Goal: Task Accomplishment & Management: Complete application form

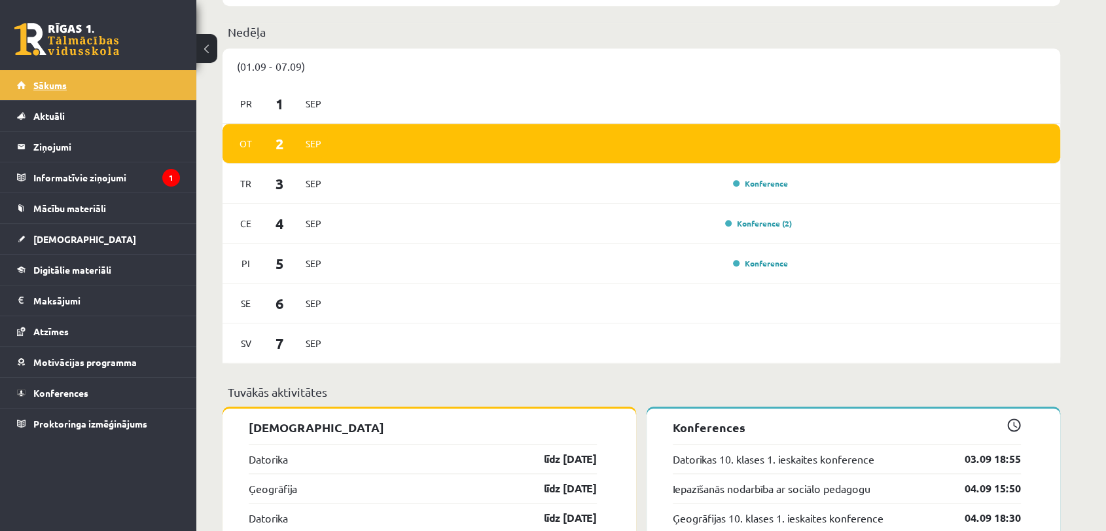
scroll to position [508, 0]
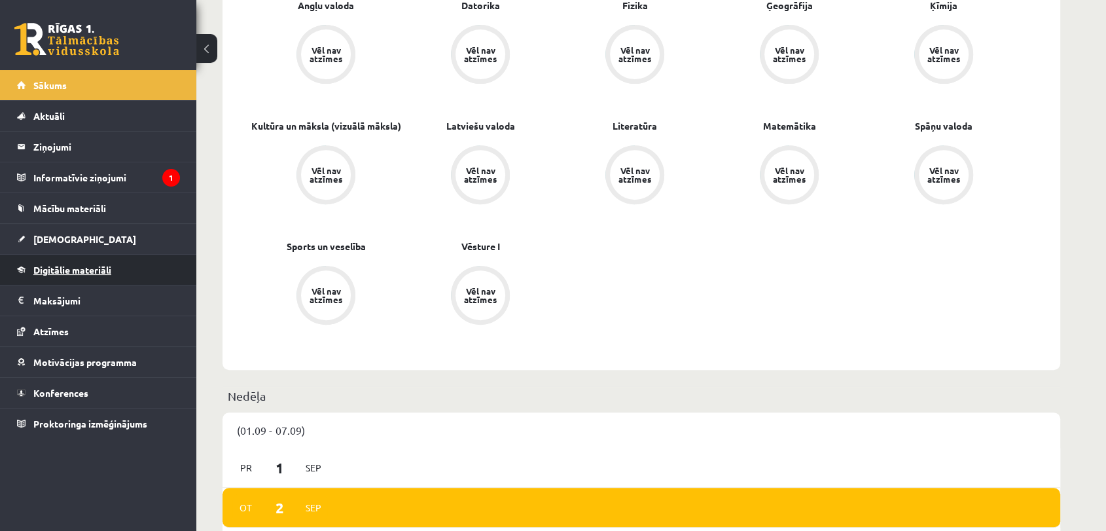
click at [70, 261] on link "Digitālie materiāli" at bounding box center [98, 269] width 163 height 30
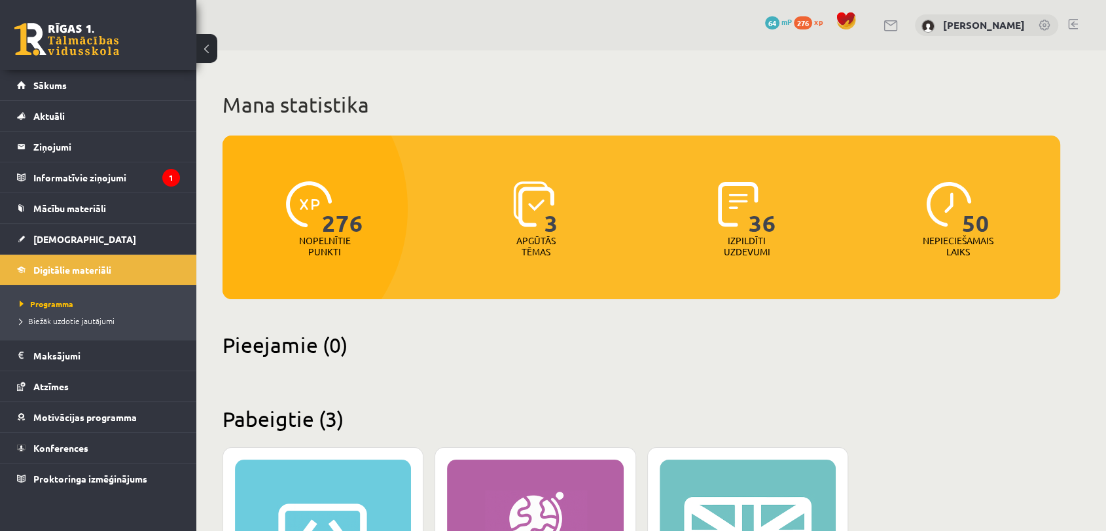
drag, startPoint x: 512, startPoint y: 226, endPoint x: 525, endPoint y: 221, distance: 14.5
click at [513, 224] on div "3 Apgūtās tēmas" at bounding box center [536, 220] width 205 height 90
click at [530, 221] on img at bounding box center [533, 204] width 41 height 46
click at [526, 224] on img at bounding box center [533, 204] width 41 height 46
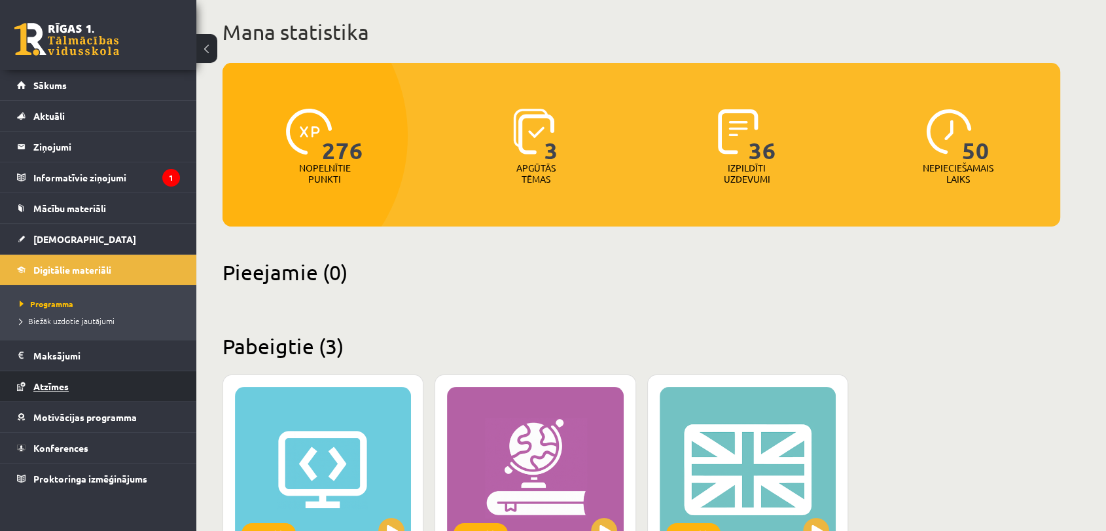
click at [61, 388] on span "Atzīmes" at bounding box center [50, 386] width 35 height 12
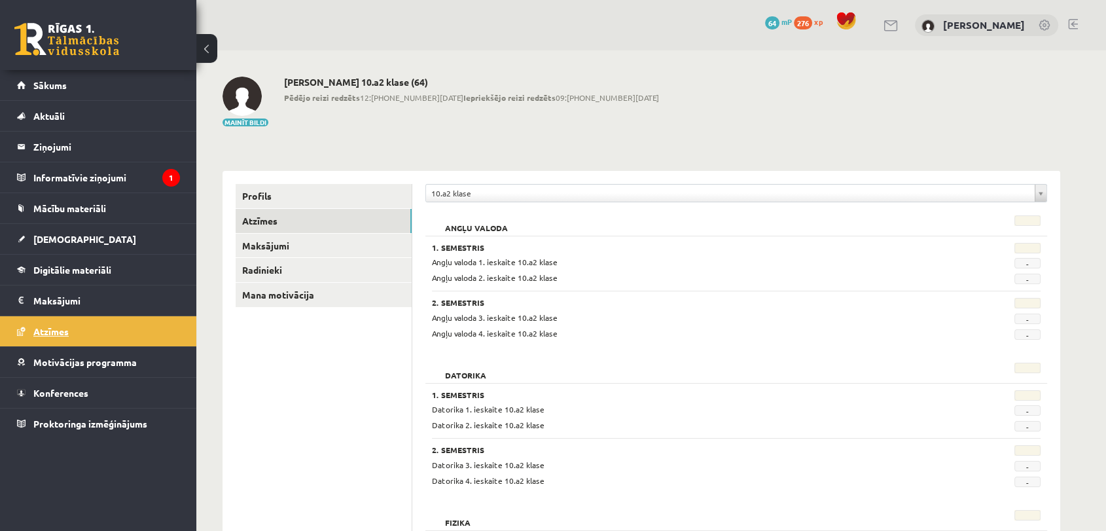
click at [61, 388] on span "Konferences" at bounding box center [60, 393] width 55 height 12
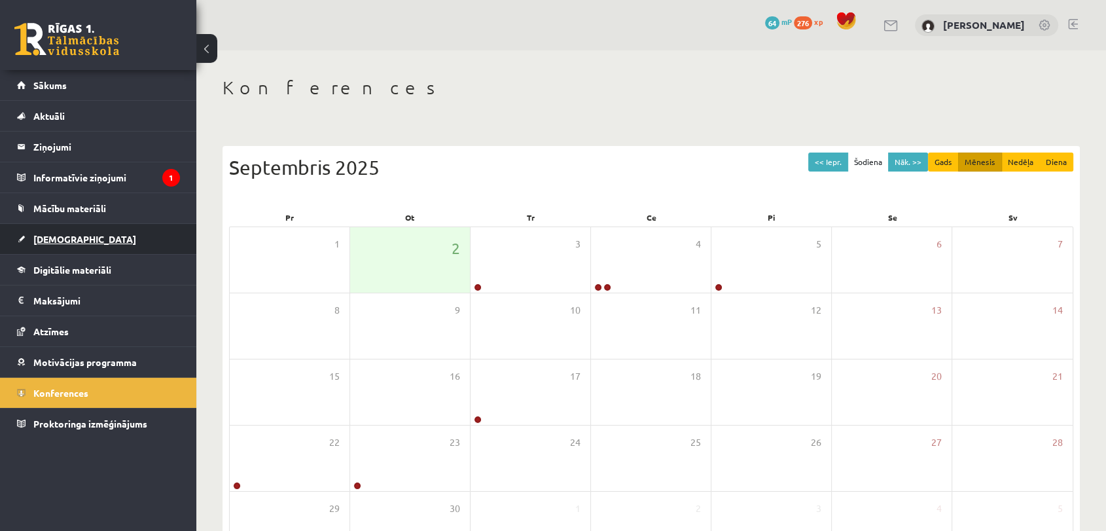
click at [113, 243] on link "[DEMOGRAPHIC_DATA]" at bounding box center [98, 239] width 163 height 30
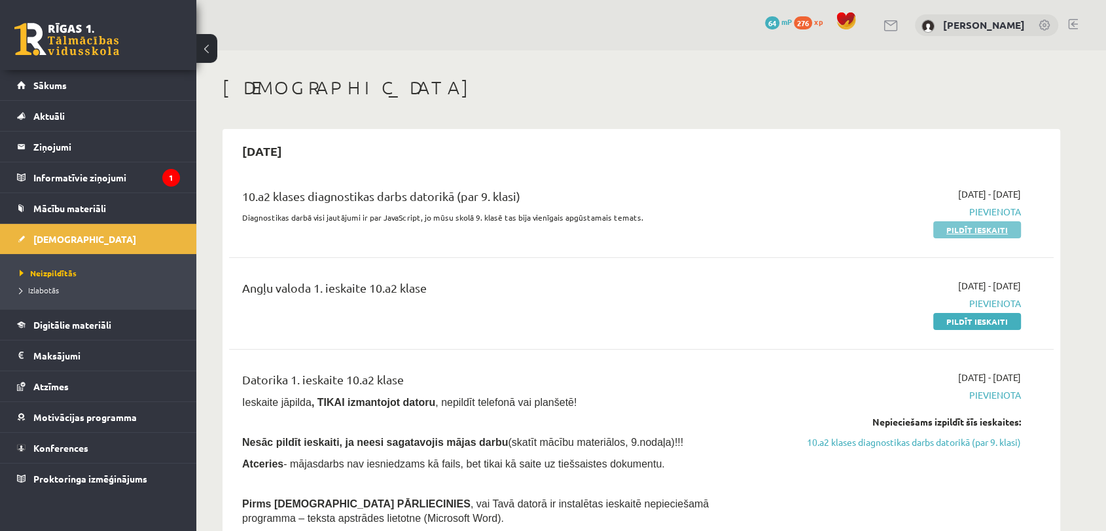
click at [974, 230] on link "Pildīt ieskaiti" at bounding box center [977, 229] width 88 height 17
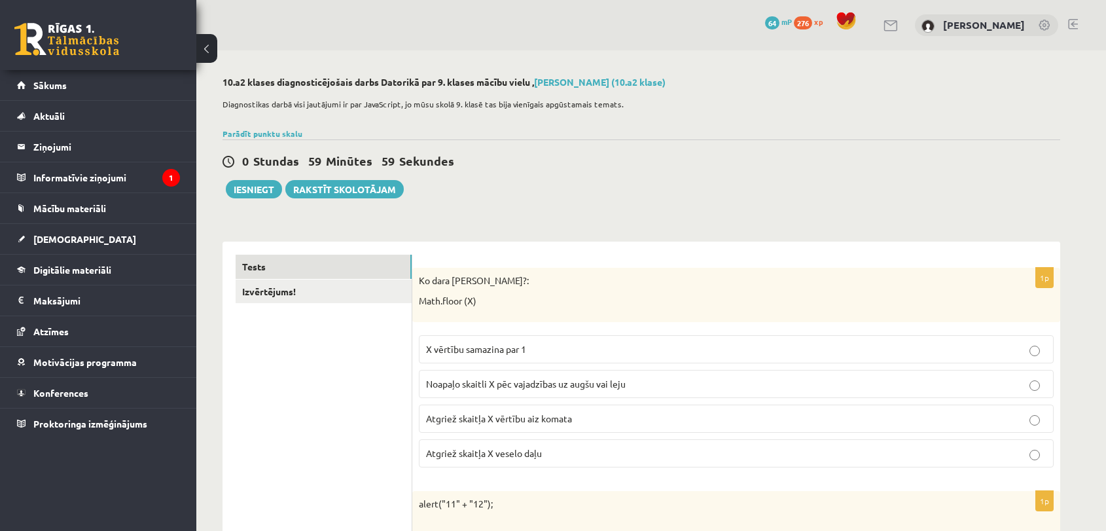
select select "**********"
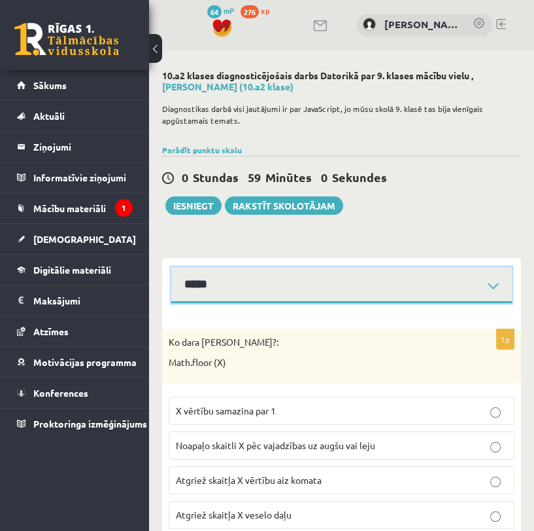
click at [484, 281] on select "**********" at bounding box center [341, 285] width 341 height 36
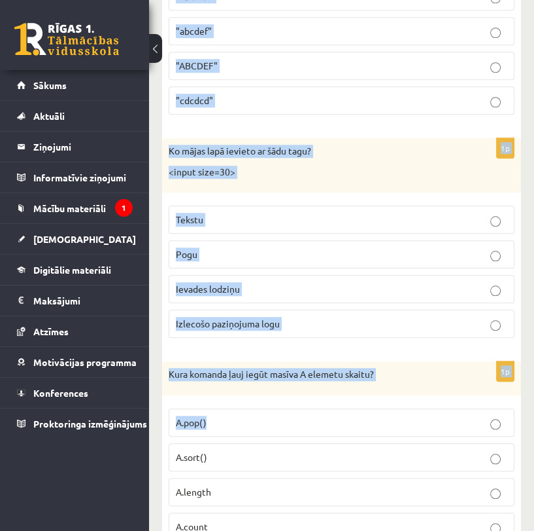
scroll to position [1235, 0]
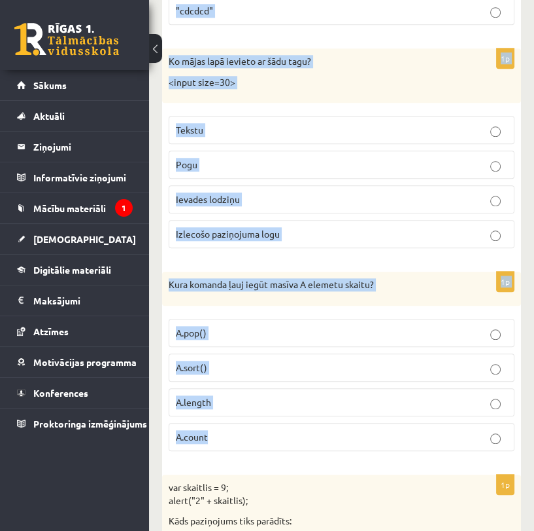
drag, startPoint x: 170, startPoint y: 341, endPoint x: 370, endPoint y: 421, distance: 214.9
copy form "Ko dara koda rindiņa?: Math.floor (X) X vērtību samazina par 1 Noapaļo skaitli …"
click at [408, 278] on p "Kura komanda ļauj iegūt masīva A elemetu skaitu?" at bounding box center [309, 284] width 281 height 13
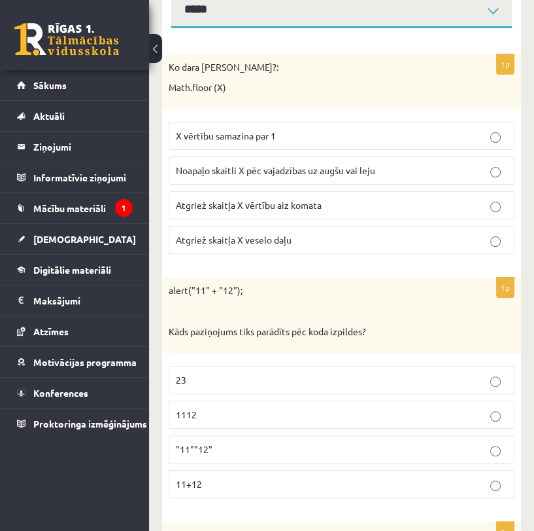
scroll to position [145, 0]
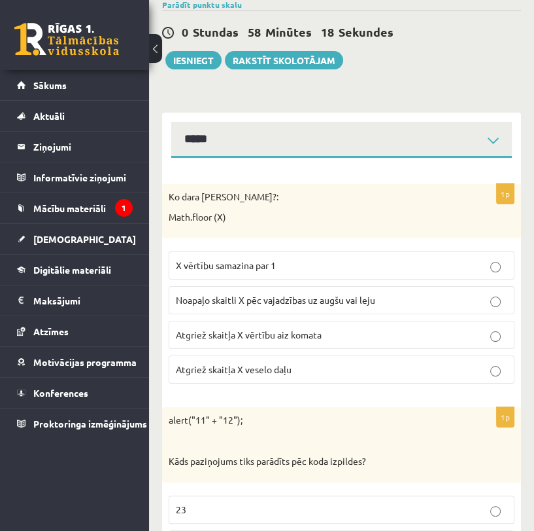
click at [210, 364] on span "Atgriež skaitļa X veselo daļu" at bounding box center [234, 369] width 116 height 12
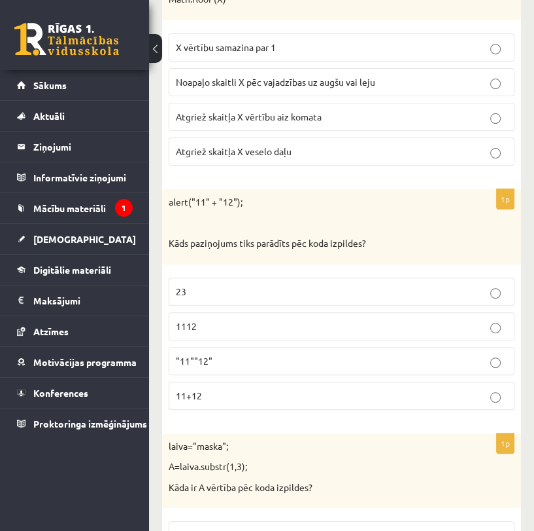
scroll to position [436, 0]
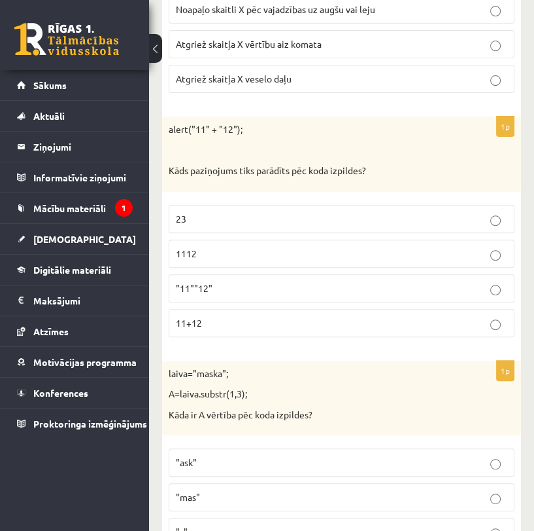
click at [257, 249] on p "1112" at bounding box center [342, 254] width 332 height 14
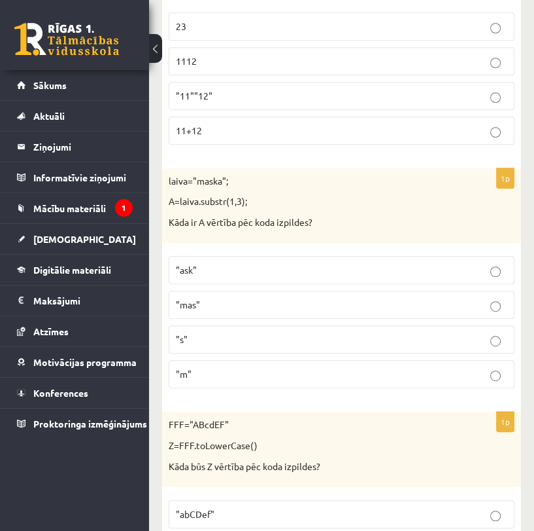
scroll to position [654, 0]
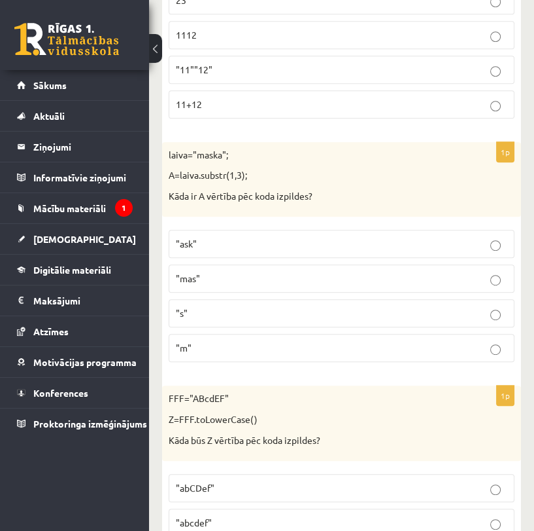
click at [378, 251] on label ""ask"" at bounding box center [342, 244] width 346 height 28
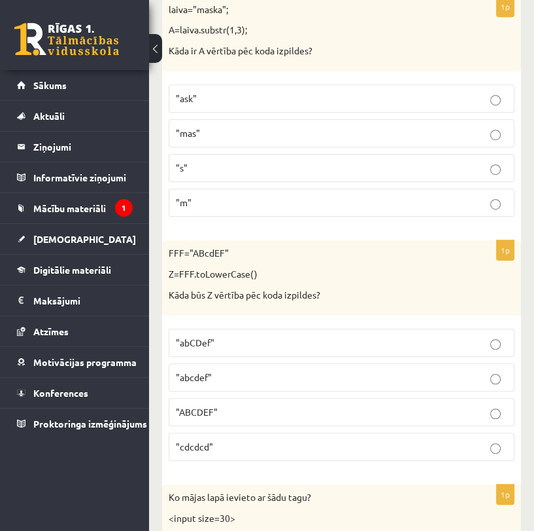
scroll to position [872, 0]
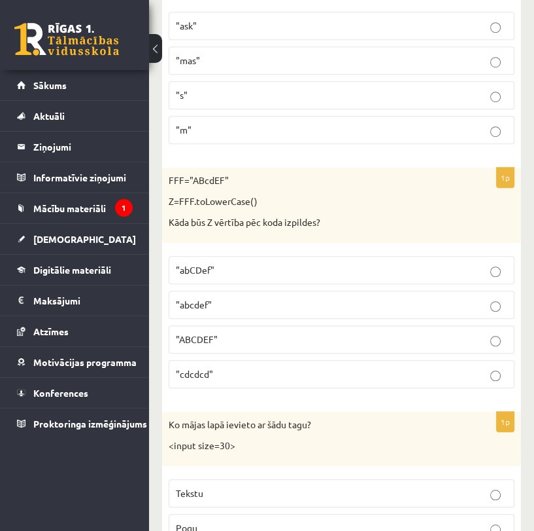
click at [234, 304] on p ""abcdef"" at bounding box center [342, 305] width 332 height 14
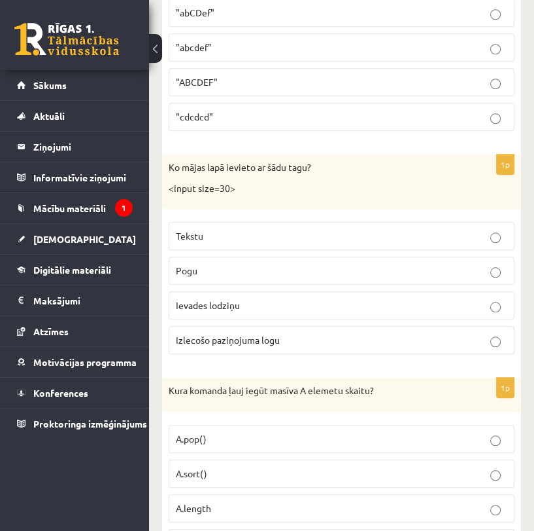
scroll to position [1162, 0]
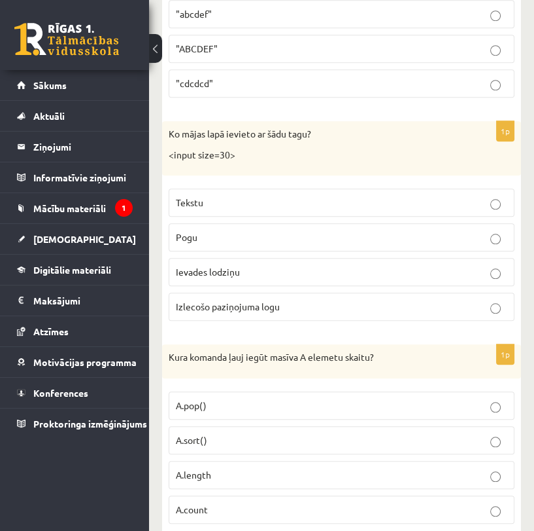
click at [326, 276] on label "Ievades lodziņu" at bounding box center [342, 272] width 346 height 28
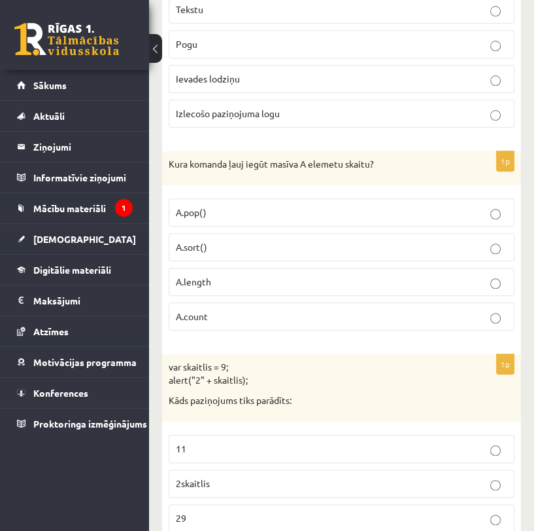
scroll to position [1381, 0]
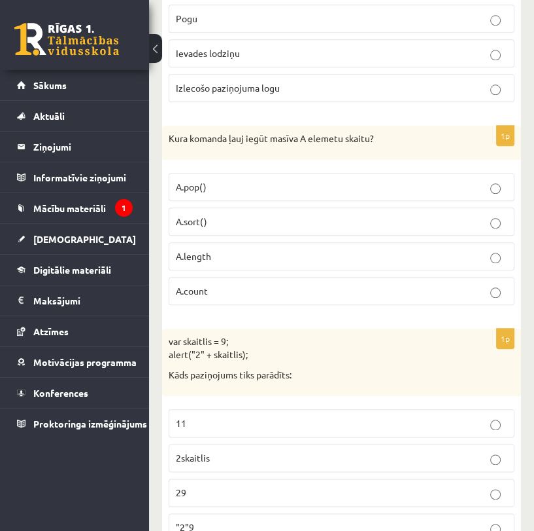
click at [372, 256] on p "A.length" at bounding box center [342, 256] width 332 height 14
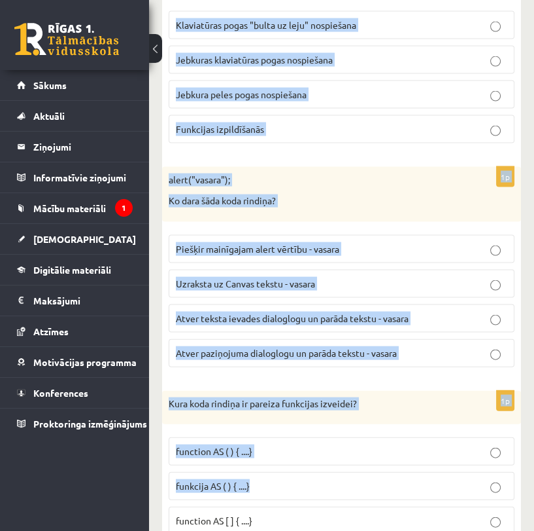
scroll to position [2907, 0]
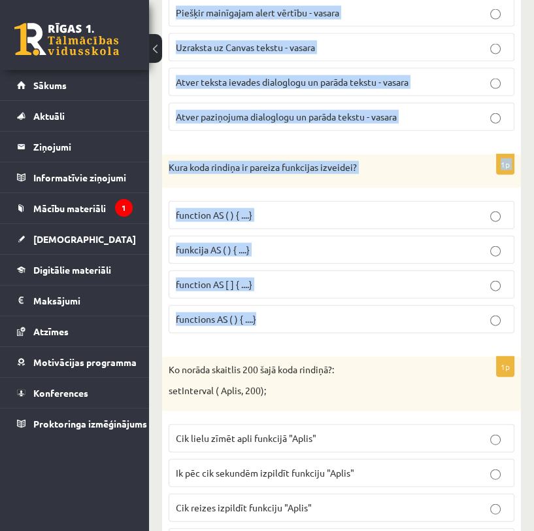
drag, startPoint x: 164, startPoint y: 186, endPoint x: 332, endPoint y: 331, distance: 221.7
copy form "var skaitlis = 9; alert("2" + skaitlis); Kāds paziņojums tiks parādīts: 11 2ska…"
click at [449, 174] on div "Kura koda rindiņa ir pareiza funkcijas izveidei?" at bounding box center [341, 171] width 359 height 34
click at [453, 174] on div "Kura koda rindiņa ir pareiza funkcijas izveidei?" at bounding box center [341, 171] width 359 height 34
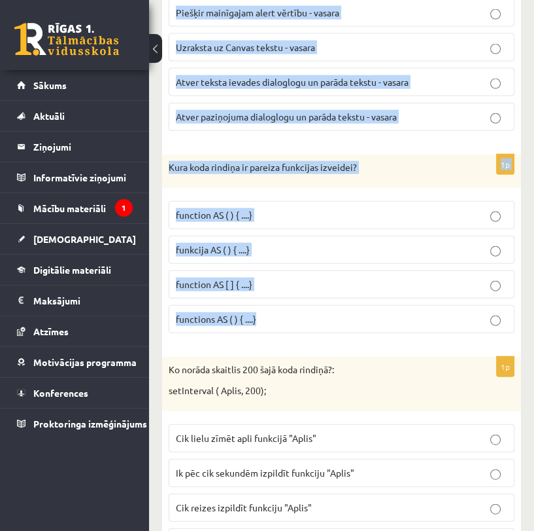
click at [455, 175] on div "Kura koda rindiņa ir pareiza funkcijas izveidei?" at bounding box center [341, 171] width 359 height 34
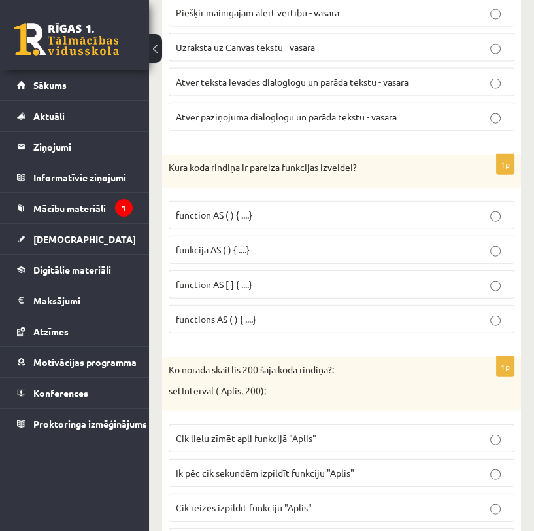
click at [455, 177] on div "Kura koda rindiņa ir pareiza funkcijas izveidei?" at bounding box center [341, 171] width 359 height 34
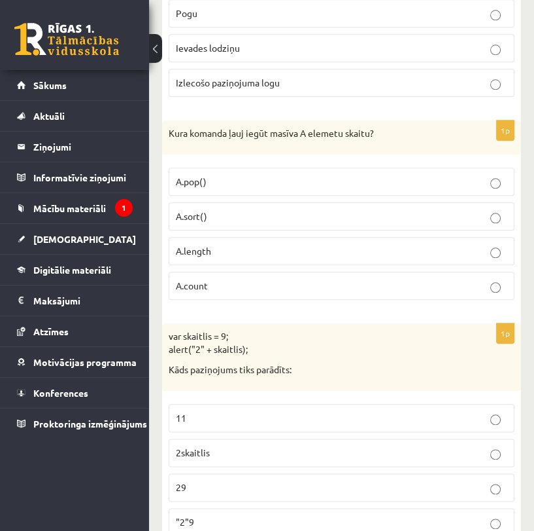
scroll to position [1526, 0]
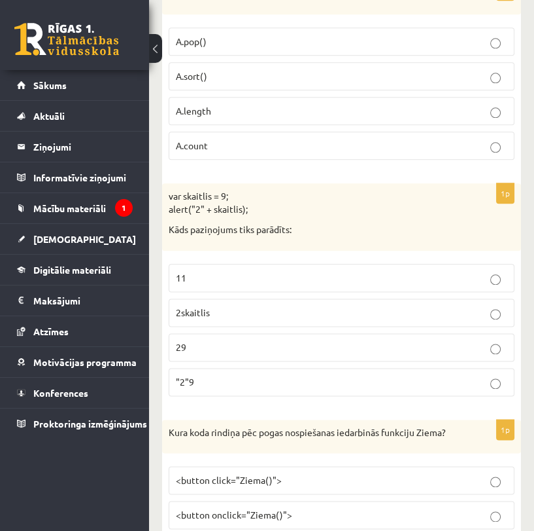
click at [291, 333] on label "29" at bounding box center [342, 347] width 346 height 28
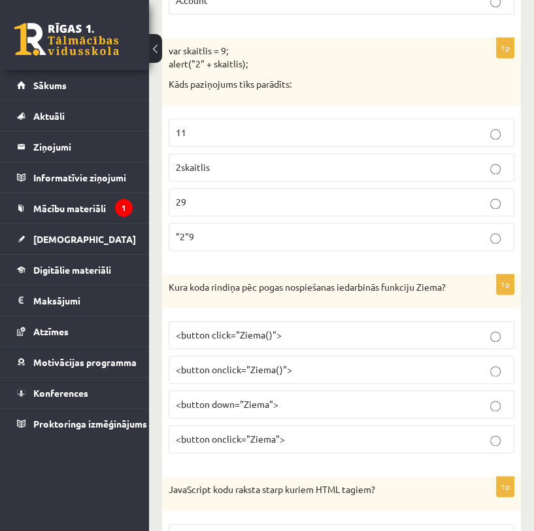
scroll to position [1744, 0]
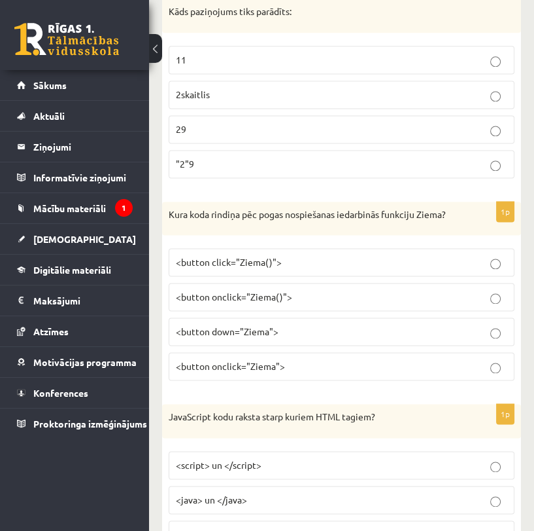
click at [317, 255] on p "<button click="Ziema()">" at bounding box center [342, 262] width 332 height 14
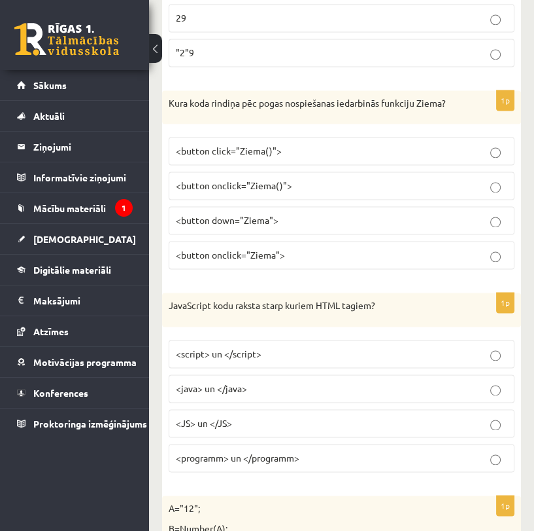
scroll to position [1889, 0]
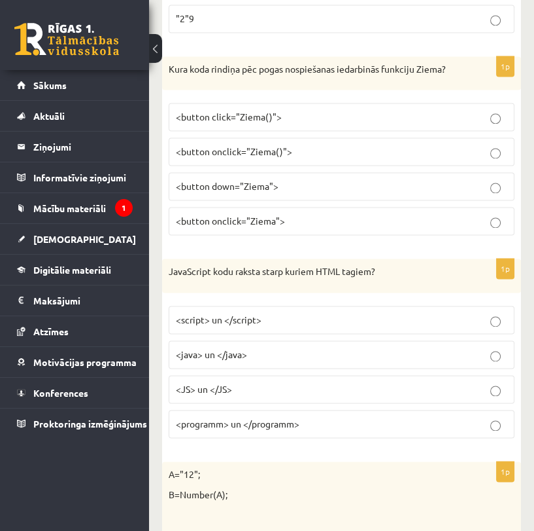
click at [268, 313] on p "<script> un </script>" at bounding box center [342, 320] width 332 height 14
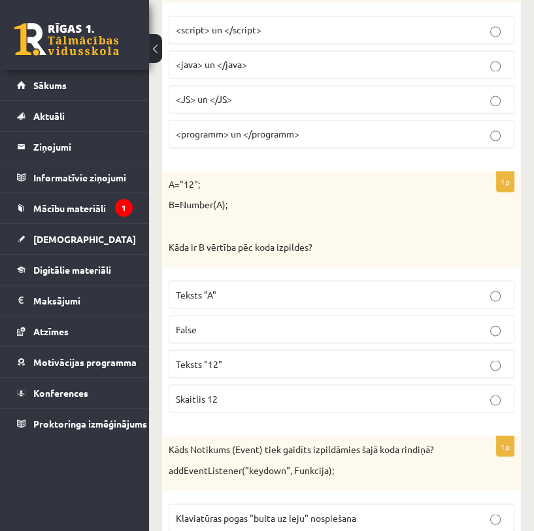
scroll to position [2180, 0]
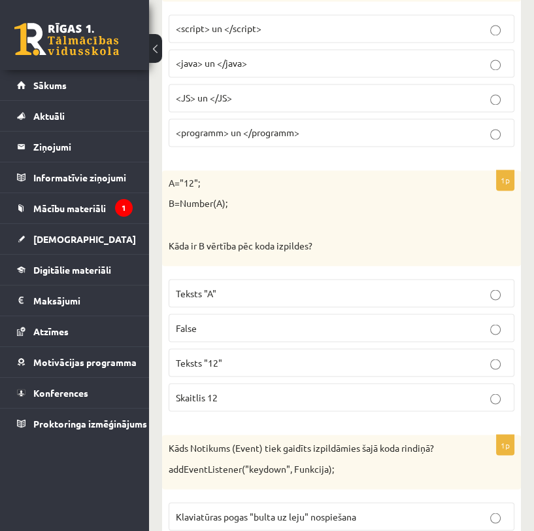
drag, startPoint x: 232, startPoint y: 391, endPoint x: 235, endPoint y: 384, distance: 7.3
click at [232, 390] on p "Skaitlis 12" at bounding box center [342, 397] width 332 height 14
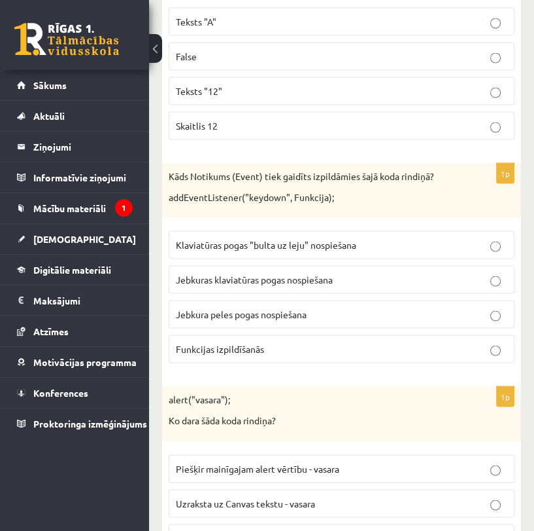
scroll to position [2543, 0]
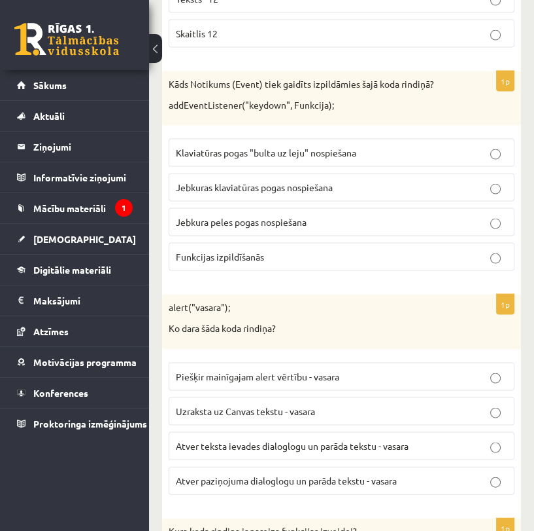
click at [324, 154] on label "Klaviatūras pogas "bulta uz leju" nospiešana" at bounding box center [342, 153] width 346 height 28
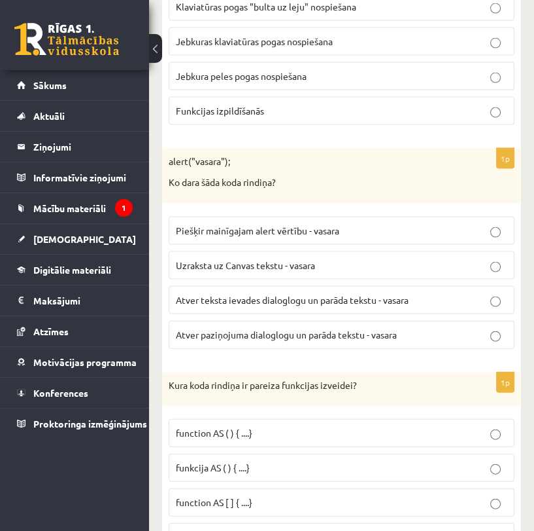
scroll to position [2762, 0]
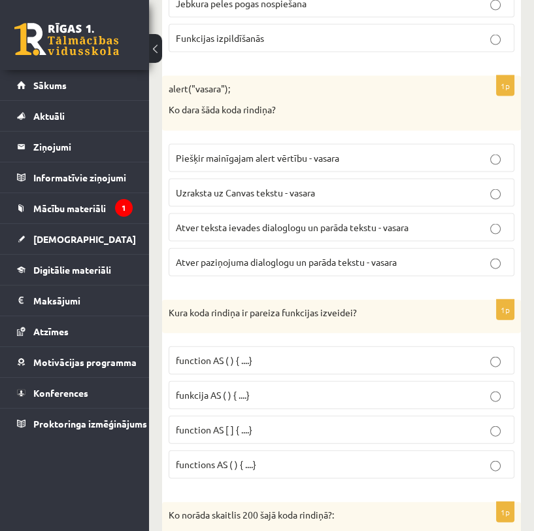
click at [257, 239] on fieldset "Piešķir mainīgajam alert vērtību - vasara Uzraksta uz Canvas tekstu - vasara At…" at bounding box center [342, 208] width 346 height 143
click at [247, 256] on span "Atver paziņojuma dialoglogu un parāda tekstu - vasara" at bounding box center [286, 262] width 221 height 12
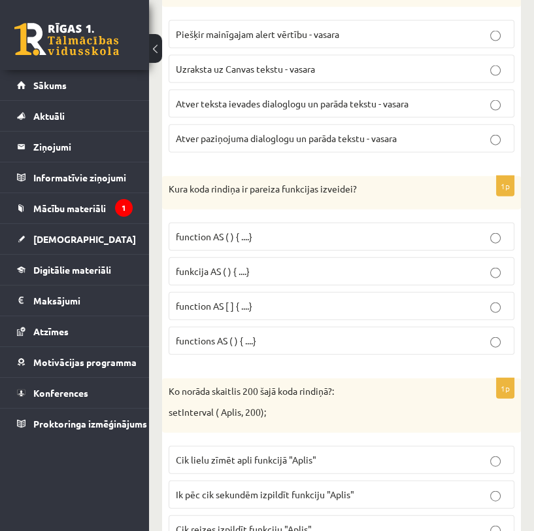
scroll to position [2907, 0]
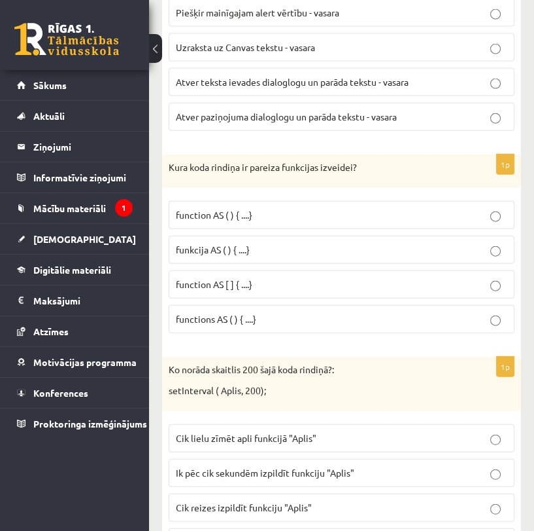
click at [284, 219] on label "function AS ( ) { ....}" at bounding box center [342, 215] width 346 height 28
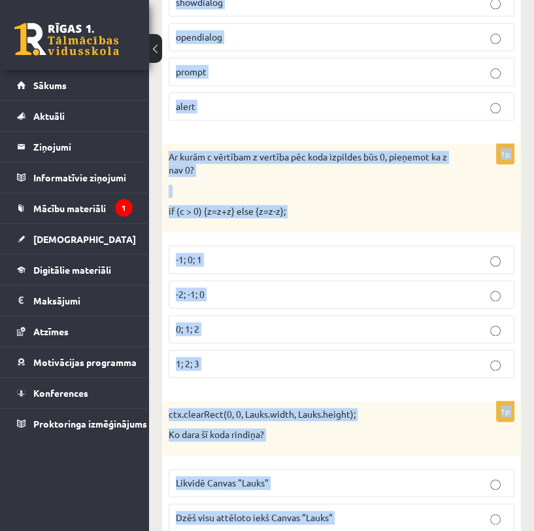
scroll to position [6657, 0]
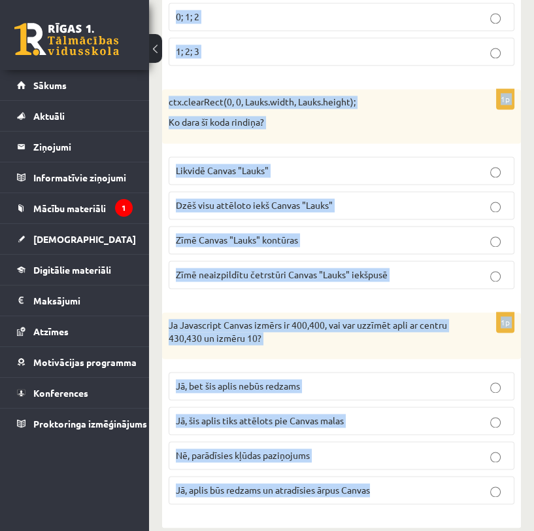
drag, startPoint x: 167, startPoint y: 320, endPoint x: 411, endPoint y: 469, distance: 286.0
copy form "Ko norāda skaitlis 200 šajā koda rindiņā?: setInterval ( Aplis, 200); Cik lielu…"
click at [464, 312] on div "Ja Javascript Canvas izmērs ir 400,400, vai var uzzīmēt apli ar centru 430,430 …" at bounding box center [341, 335] width 359 height 46
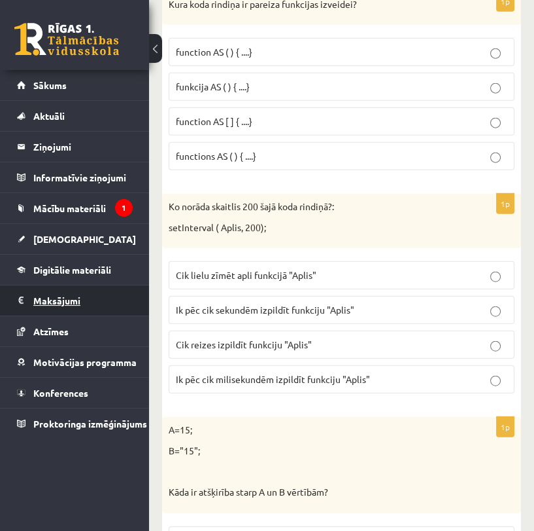
scroll to position [3095, 0]
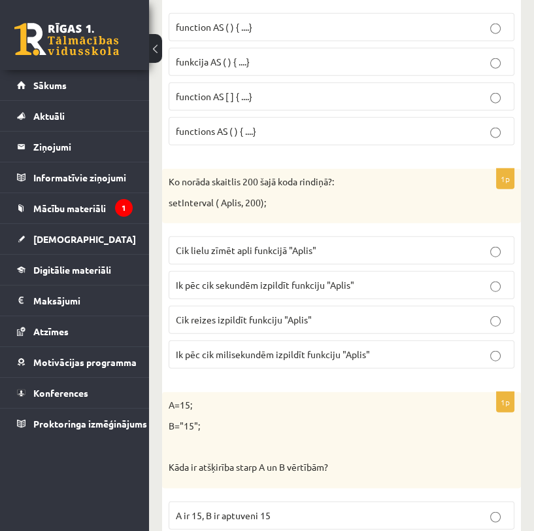
click at [233, 348] on span "Ik pēc cik milisekundēm izpildīt funkciju "Aplis"" at bounding box center [273, 354] width 194 height 12
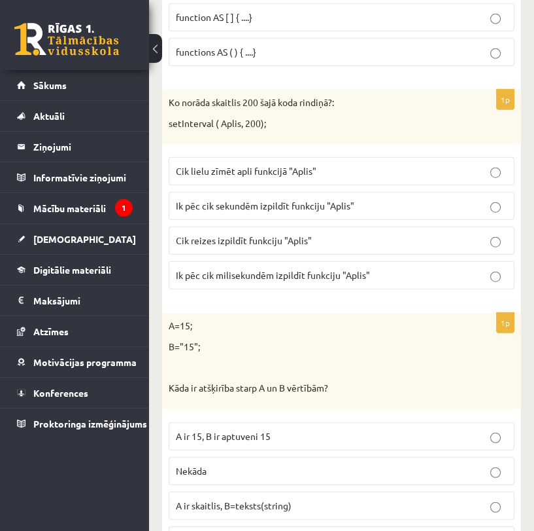
scroll to position [3313, 0]
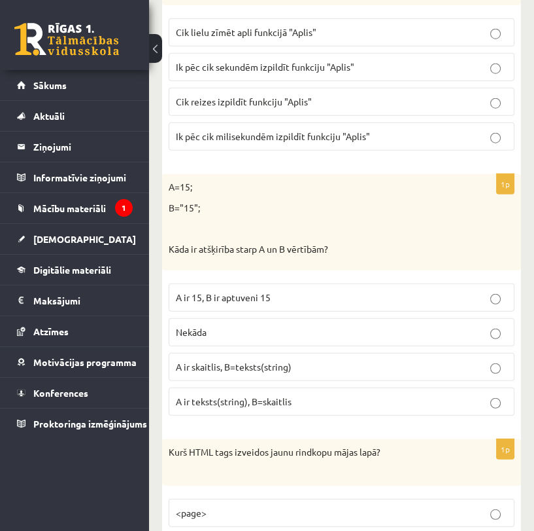
click at [298, 362] on p "A ir skaitlis, B=teksts(string)" at bounding box center [342, 367] width 332 height 14
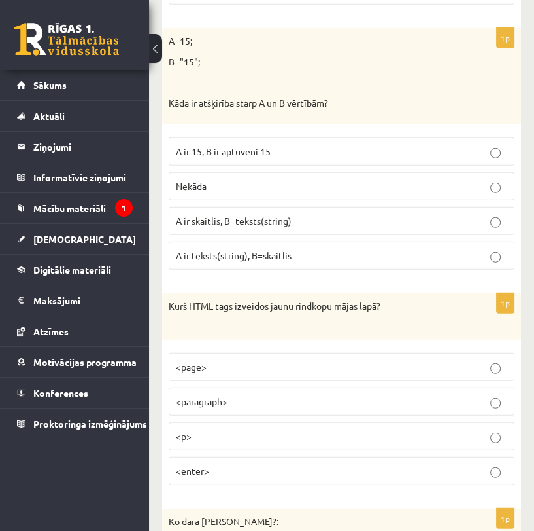
scroll to position [3531, 0]
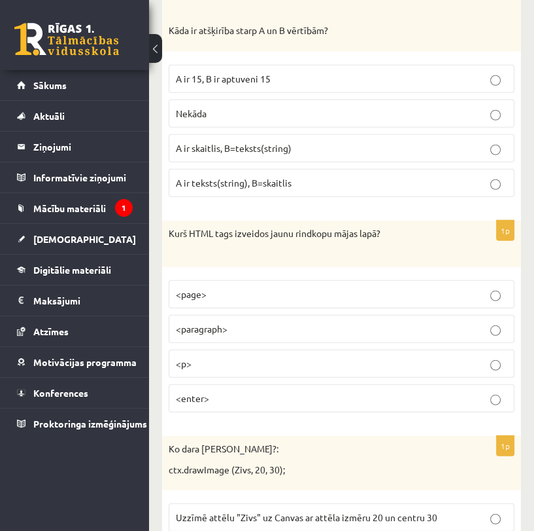
click at [502, 349] on label "<p>" at bounding box center [342, 363] width 346 height 28
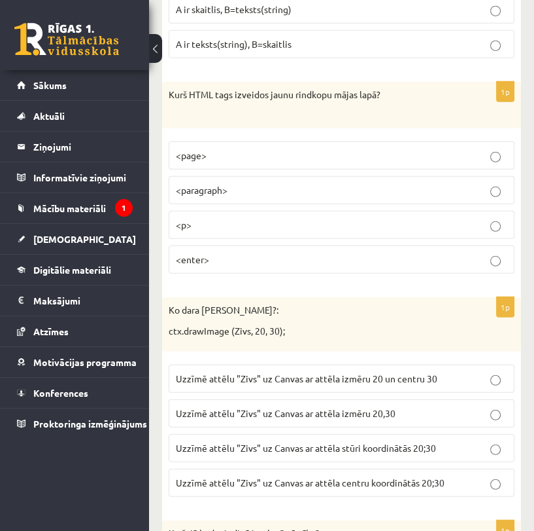
scroll to position [3749, 0]
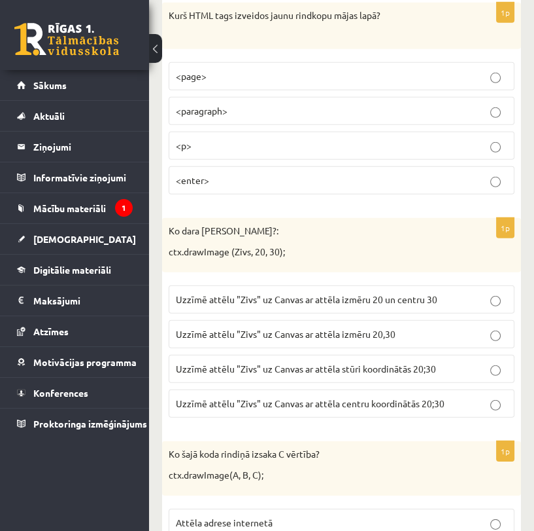
click at [429, 113] on label "<paragraph>" at bounding box center [342, 111] width 346 height 28
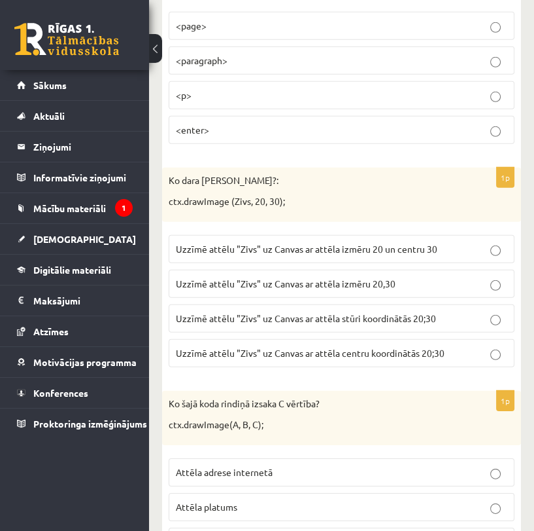
scroll to position [3822, 0]
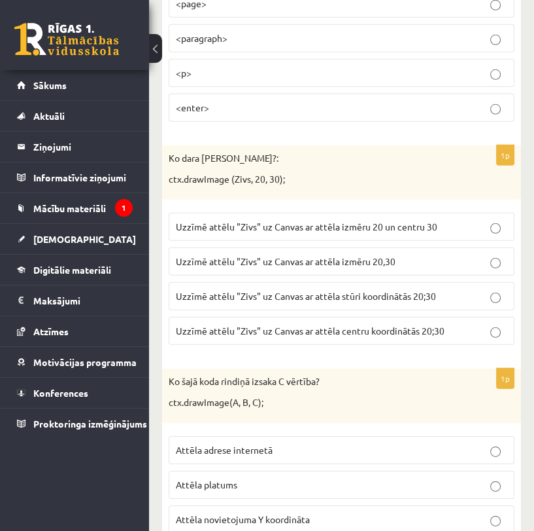
click at [450, 282] on label "Uzzīmē attēlu "Zivs" uz Canvas ar attēla stūri koordinātās 20;30" at bounding box center [342, 296] width 346 height 28
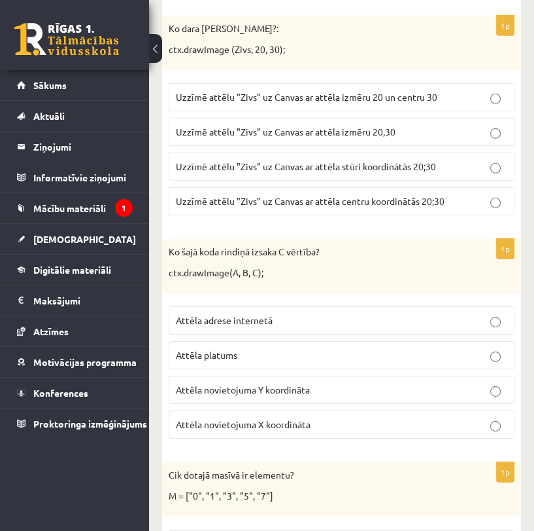
scroll to position [4040, 0]
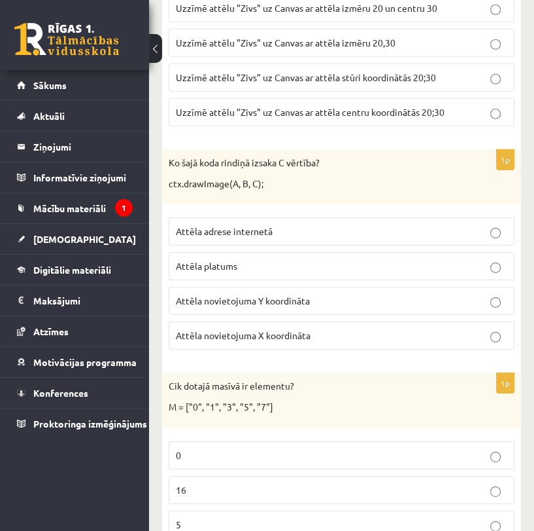
click at [397, 517] on p "5" at bounding box center [342, 524] width 332 height 14
click at [395, 294] on p "Attēla novietojuma Y koordināta" at bounding box center [342, 301] width 332 height 14
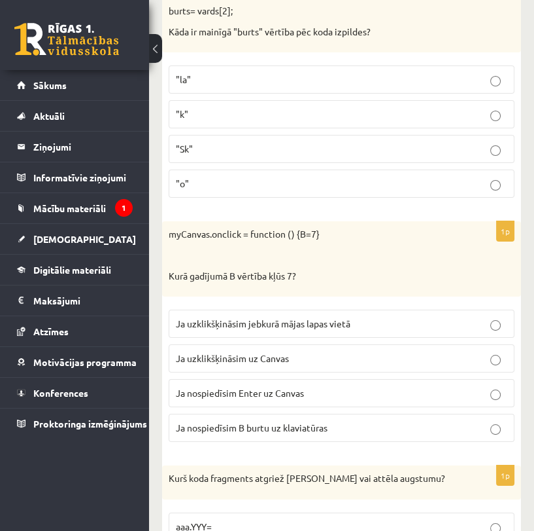
scroll to position [4694, 0]
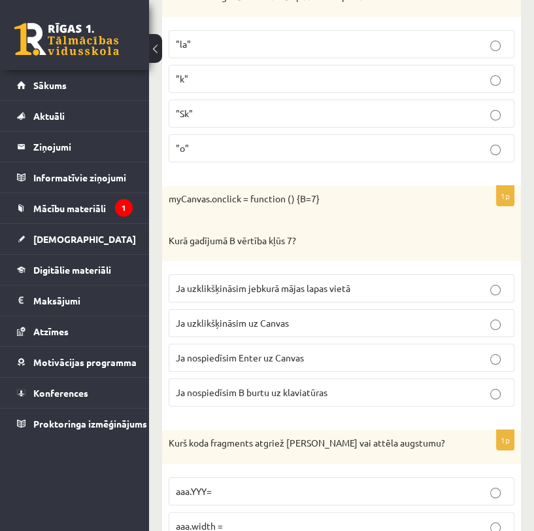
click at [477, 316] on p "Ja uzklikšķināsim uz Canvas" at bounding box center [342, 323] width 332 height 14
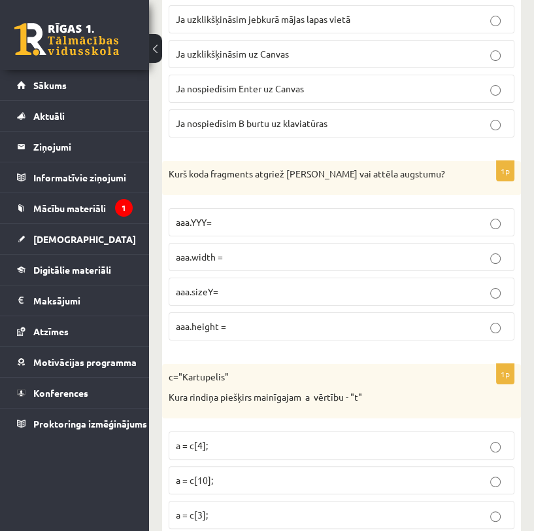
scroll to position [4985, 0]
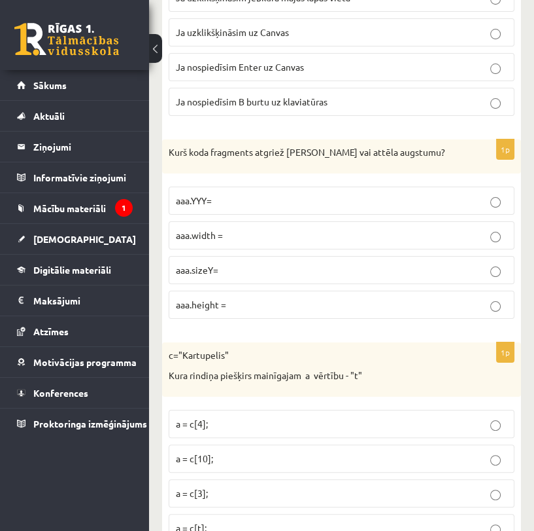
click at [406, 263] on p "aaa.sizeY=" at bounding box center [342, 270] width 332 height 14
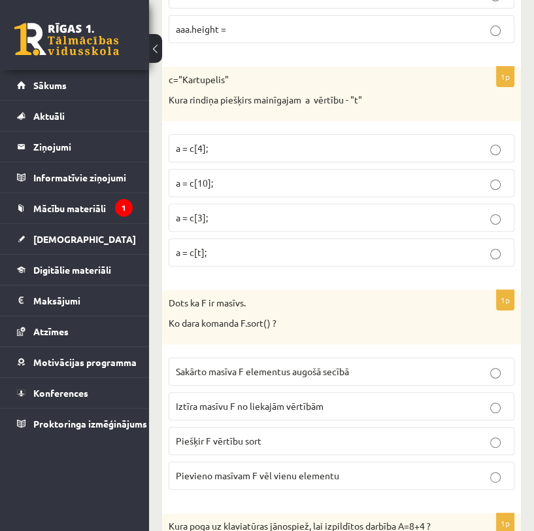
scroll to position [5275, 0]
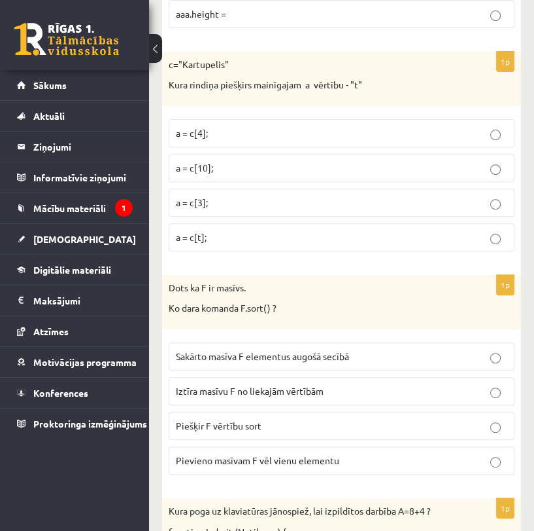
click at [442, 161] on p "a = c[10];" at bounding box center [342, 168] width 332 height 14
click at [421, 196] on p "a = c[3];" at bounding box center [342, 203] width 332 height 14
click at [403, 223] on label "a = c[t];" at bounding box center [342, 237] width 346 height 28
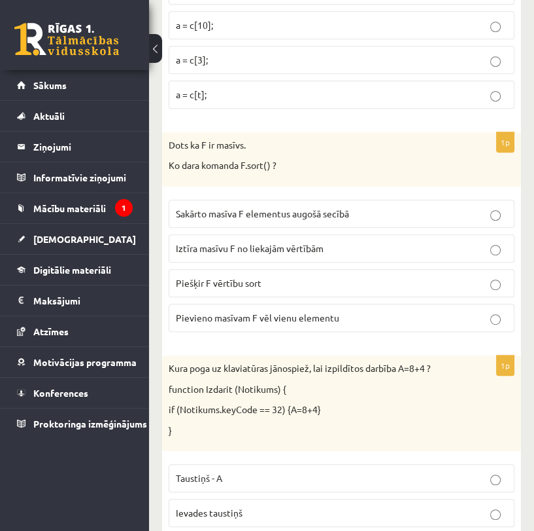
scroll to position [5421, 0]
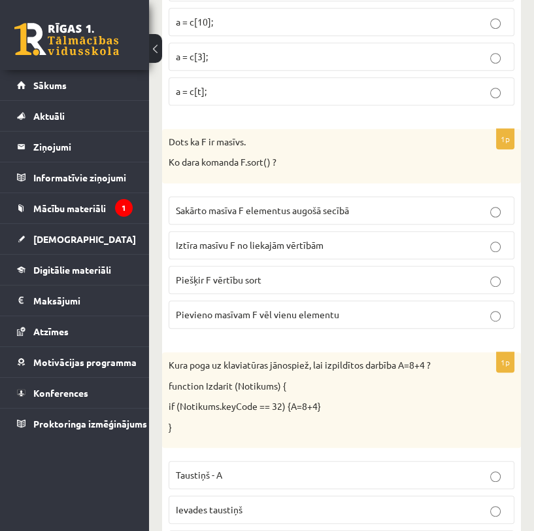
click at [246, 204] on span "Sakārto masīva F elementus augošā secībā" at bounding box center [262, 210] width 173 height 12
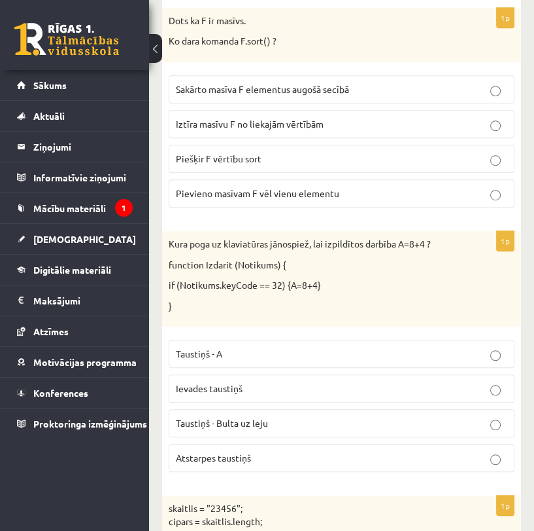
scroll to position [5639, 0]
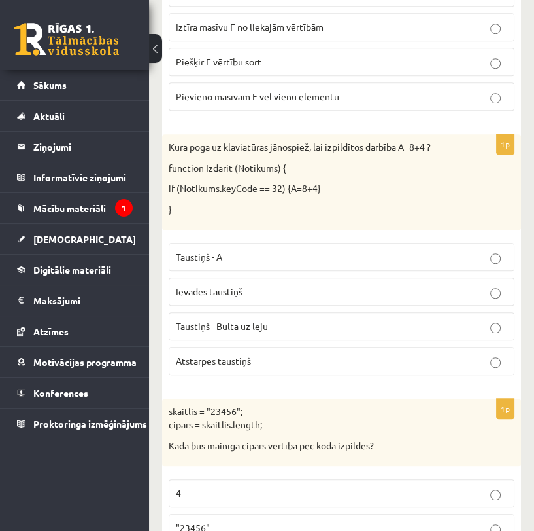
click at [271, 354] on p "Atstarpes taustiņš" at bounding box center [342, 361] width 332 height 14
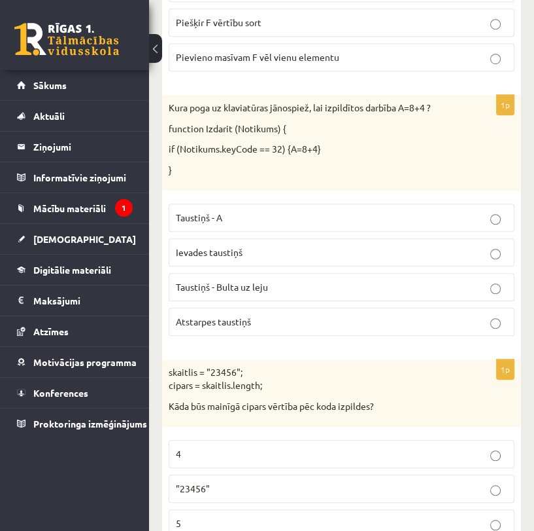
scroll to position [5712, 0]
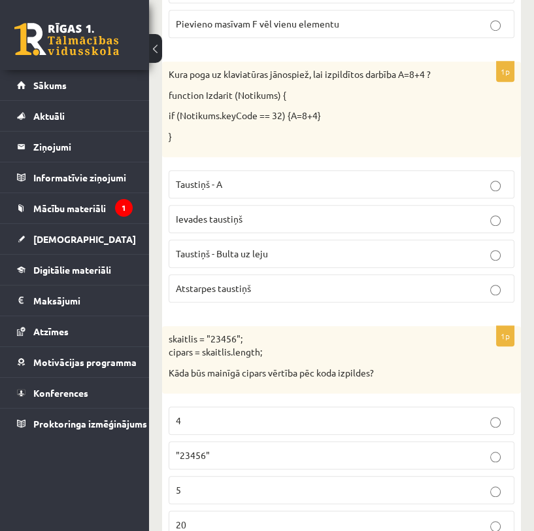
click at [368, 476] on label "5" at bounding box center [342, 490] width 346 height 28
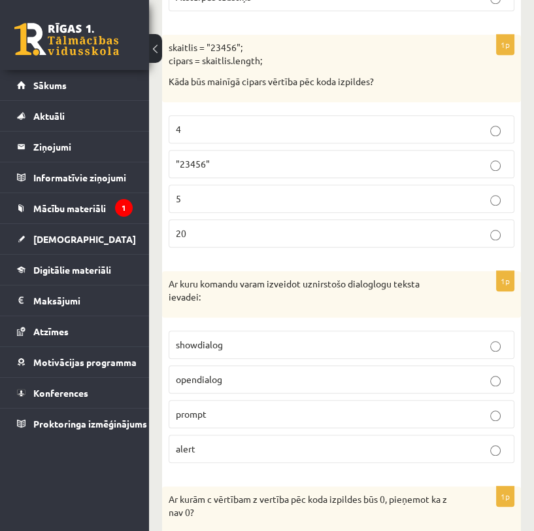
scroll to position [6003, 0]
click at [309, 407] on p "prompt" at bounding box center [342, 414] width 332 height 14
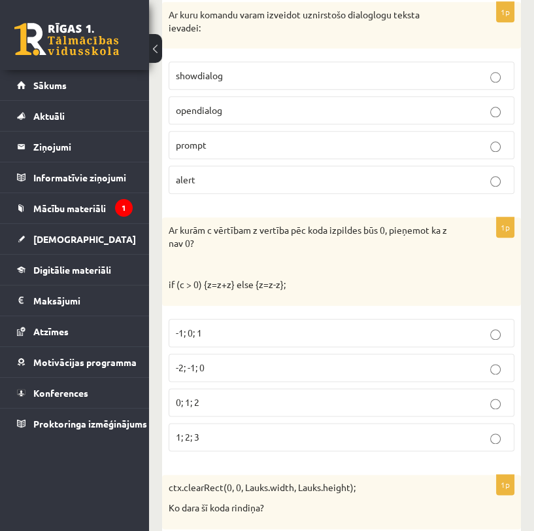
scroll to position [6293, 0]
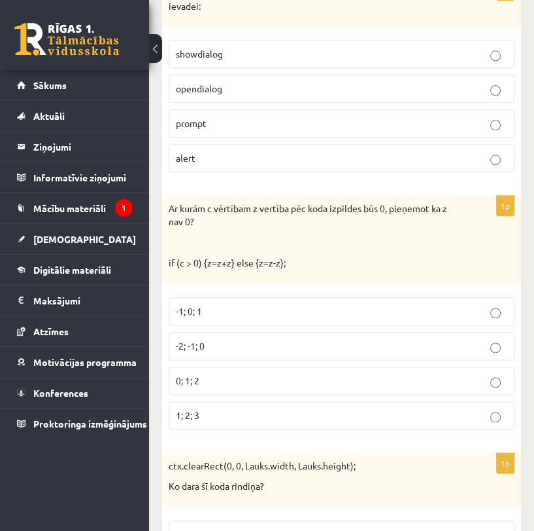
click at [384, 297] on label "-1; 0; 1" at bounding box center [342, 311] width 346 height 28
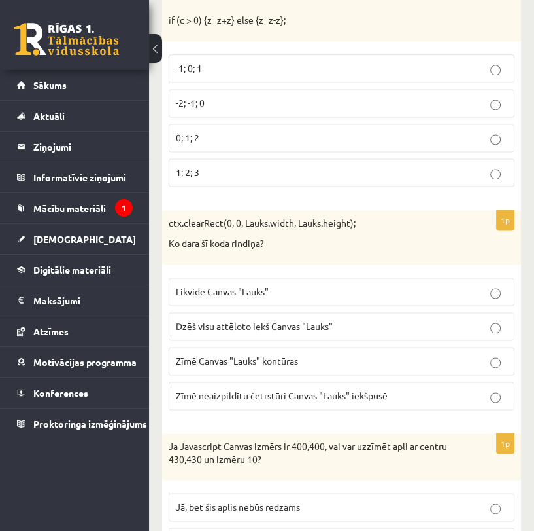
scroll to position [6584, 0]
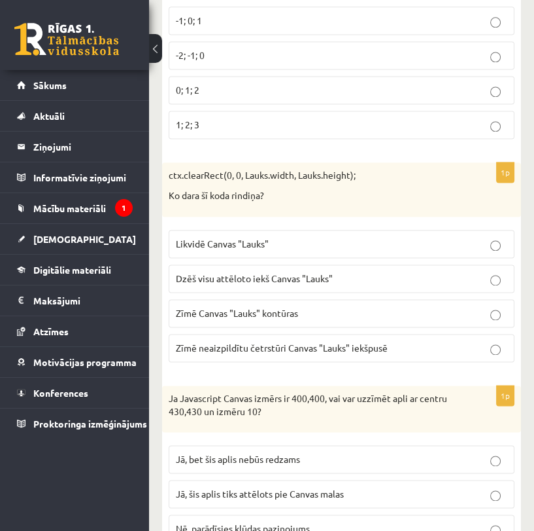
click at [296, 272] on span "Dzēš visu attēloto iekš Canvas "Lauks"" at bounding box center [254, 278] width 157 height 12
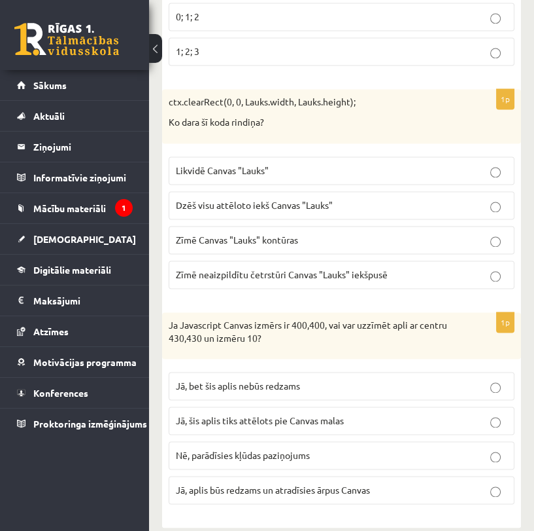
click at [327, 476] on label "Jā, aplis būs redzams un atradīsies ārpus Canvas" at bounding box center [342, 490] width 346 height 28
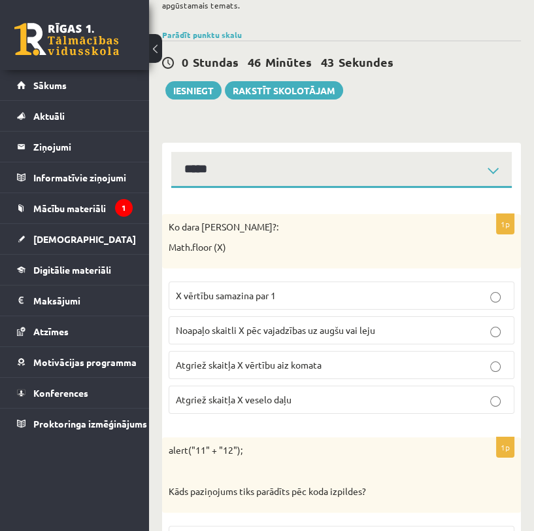
scroll to position [0, 0]
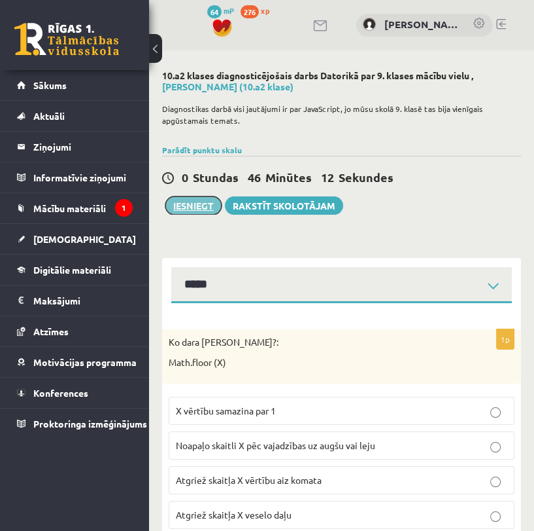
click at [194, 211] on button "Iesniegt" at bounding box center [194, 205] width 56 height 18
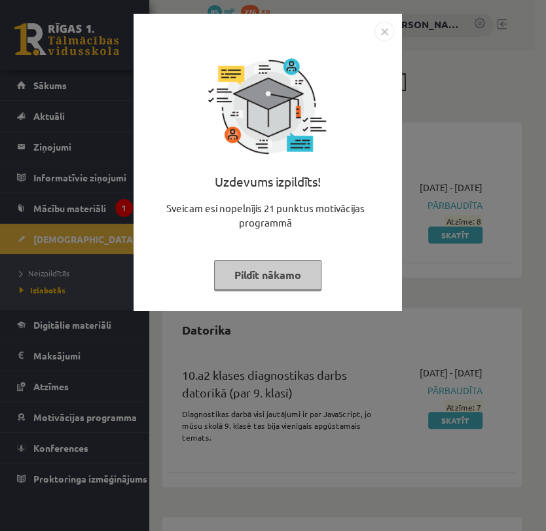
click at [277, 263] on button "Pildīt nākamo" at bounding box center [267, 275] width 107 height 30
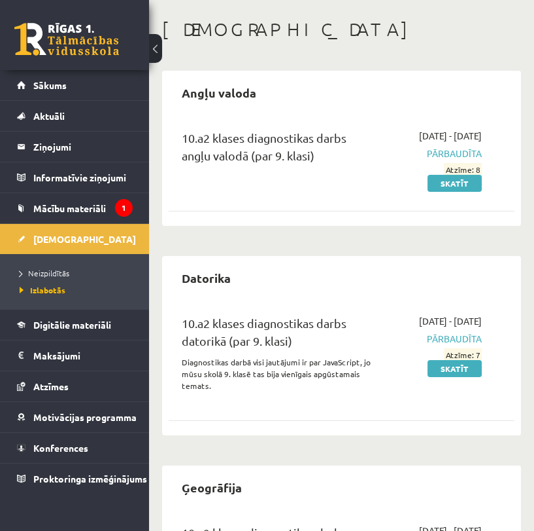
scroll to position [43, 0]
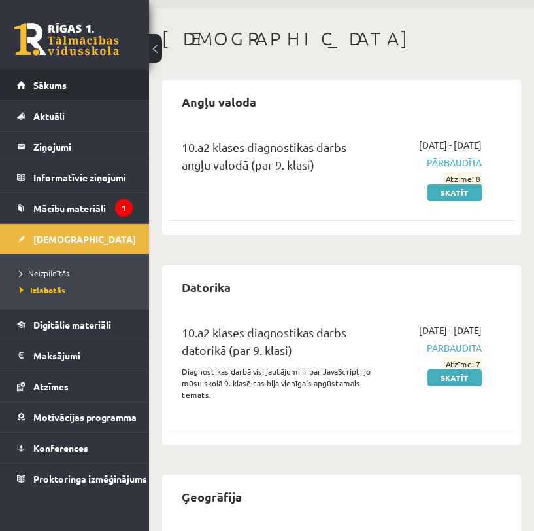
click at [62, 92] on link "Sākums" at bounding box center [75, 85] width 116 height 30
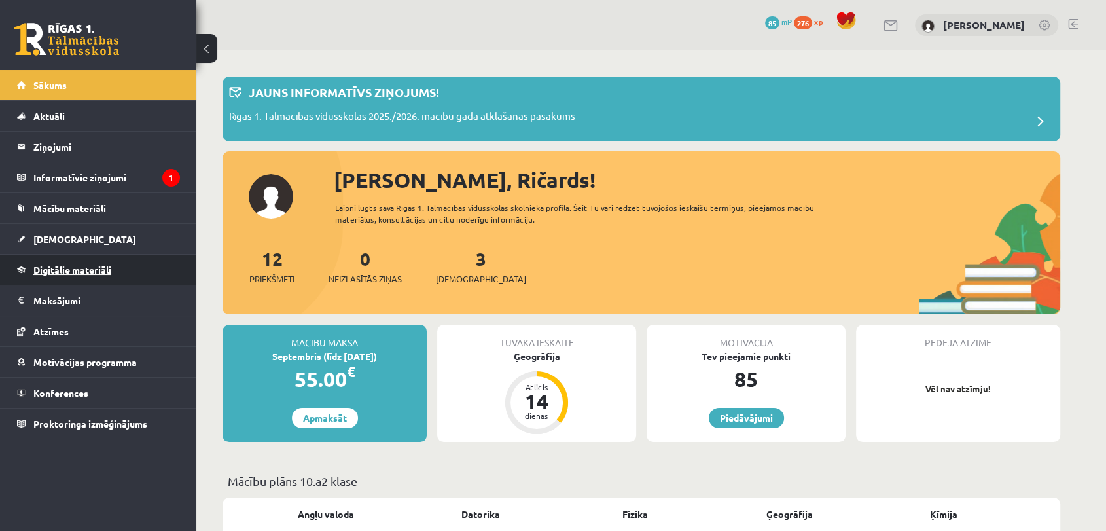
click at [84, 268] on span "Digitālie materiāli" at bounding box center [72, 270] width 78 height 12
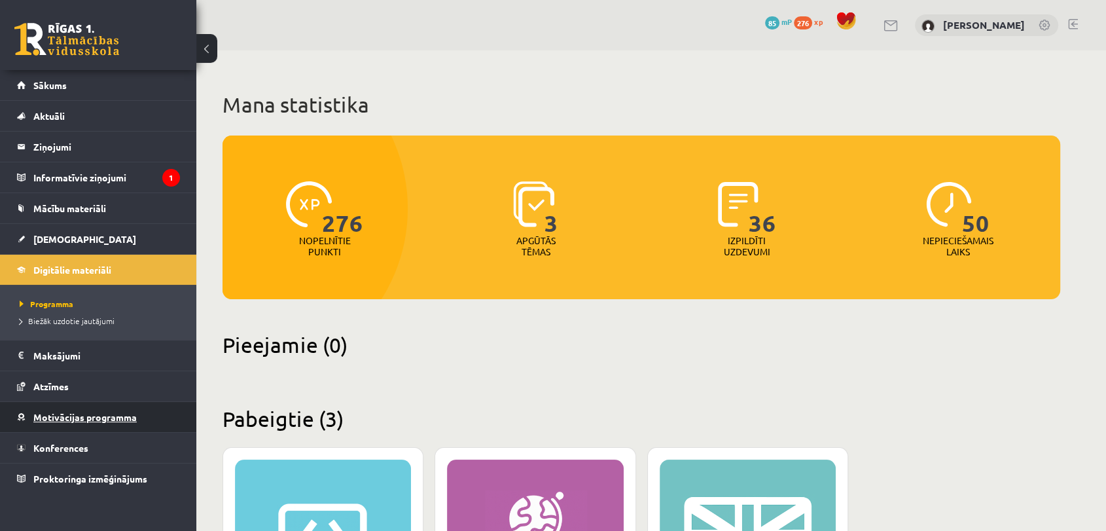
click at [111, 414] on span "Motivācijas programma" at bounding box center [84, 417] width 103 height 12
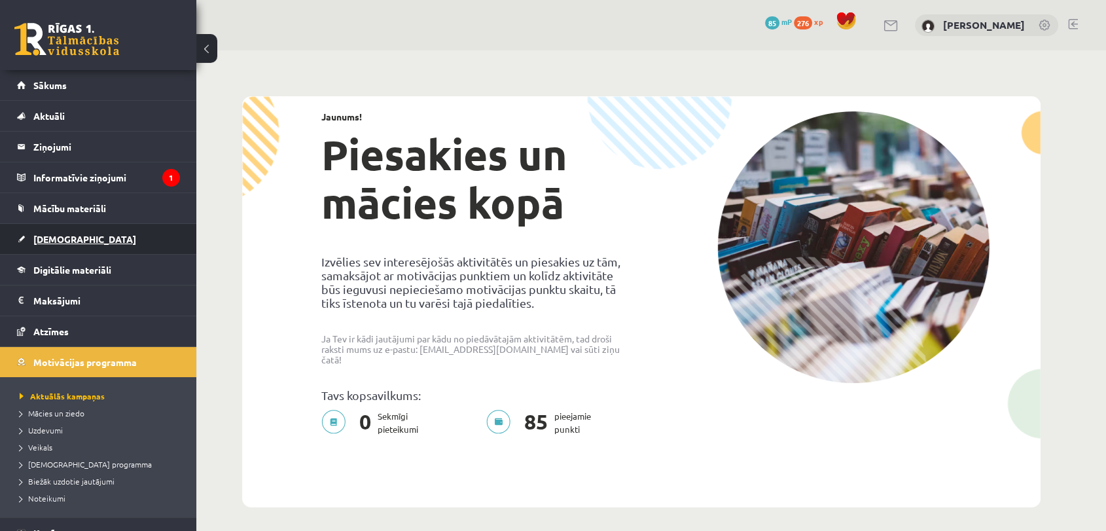
click at [84, 242] on link "[DEMOGRAPHIC_DATA]" at bounding box center [98, 239] width 163 height 30
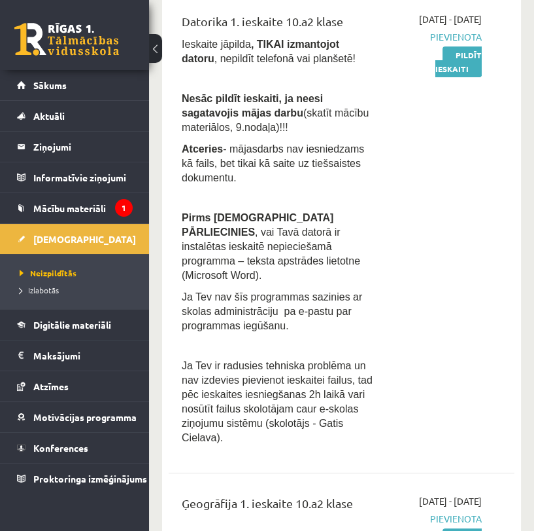
scroll to position [363, 0]
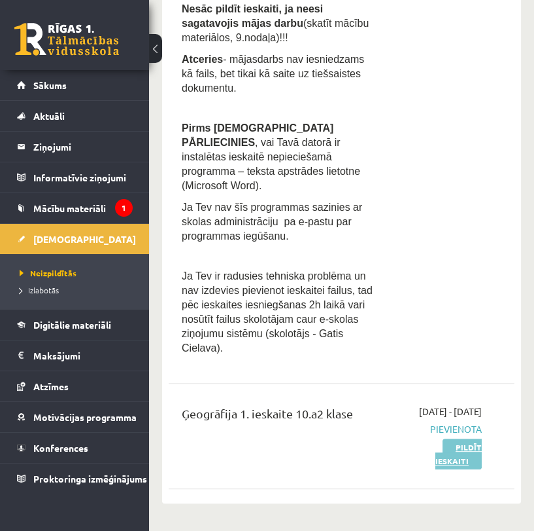
click at [436, 438] on link "Pildīt ieskaiti" at bounding box center [459, 453] width 46 height 31
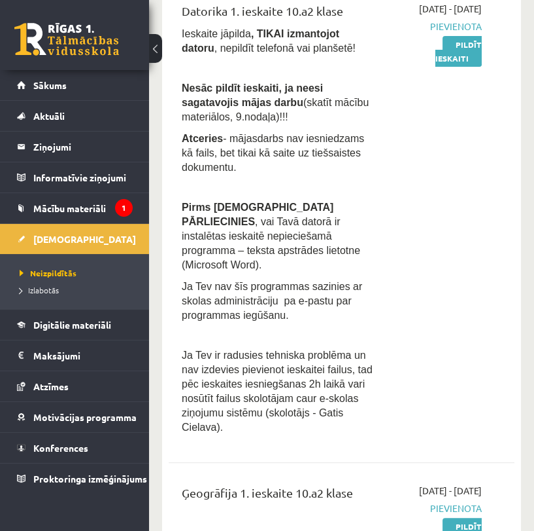
scroll to position [218, 0]
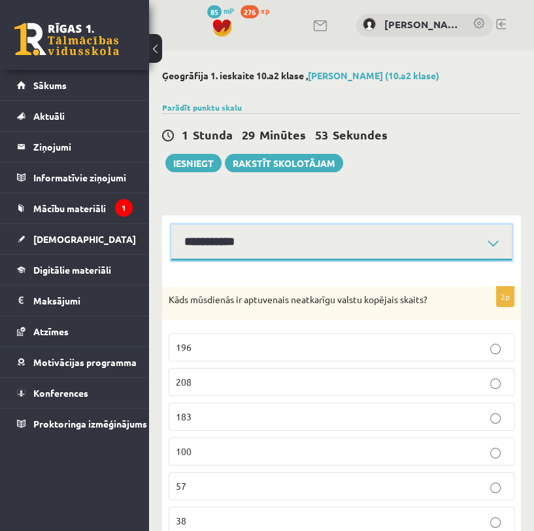
click at [495, 240] on select "**********" at bounding box center [341, 242] width 341 height 36
click at [171, 224] on select "**********" at bounding box center [341, 242] width 341 height 36
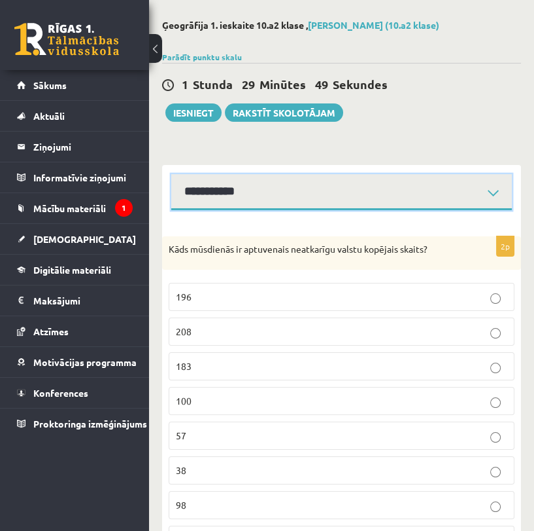
scroll to position [116, 0]
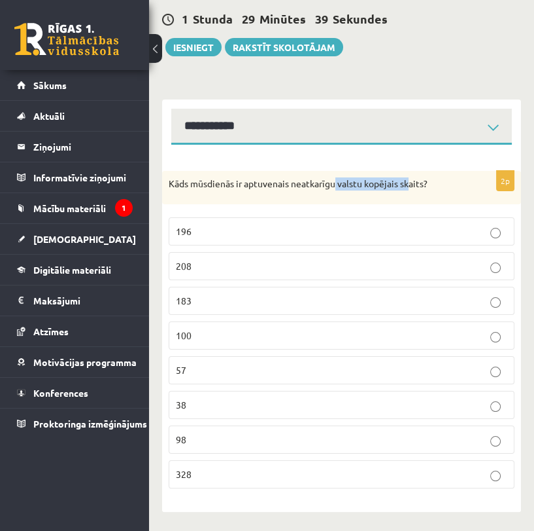
drag, startPoint x: 336, startPoint y: 179, endPoint x: 413, endPoint y: 192, distance: 78.4
click at [413, 192] on div "Kāds mūsdienās ir aptuvenais neatkarīgu valstu kopējais skaits?" at bounding box center [341, 188] width 359 height 34
click at [444, 192] on div "Kāds mūsdienās ir aptuvenais neatkarīgu valstu kopējais skaits?" at bounding box center [341, 188] width 359 height 34
drag, startPoint x: 539, startPoint y: 279, endPoint x: 376, endPoint y: 225, distance: 171.5
click at [376, 225] on p "196" at bounding box center [342, 231] width 332 height 14
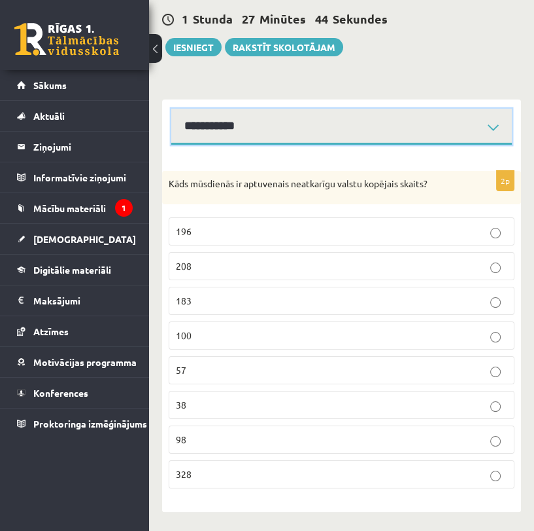
click at [491, 131] on select "**********" at bounding box center [341, 127] width 341 height 36
click at [171, 109] on select "**********" at bounding box center [341, 127] width 341 height 36
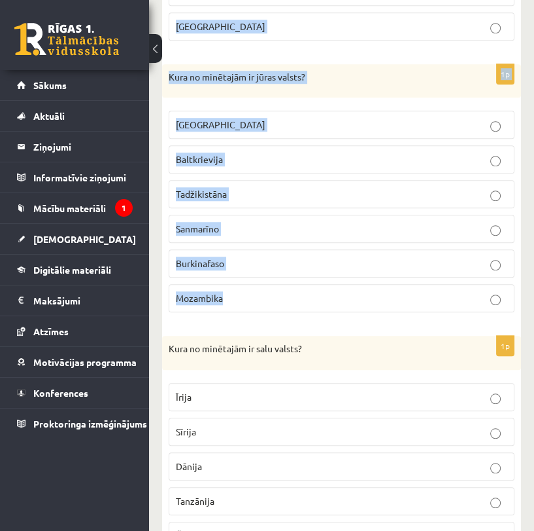
scroll to position [1402, 0]
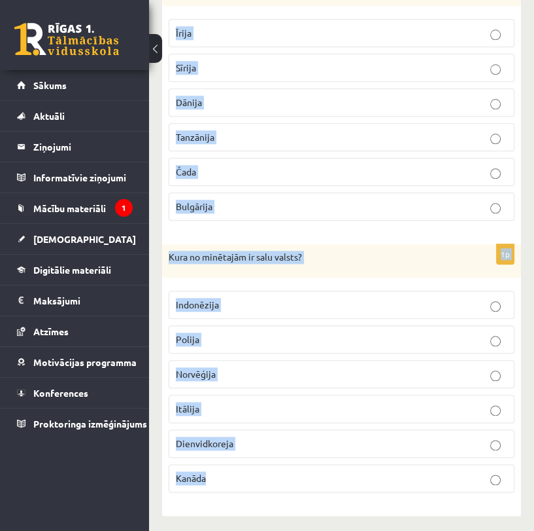
drag, startPoint x: 167, startPoint y: 121, endPoint x: 314, endPoint y: 474, distance: 382.1
copy form "Kura no minētajām ir jūras valsts? Baltkrievija Laosa Afganistāna Ruanda Centrā…"
click at [319, 491] on fieldset "Indonēzija Polija Norvēģija Itālija Dienvidkoreja Kanāda" at bounding box center [342, 390] width 346 height 212
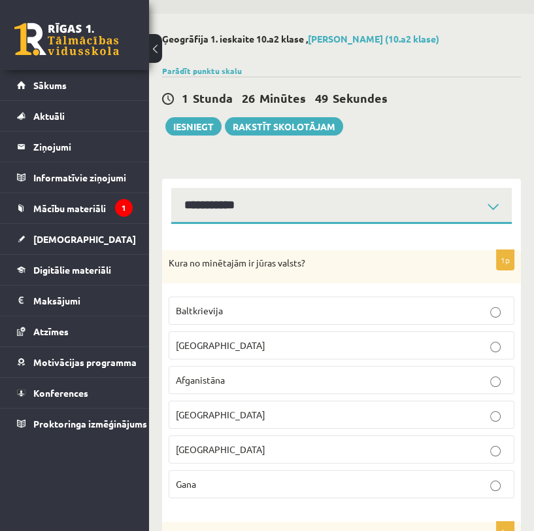
scroll to position [73, 0]
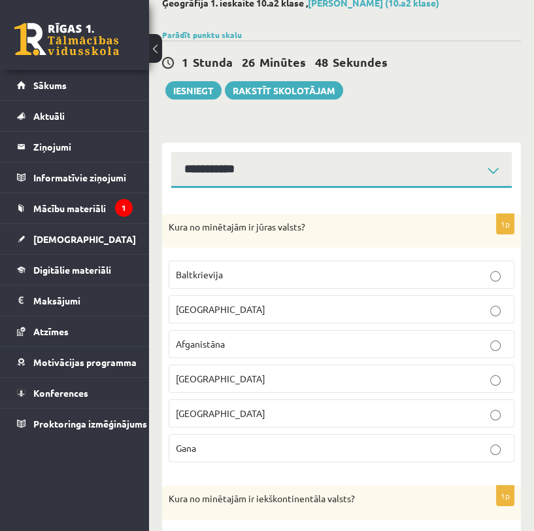
click at [394, 442] on p "Gana" at bounding box center [342, 448] width 332 height 14
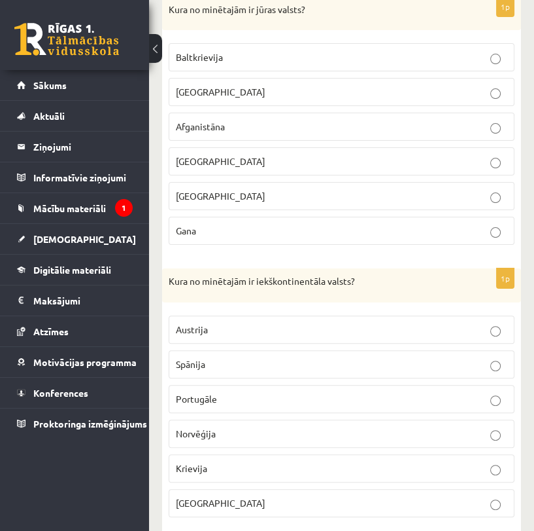
scroll to position [290, 0]
click at [343, 315] on label "Austrija" at bounding box center [342, 329] width 346 height 28
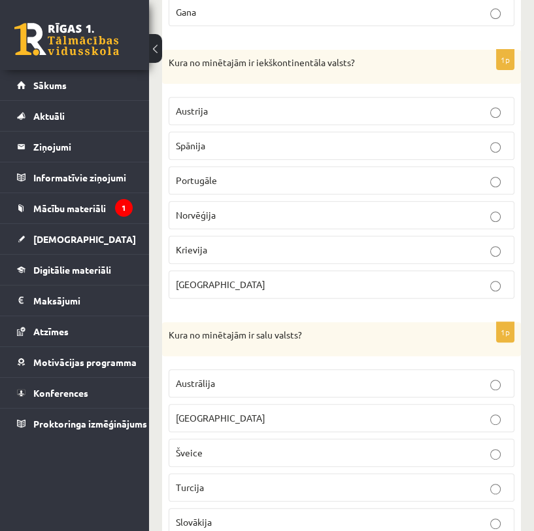
scroll to position [581, 0]
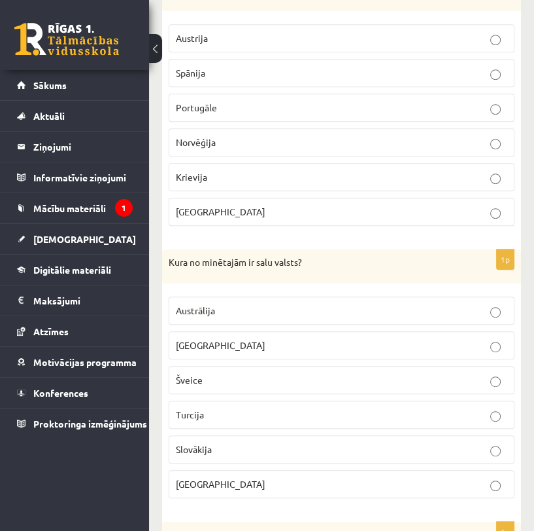
click at [380, 359] on fieldset "Austrālija Madagaskara Šveice Turcija Slovākija Surinama" at bounding box center [342, 396] width 346 height 212
click at [387, 347] on p "Madagaskara" at bounding box center [342, 345] width 332 height 14
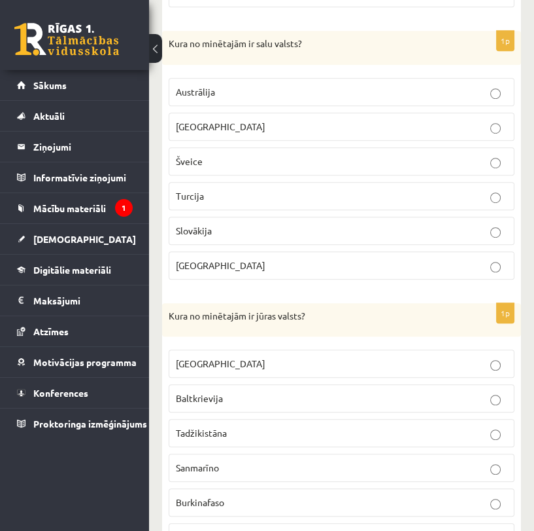
scroll to position [872, 0]
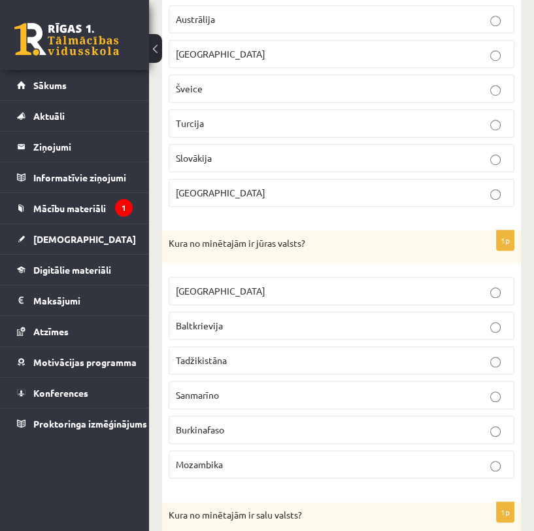
click at [235, 451] on label "Mozambika" at bounding box center [342, 464] width 346 height 28
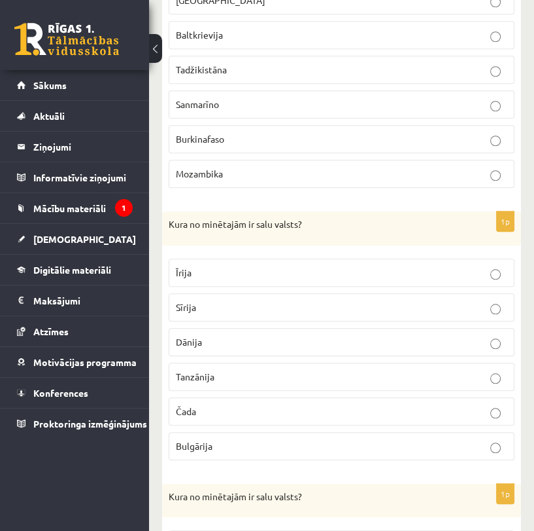
scroll to position [1235, 0]
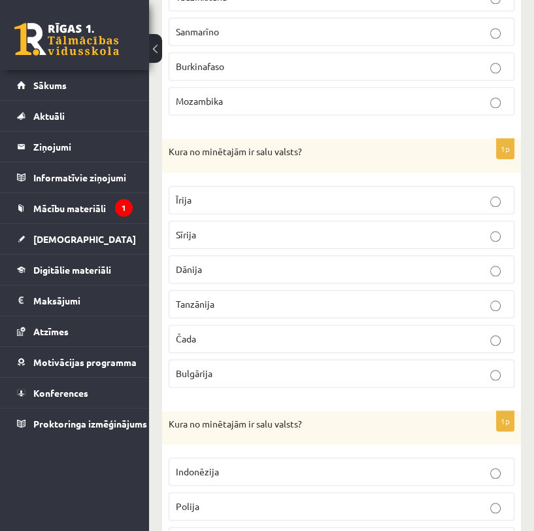
click at [426, 207] on label "Īrija" at bounding box center [342, 200] width 346 height 28
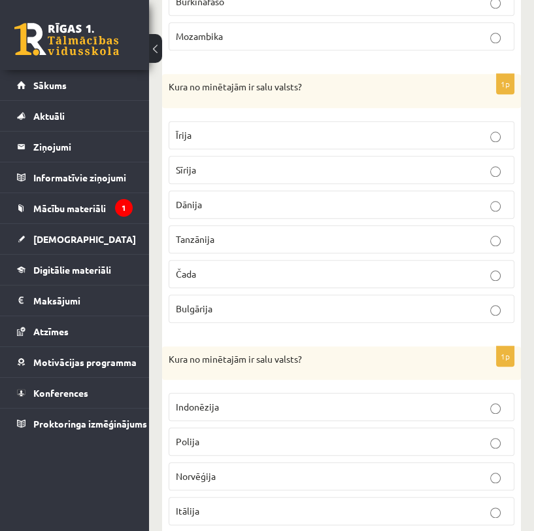
scroll to position [1308, 0]
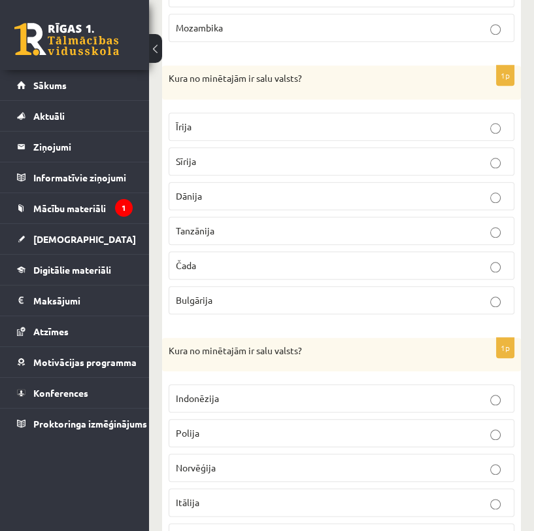
click at [324, 391] on p "Indonēzija" at bounding box center [342, 398] width 332 height 14
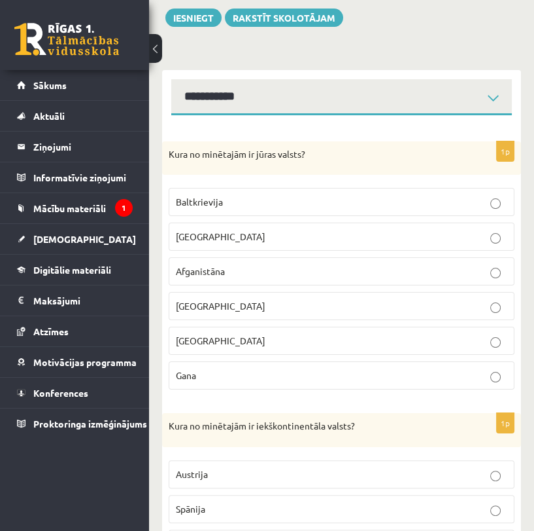
scroll to position [73, 0]
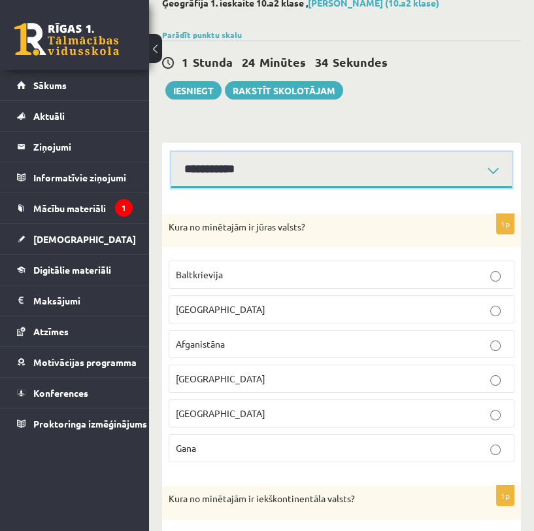
click at [468, 166] on select "**********" at bounding box center [341, 170] width 341 height 36
click at [171, 152] on select "**********" at bounding box center [341, 170] width 341 height 36
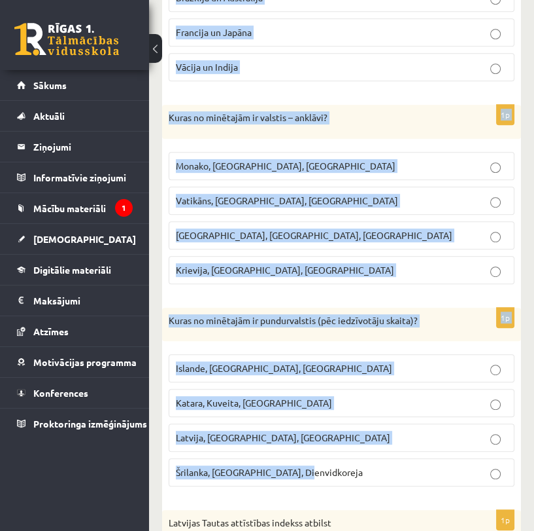
scroll to position [854, 0]
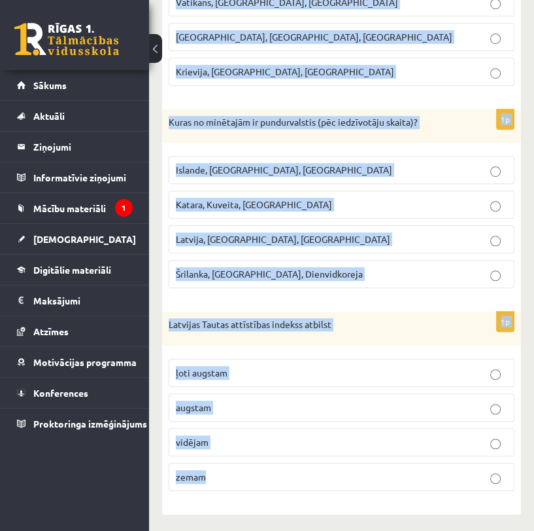
drag, startPoint x: 169, startPoint y: 173, endPoint x: 398, endPoint y: 457, distance: 364.8
copy form "2023. gadā uz Zemes dzīvo aptuveni 8 miljardi iedzīvotāji 6,8 miljardi iedzīvot…"
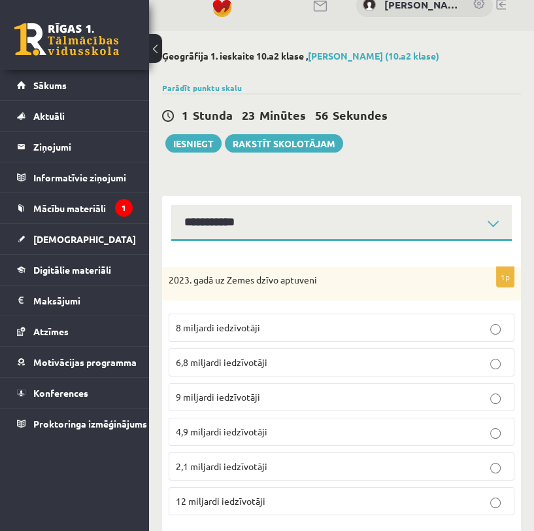
scroll to position [0, 0]
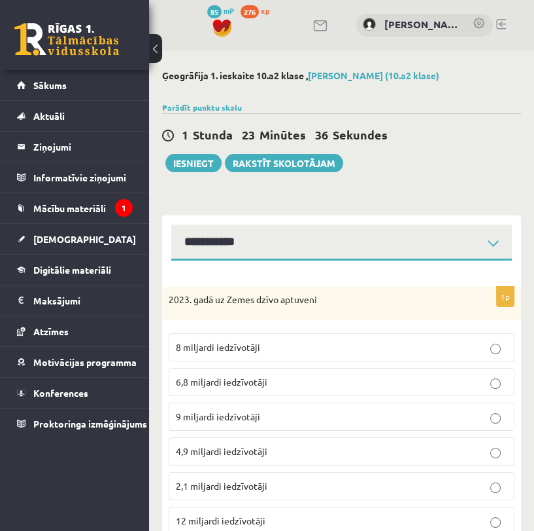
click at [404, 369] on label "6,8 miljardi iedzīvotāji" at bounding box center [342, 382] width 346 height 28
click at [404, 356] on label "8 miljardi iedzīvotāji" at bounding box center [342, 347] width 346 height 28
click at [406, 371] on label "6,8 miljardi iedzīvotāji" at bounding box center [342, 382] width 346 height 28
click at [398, 349] on p "8 miljardi iedzīvotāji" at bounding box center [342, 347] width 332 height 14
click at [398, 398] on fieldset "8 miljardi iedzīvotāji 6,8 miljardi iedzīvotāji 9 miljardi iedzīvotāji 4,9 milj…" at bounding box center [342, 432] width 346 height 212
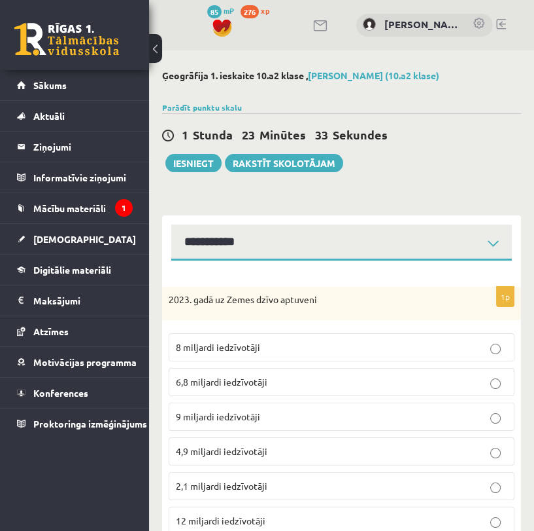
click at [408, 336] on label "8 miljardi iedzīvotāji" at bounding box center [342, 347] width 346 height 28
click at [397, 370] on label "6,8 miljardi iedzīvotāji" at bounding box center [342, 382] width 346 height 28
click at [404, 352] on p "8 miljardi iedzīvotāji" at bounding box center [342, 347] width 332 height 14
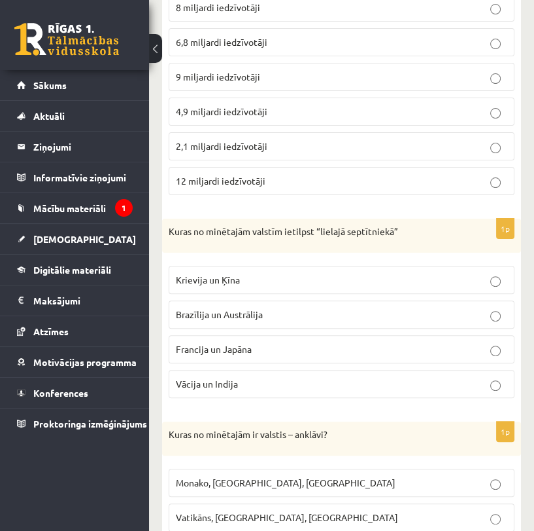
scroll to position [363, 0]
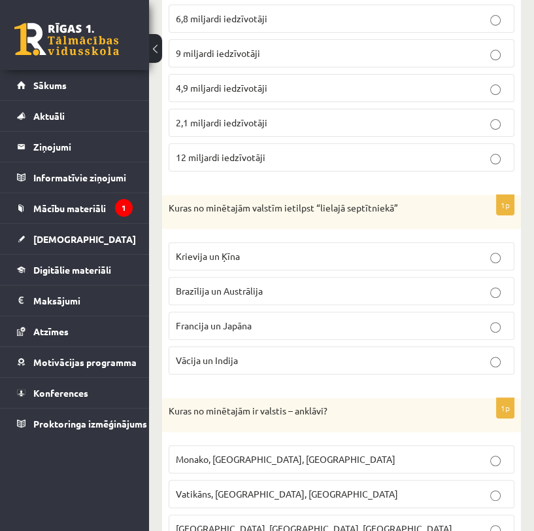
click at [386, 334] on label "Francija un Japāna" at bounding box center [342, 325] width 346 height 28
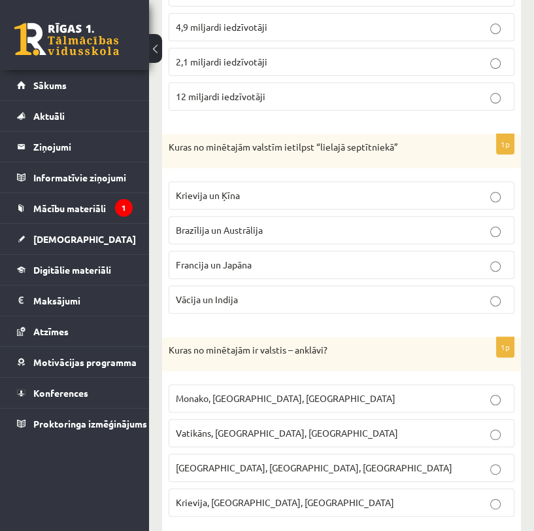
scroll to position [508, 0]
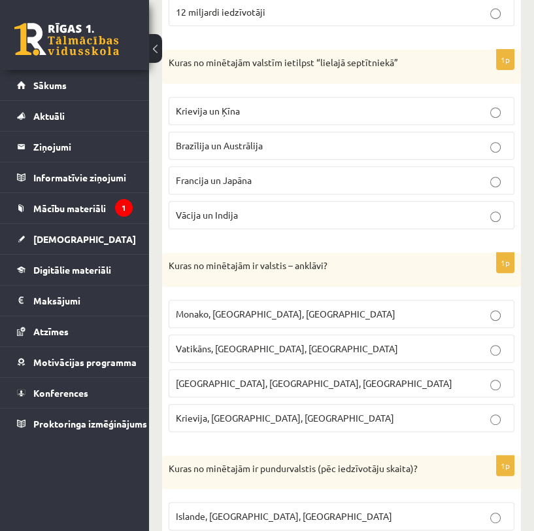
click at [330, 343] on p "Vatikāns, Lesoto, Sanmarīno" at bounding box center [342, 348] width 332 height 14
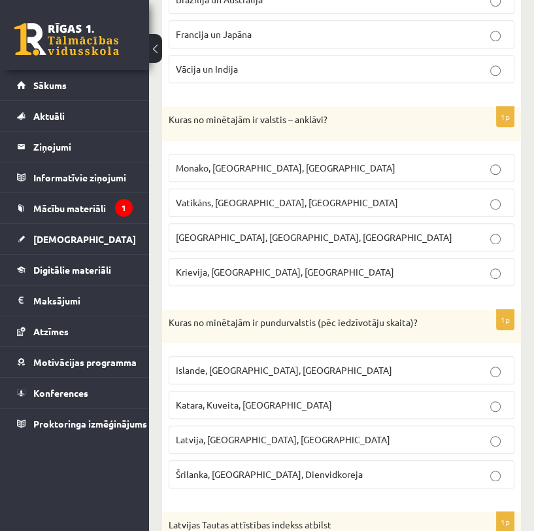
scroll to position [727, 0]
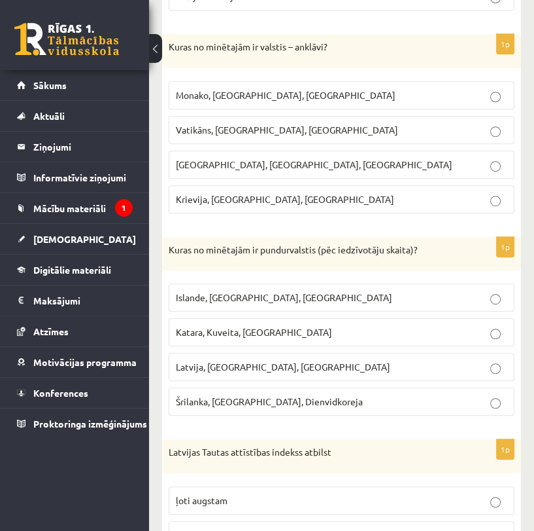
click at [330, 389] on label "Šrilanka, Nepāla, Dienvidkoreja" at bounding box center [342, 401] width 346 height 28
click at [308, 353] on label "Latvija, Slovēnija, Igaunija" at bounding box center [342, 367] width 346 height 28
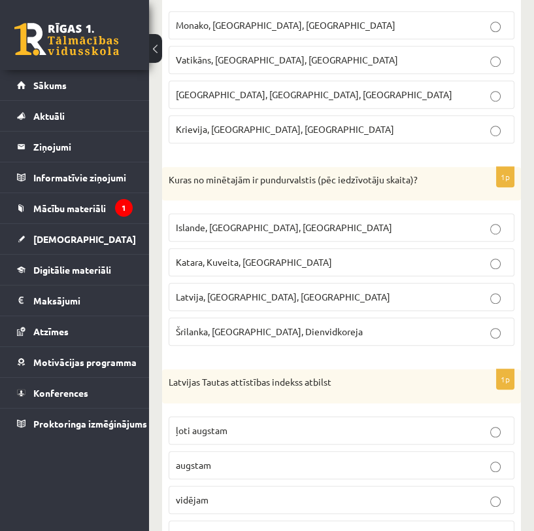
scroll to position [854, 0]
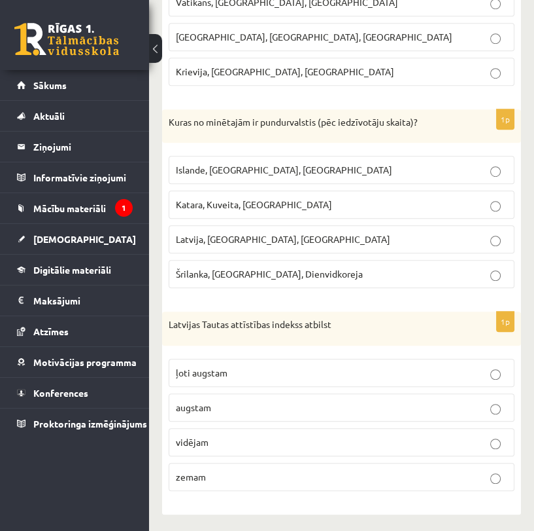
click at [321, 436] on p "vidējam" at bounding box center [342, 442] width 332 height 14
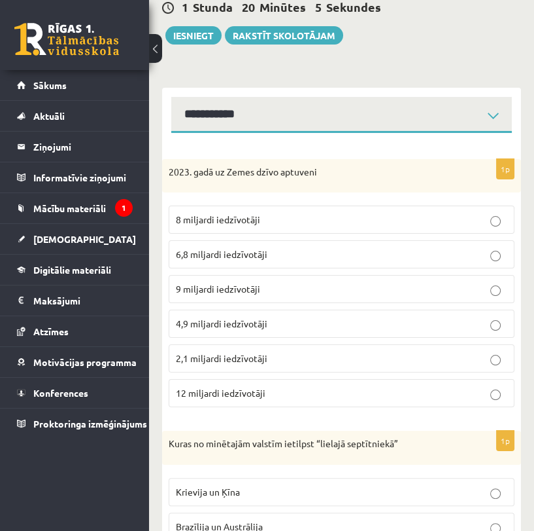
scroll to position [0, 0]
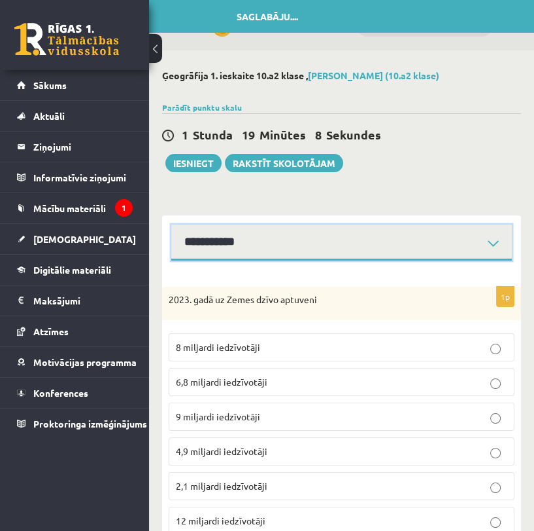
click at [457, 253] on select "**********" at bounding box center [341, 242] width 341 height 36
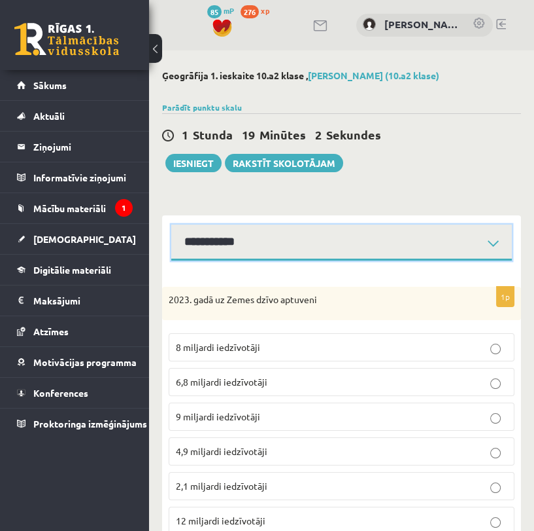
click at [171, 224] on select "**********" at bounding box center [341, 242] width 341 height 36
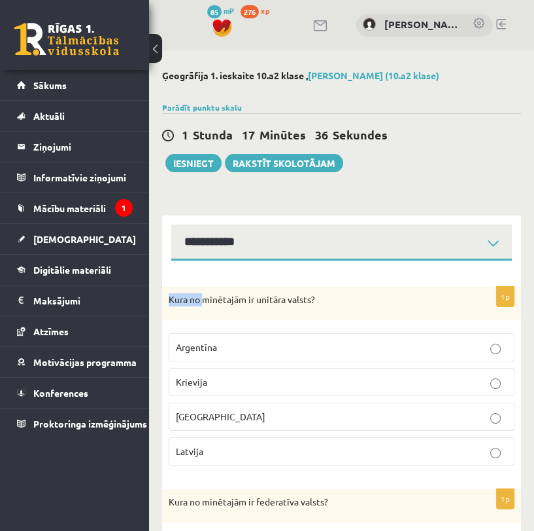
drag, startPoint x: 170, startPoint y: 298, endPoint x: 205, endPoint y: 307, distance: 36.5
click at [205, 309] on div "Kura no minētajām ir unitāra valsts?" at bounding box center [341, 304] width 359 height 34
click at [241, 288] on div "Kura no minētajām ir unitāra valsts?" at bounding box center [341, 304] width 359 height 34
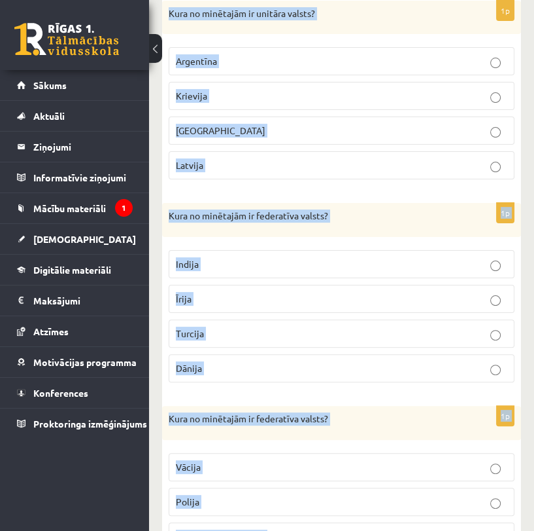
scroll to position [584, 0]
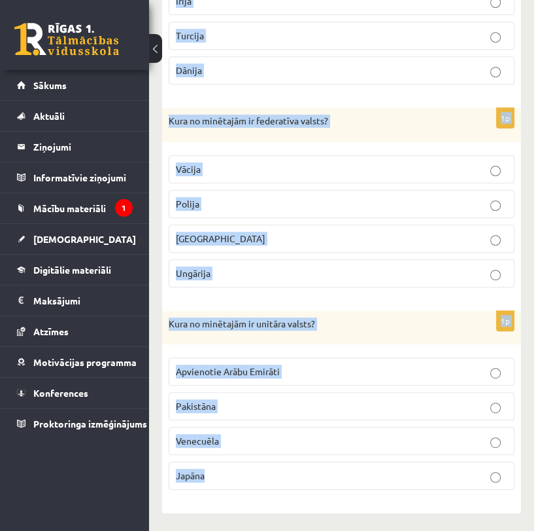
drag, startPoint x: 169, startPoint y: 300, endPoint x: 332, endPoint y: 564, distance: 310.1
copy form "Kura no minētajām ir unitāra valsts? Argentīna Krievija Meksika Latvija 1p Kura…"
click at [452, 333] on div "Kura no minētajām ir unitāra valsts?" at bounding box center [341, 328] width 359 height 34
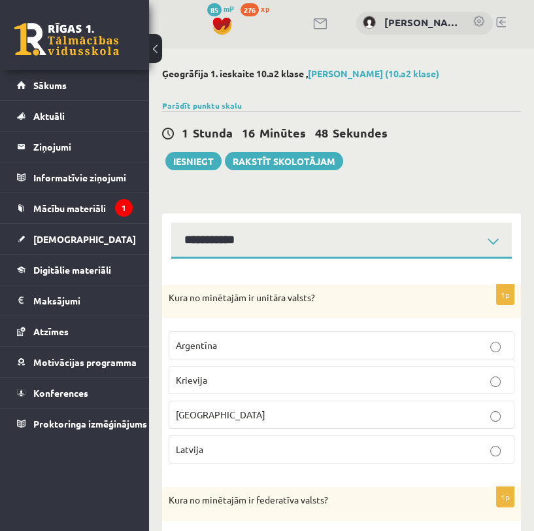
scroll to position [0, 0]
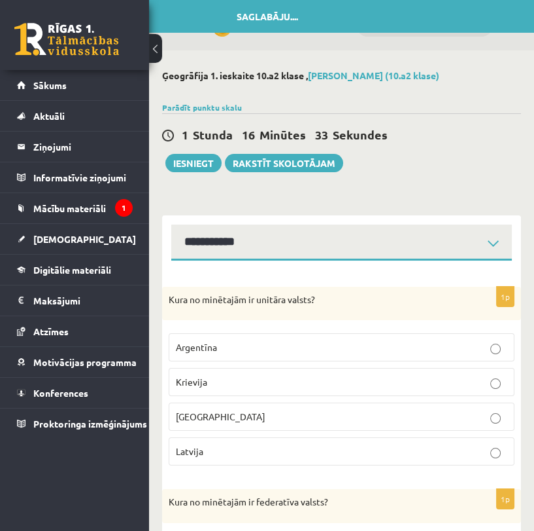
click at [207, 439] on label "Latvija" at bounding box center [342, 451] width 346 height 28
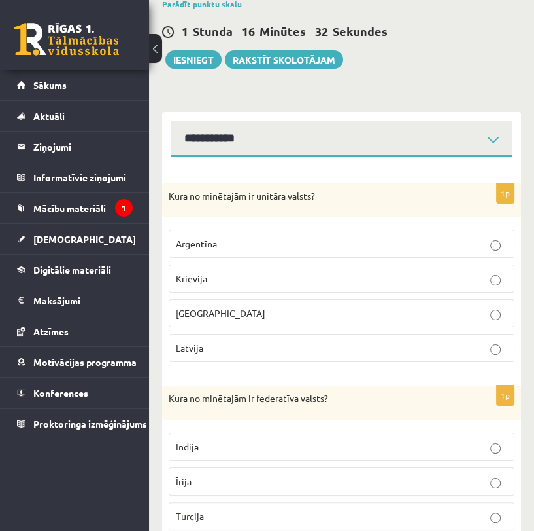
scroll to position [290, 0]
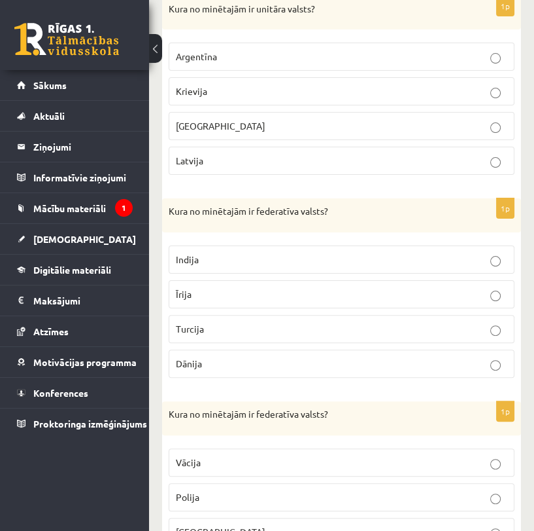
click at [256, 259] on p "Indija" at bounding box center [342, 260] width 332 height 14
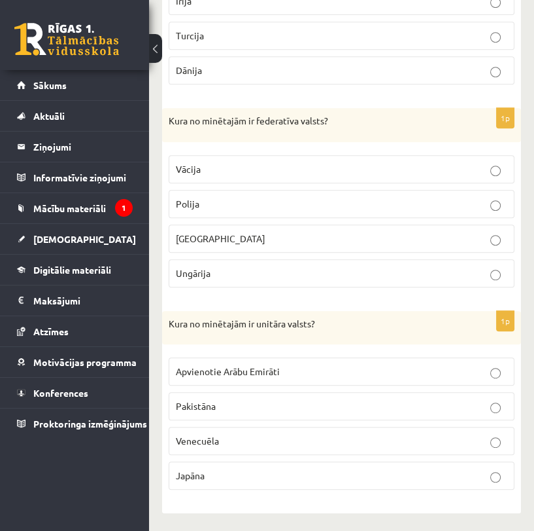
scroll to position [438, 0]
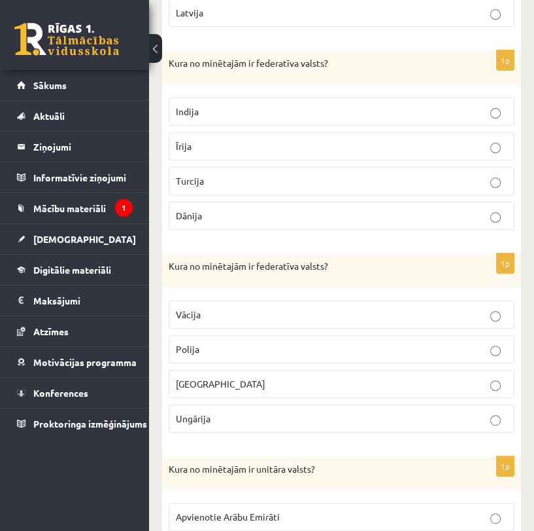
click at [340, 307] on p "Vācija" at bounding box center [342, 314] width 332 height 14
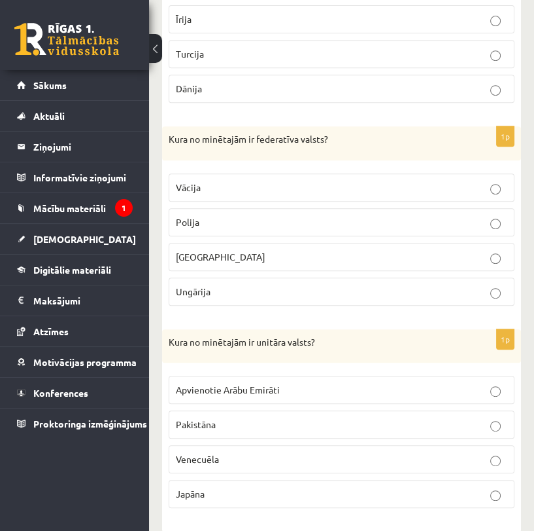
scroll to position [584, 0]
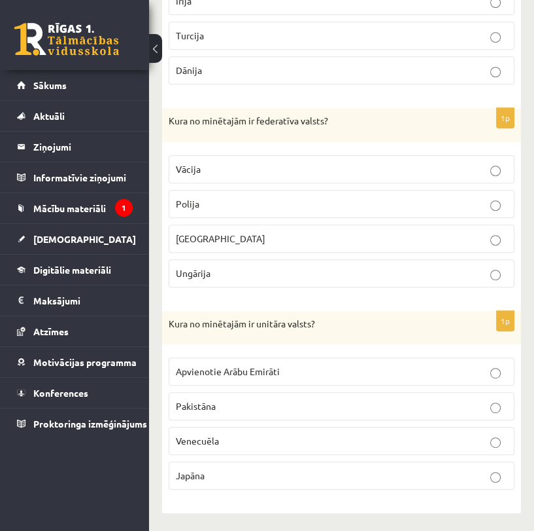
click at [281, 468] on p "Japāna" at bounding box center [342, 475] width 332 height 14
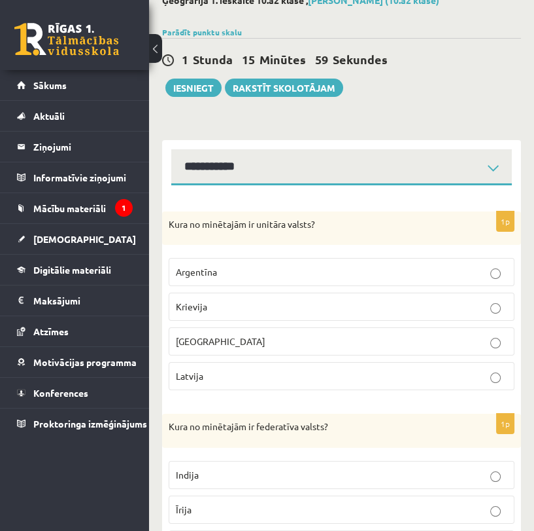
scroll to position [0, 0]
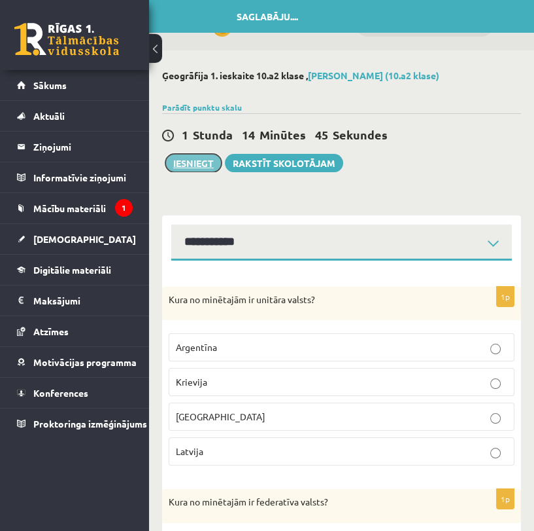
click at [200, 161] on button "Iesniegt" at bounding box center [194, 163] width 56 height 18
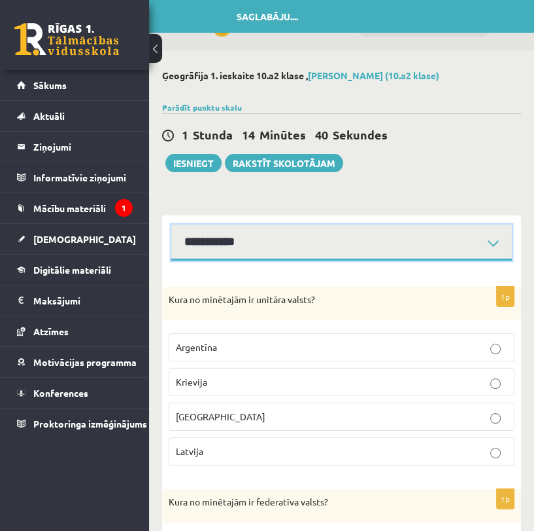
click at [382, 238] on select "**********" at bounding box center [341, 242] width 341 height 36
select select "**********"
click at [171, 224] on select "**********" at bounding box center [341, 242] width 341 height 36
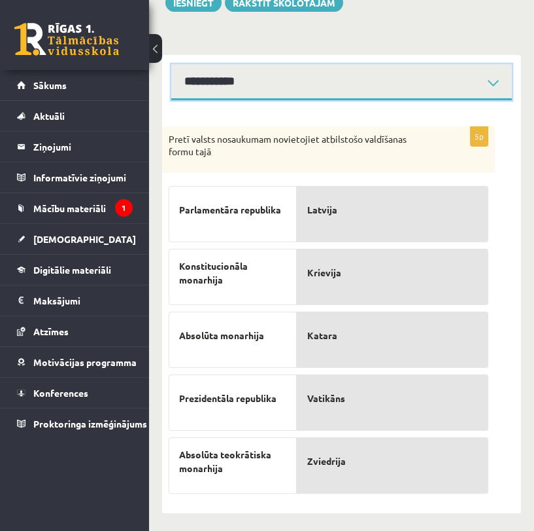
scroll to position [162, 0]
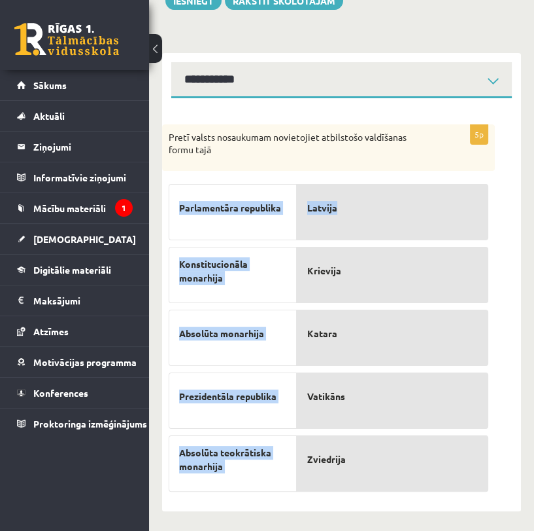
drag, startPoint x: 178, startPoint y: 207, endPoint x: 346, endPoint y: 192, distance: 168.9
click at [346, 192] on fieldset "Parlamentāra republika Konstitucionāla monarhija Absolūta monarhija Prezidentāl…" at bounding box center [329, 334] width 320 height 314
click at [285, 187] on div "Parlamentāra republika" at bounding box center [233, 212] width 128 height 56
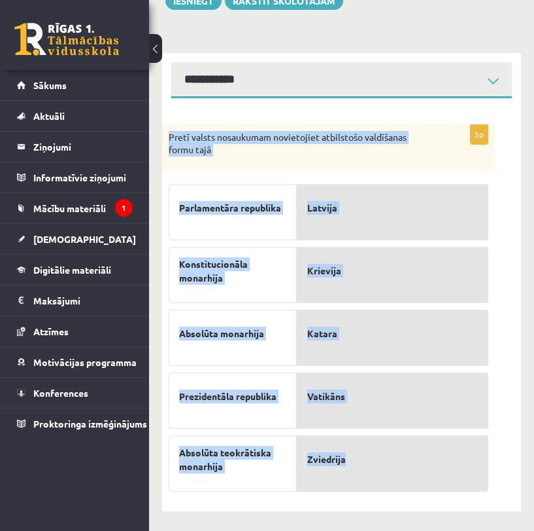
drag, startPoint x: 169, startPoint y: 137, endPoint x: 398, endPoint y: 468, distance: 401.9
click at [398, 468] on div "5p Pretī valsts nosaukumam novietojiet atbilstošo valdīšanas formu tajā Parlame…" at bounding box center [328, 311] width 333 height 374
copy div "Pretī valsts nosaukumam novietojiet atbilstošo valdīšanas formu tajā Parlamentā…"
click at [335, 159] on div "Pretī valsts nosaukumam novietojiet atbilstošo valdīšanas formu tajā" at bounding box center [328, 147] width 333 height 46
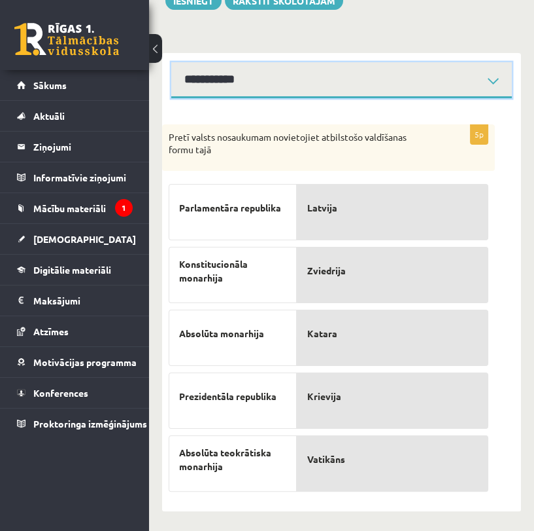
click at [494, 69] on select "**********" at bounding box center [341, 80] width 341 height 36
select select "**********"
click at [171, 62] on select "**********" at bounding box center [341, 80] width 341 height 36
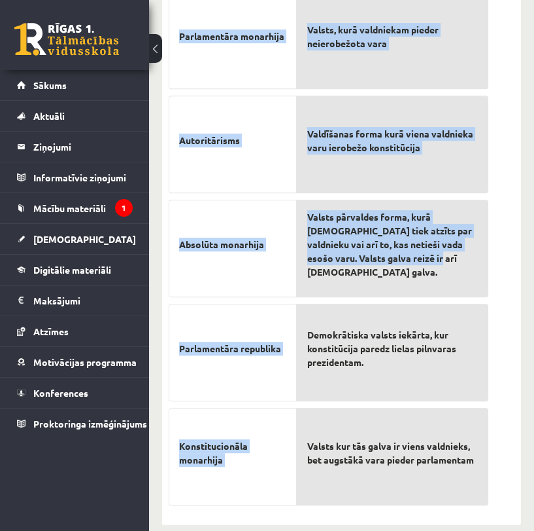
scroll to position [563, 0]
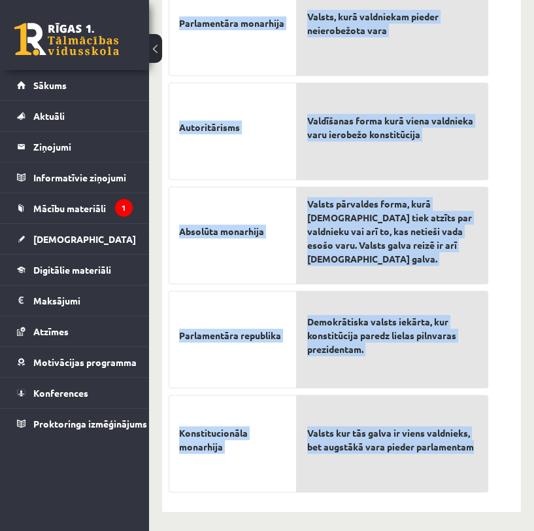
drag, startPoint x: 171, startPoint y: 137, endPoint x: 481, endPoint y: 464, distance: 450.7
click at [481, 464] on div "7p Pretim skaidrojumam novieto atbilstošo terminu! Teokrātiska monarhija Prezid…" at bounding box center [328, 111] width 333 height 775
copy div "Pretim skaidrojumam novieto atbilstošo terminu! Teokrātiska monarhija Prezident…"
click at [275, 500] on div "7p Pretim skaidrojumam novieto atbilstošo terminu! Teokrātiska monarhija Prezid…" at bounding box center [341, 105] width 359 height 814
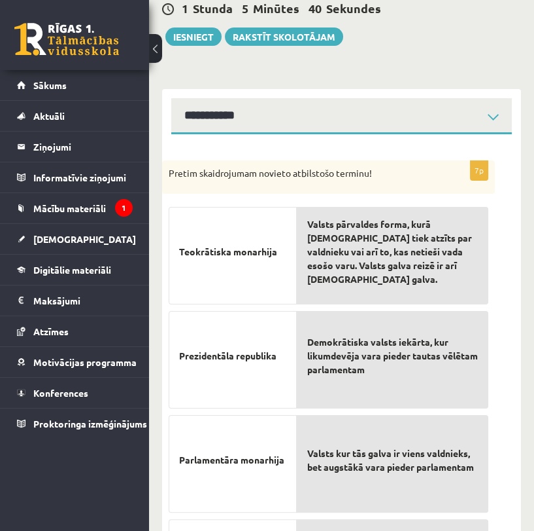
scroll to position [54, 0]
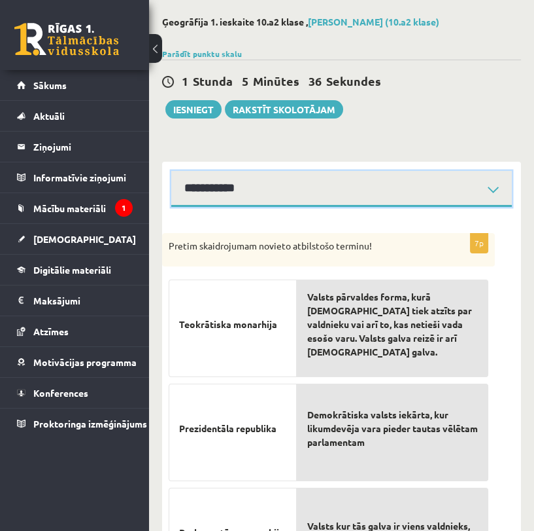
click at [461, 183] on select "**********" at bounding box center [341, 189] width 341 height 36
click at [171, 171] on select "**********" at bounding box center [341, 189] width 341 height 36
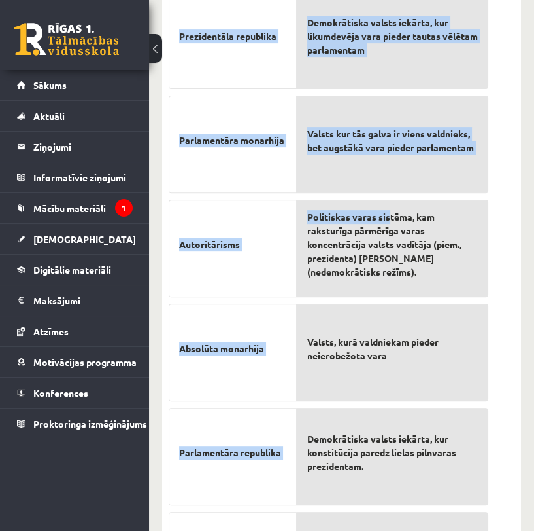
scroll to position [563, 0]
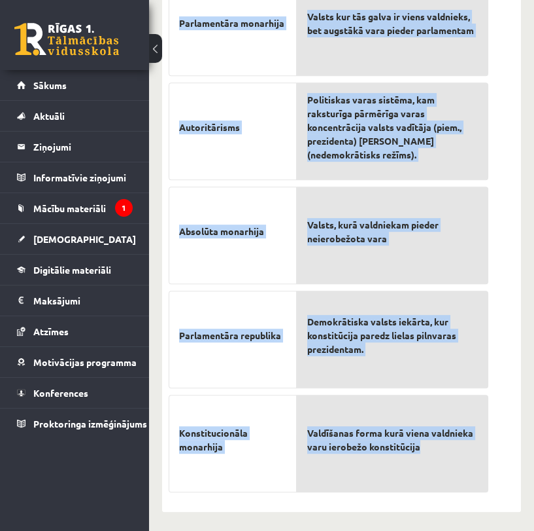
drag, startPoint x: 171, startPoint y: 99, endPoint x: 488, endPoint y: 465, distance: 484.6
click at [488, 465] on div "7p Pretim skaidrojumam novieto atbilstošo terminu! Teokrātiska monarhija Prezid…" at bounding box center [328, 111] width 333 height 775
copy div "Pretim skaidrojumam novieto atbilstošo terminu! Teokrātiska monarhija Prezident…"
click at [511, 491] on div "7p Pretim skaidrojumam novieto atbilstošo terminu! Teokrātiska monarhija Prezid…" at bounding box center [341, 105] width 359 height 814
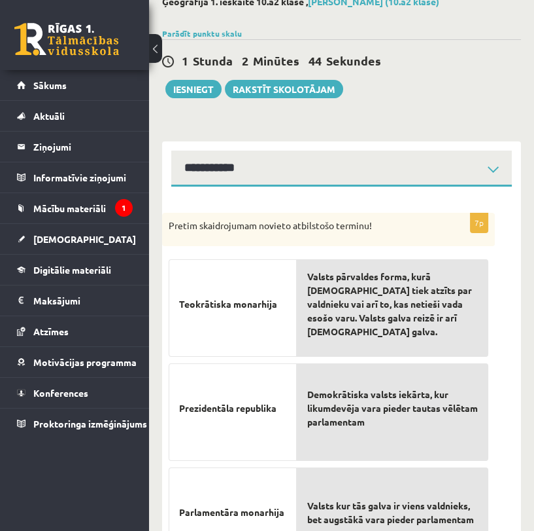
scroll to position [0, 0]
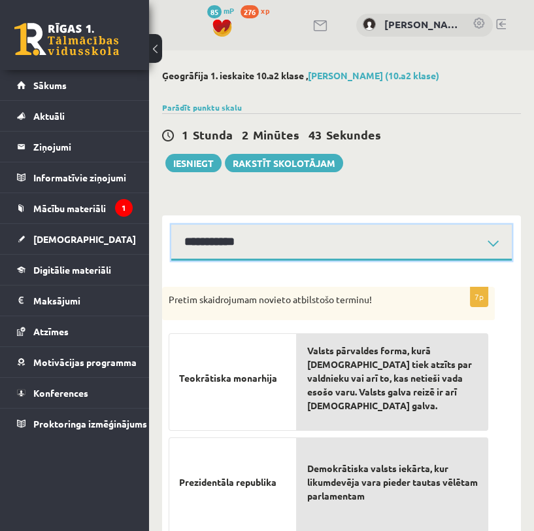
click at [494, 242] on select "**********" at bounding box center [341, 242] width 341 height 36
click at [171, 224] on select "**********" at bounding box center [341, 242] width 341 height 36
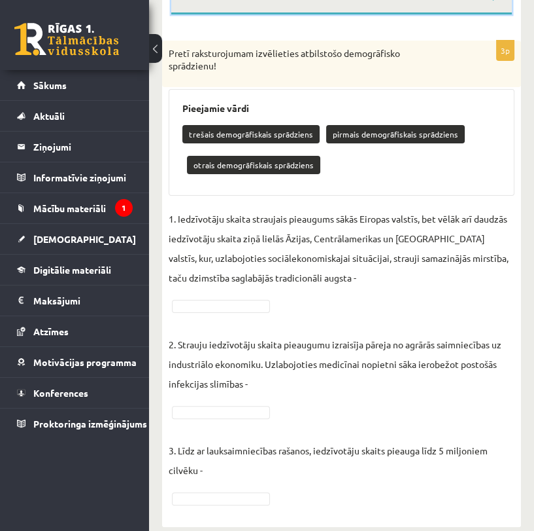
scroll to position [262, 0]
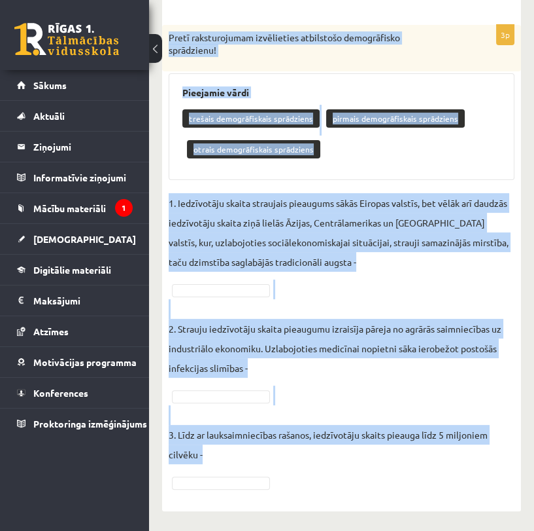
drag, startPoint x: 171, startPoint y: 38, endPoint x: 379, endPoint y: 473, distance: 482.2
click at [379, 473] on div "3p Pretī raksturojumam izvēlieties atbilstošo demogrāfisko sprādzienu! Pieejami…" at bounding box center [341, 261] width 359 height 473
copy div "Pretī raksturojumam izvēlieties atbilstošo demogrāfisko sprādzienu! Pieejamie v…"
click at [426, 292] on fieldset "1. Iedzīvotāju skaita straujais pieaugums sākās Eiropas valstīs, bet vēlāk arī …" at bounding box center [342, 342] width 346 height 298
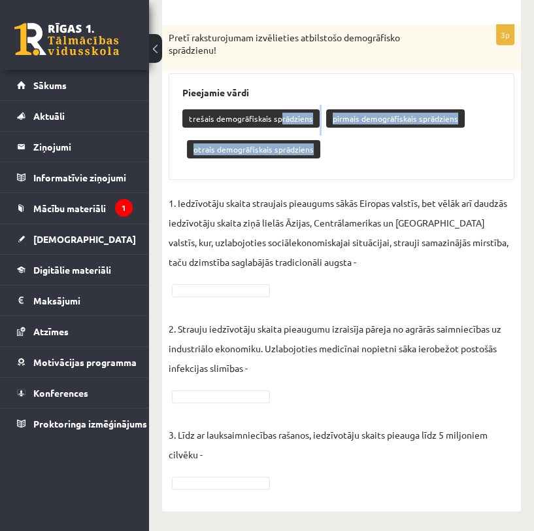
drag, startPoint x: 278, startPoint y: 109, endPoint x: 292, endPoint y: 176, distance: 68.1
click at [289, 179] on div "Pieejamie vārdi trešais demogrāfiskais sprādziens pirmais demogrāfiskais sprādz…" at bounding box center [342, 126] width 346 height 107
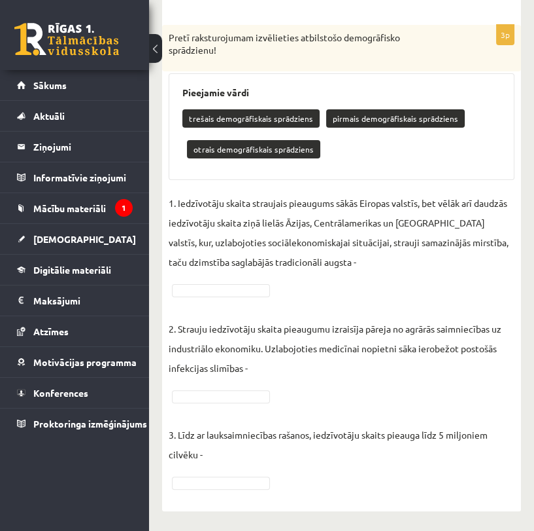
click at [357, 161] on div "trešais demogrāfiskais sprādziens pirmais demogrāfiskais sprādziens otrais demo…" at bounding box center [342, 135] width 319 height 61
click at [277, 120] on p "trešais demogrāfiskais sprādziens" at bounding box center [251, 118] width 137 height 18
drag, startPoint x: 184, startPoint y: 117, endPoint x: 306, endPoint y: 127, distance: 122.1
click at [306, 127] on div "trešais demogrāfiskais sprādziens pirmais demogrāfiskais sprādziens otrais demo…" at bounding box center [342, 135] width 319 height 61
copy p "trešais demogrāfiskais sprādziens"
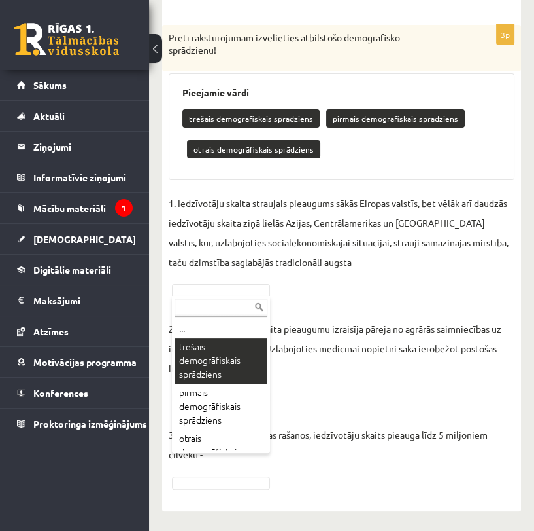
scroll to position [231, 0]
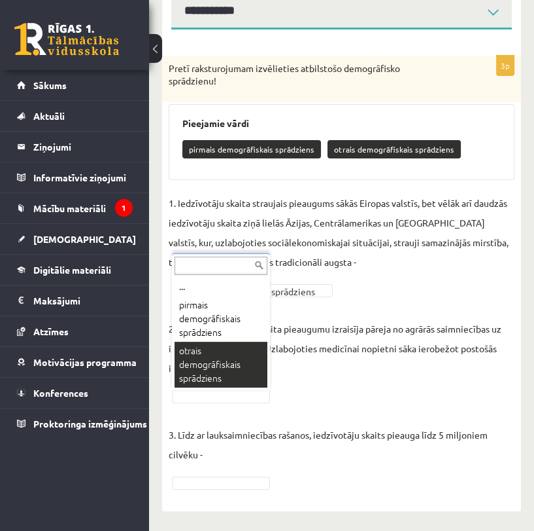
drag, startPoint x: 231, startPoint y: 362, endPoint x: 215, endPoint y: 368, distance: 17.2
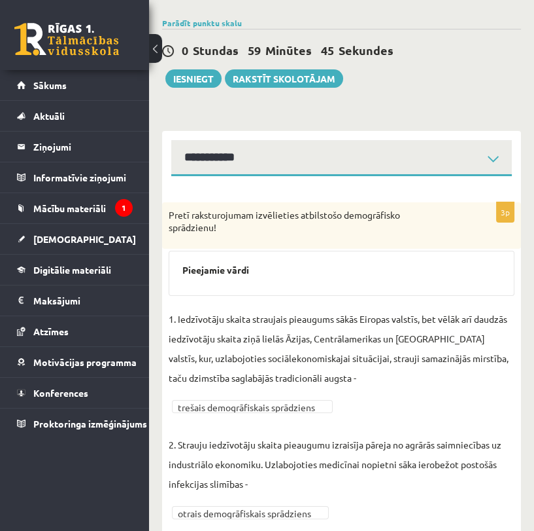
scroll to position [0, 0]
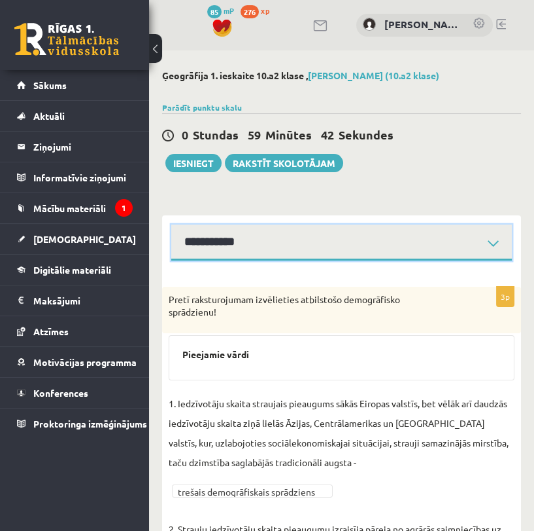
click at [440, 240] on select "**********" at bounding box center [341, 242] width 341 height 36
select select "**********"
click at [171, 224] on select "**********" at bounding box center [341, 242] width 341 height 36
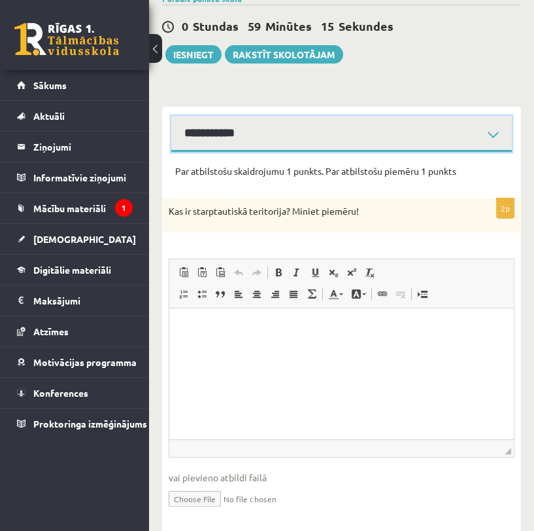
scroll to position [142, 0]
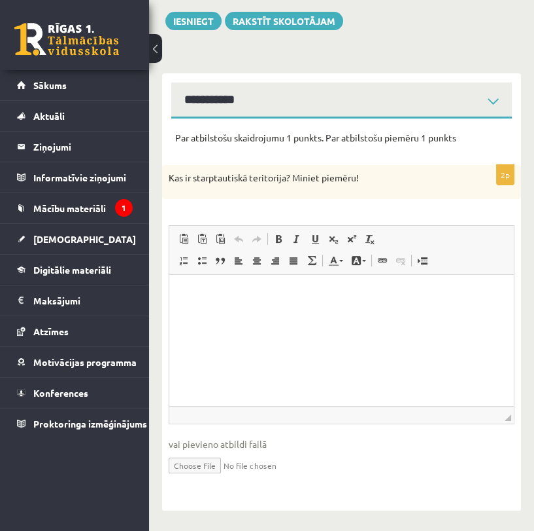
drag, startPoint x: 169, startPoint y: 175, endPoint x: 365, endPoint y: 183, distance: 196.4
click at [365, 183] on p "Kas ir starptautiskā teritorija? Miniet piemēru!" at bounding box center [309, 177] width 281 height 13
copy p "Kas ir starptautiskā teritorija? Miniet piemēru!"
click at [288, 315] on html at bounding box center [341, 295] width 345 height 40
click at [337, 292] on p "Editor, wiswyg-editor-user-answer-47363706769520" at bounding box center [342, 295] width 319 height 14
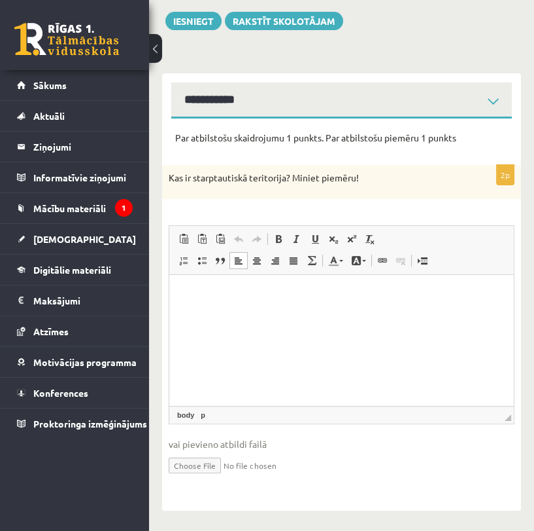
scroll to position [0, 0]
click at [368, 303] on span "Paste" at bounding box center [369, 303] width 41 height 19
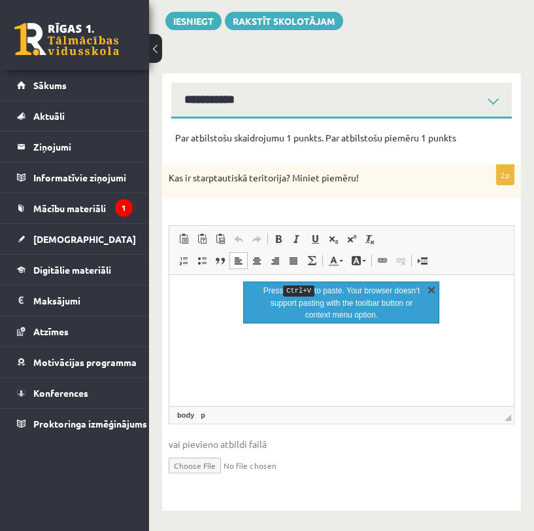
click at [430, 289] on link "X" at bounding box center [431, 289] width 13 height 13
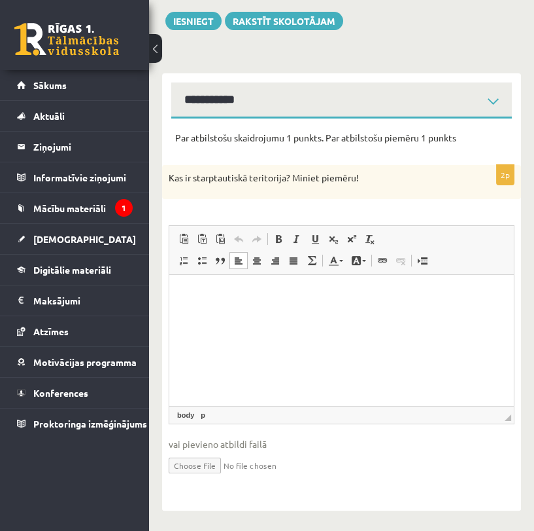
click at [348, 296] on p "Editor, wiswyg-editor-user-answer-47363706769520" at bounding box center [342, 295] width 319 height 14
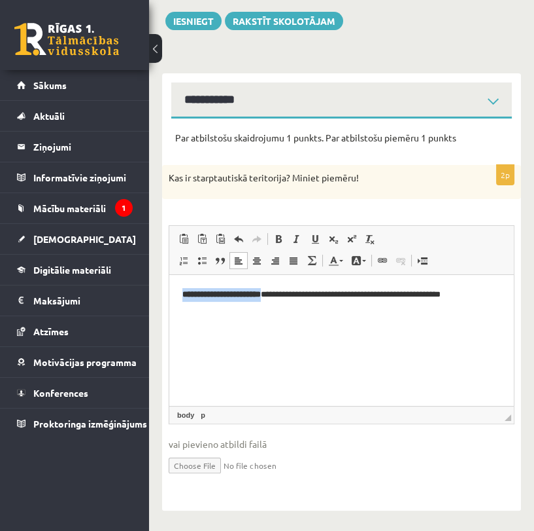
drag, startPoint x: 270, startPoint y: 292, endPoint x: 179, endPoint y: 284, distance: 91.3
click at [179, 284] on html "**********" at bounding box center [341, 295] width 345 height 40
click at [275, 237] on span at bounding box center [278, 239] width 10 height 10
click at [273, 315] on html "**********" at bounding box center [341, 295] width 345 height 40
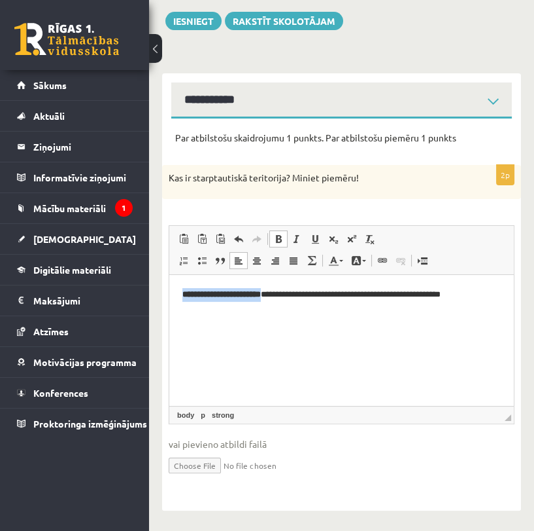
drag, startPoint x: 273, startPoint y: 294, endPoint x: 184, endPoint y: 294, distance: 89.0
click at [184, 294] on p "**********" at bounding box center [342, 295] width 319 height 14
click at [279, 242] on span at bounding box center [278, 239] width 10 height 10
click at [272, 186] on div "Kas ir starptautiskā teritorija? Miniet piemēru!" at bounding box center [341, 182] width 359 height 34
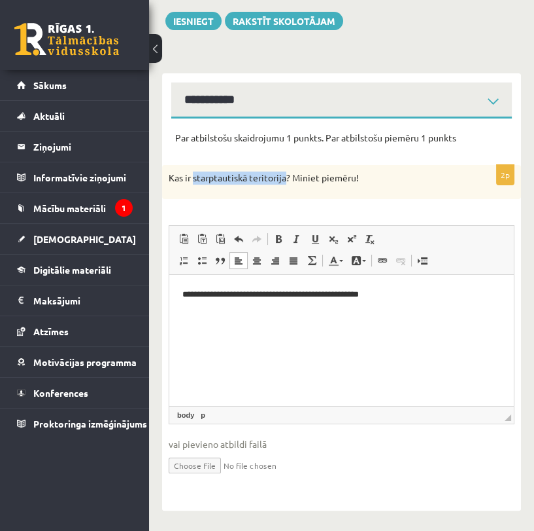
drag, startPoint x: 287, startPoint y: 179, endPoint x: 194, endPoint y: 175, distance: 93.7
click at [194, 175] on p "Kas ir starptautiskā teritorija? Miniet piemēru!" at bounding box center [309, 177] width 281 height 13
copy p "starptautiskā teritorija"
click at [177, 294] on html "**********" at bounding box center [341, 295] width 345 height 40
click at [186, 292] on p "**********" at bounding box center [342, 295] width 319 height 14
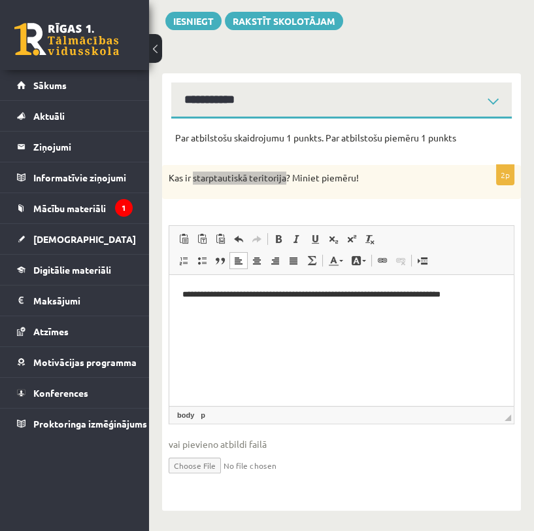
click at [461, 292] on p "**********" at bounding box center [342, 295] width 319 height 14
drag, startPoint x: 357, startPoint y: 341, endPoint x: 362, endPoint y: 336, distance: 7.9
click at [358, 337] on html "**********" at bounding box center [341, 306] width 345 height 62
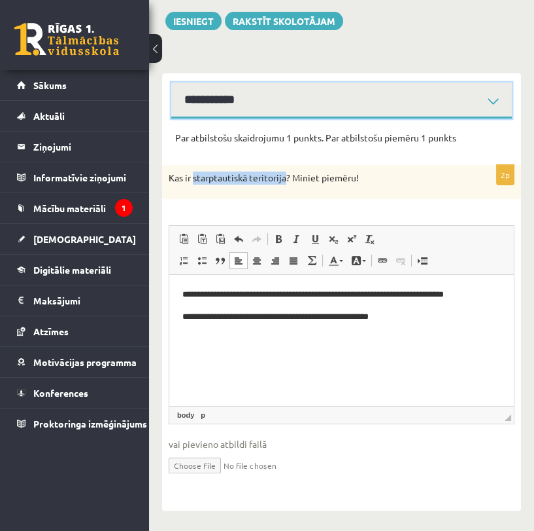
click at [451, 109] on select "**********" at bounding box center [341, 100] width 341 height 36
select select "**********"
click at [171, 82] on select "**********" at bounding box center [341, 100] width 341 height 36
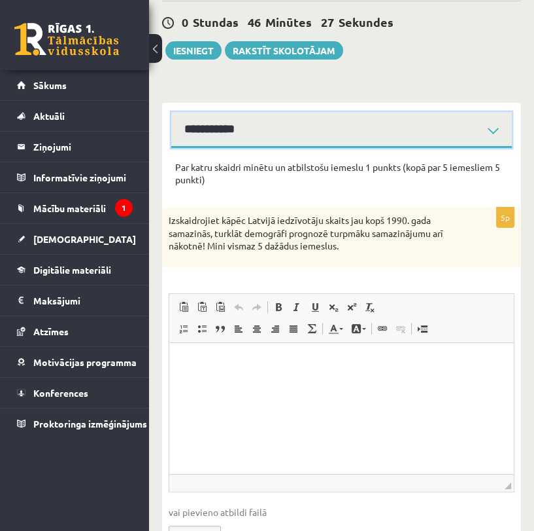
scroll to position [181, 0]
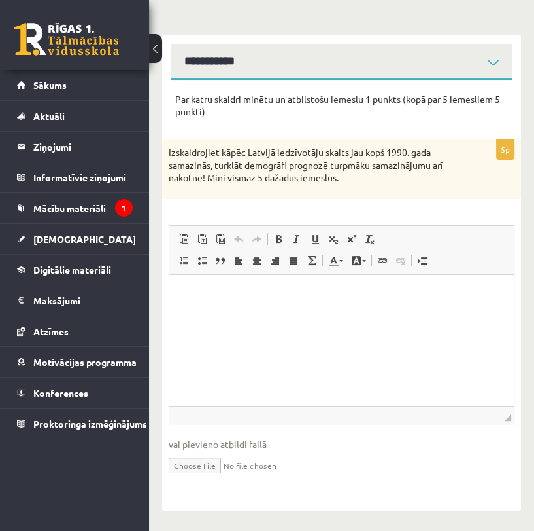
click at [162, 152] on div "Ģeogrāfija 1. ieskaite 10.a2 klase , Ričards Stepiņš (10.a2 klase) Parādīt punk…" at bounding box center [341, 200] width 385 height 660
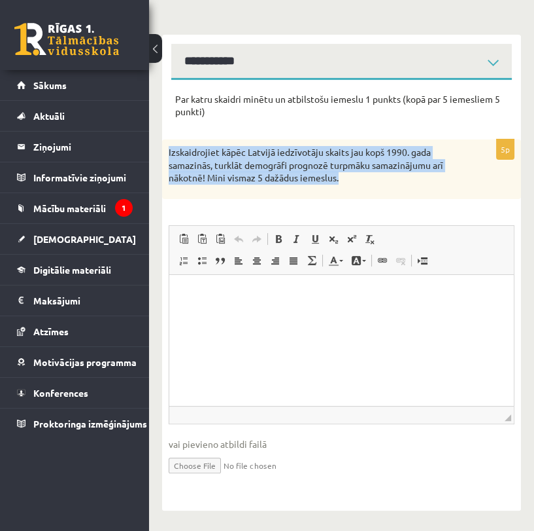
drag, startPoint x: 165, startPoint y: 151, endPoint x: 355, endPoint y: 182, distance: 192.8
click at [355, 182] on div "Izskaidrojiet kāpēc Latvijā iedzīvotāju skaits jau kopš 1990. gada samazinās, t…" at bounding box center [341, 169] width 359 height 60
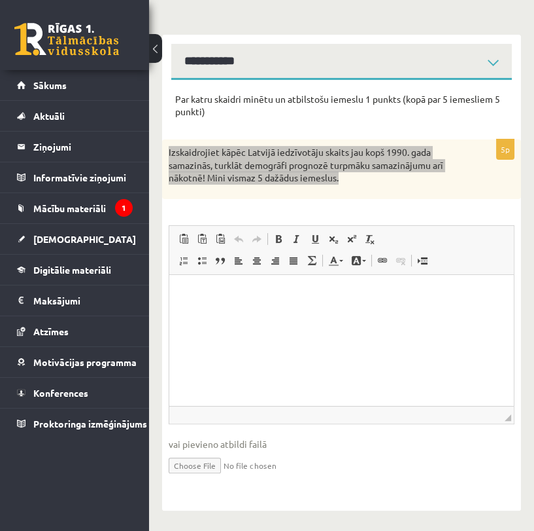
click at [383, 314] on html at bounding box center [341, 294] width 345 height 40
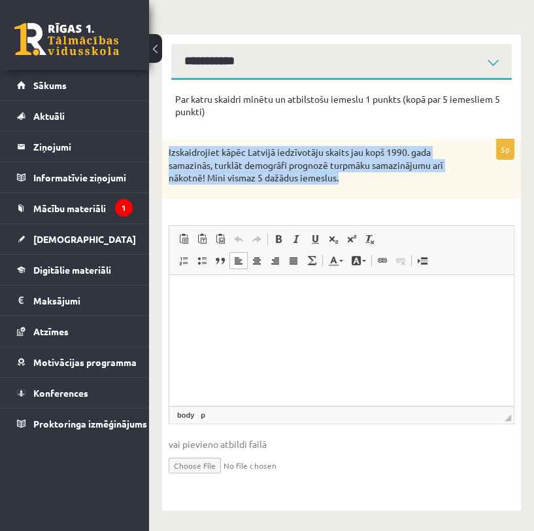
click at [375, 181] on p "Izskaidrojiet kāpēc Latvijā iedzīvotāju skaits jau kopš 1990. gada samazinās, t…" at bounding box center [309, 165] width 281 height 39
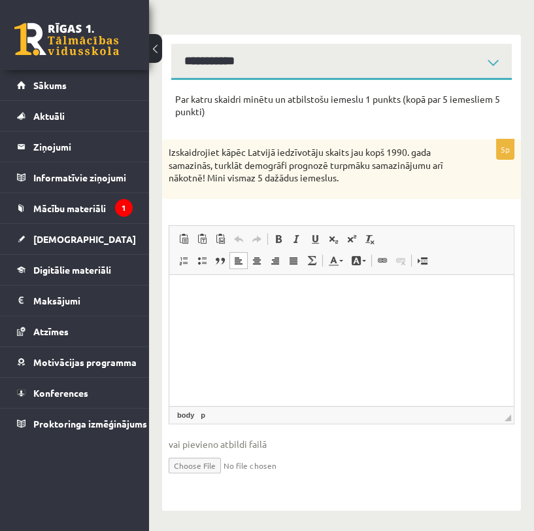
click at [266, 314] on html at bounding box center [341, 294] width 345 height 40
click at [177, 264] on link "Insert/Remove Numbered List" at bounding box center [184, 260] width 18 height 17
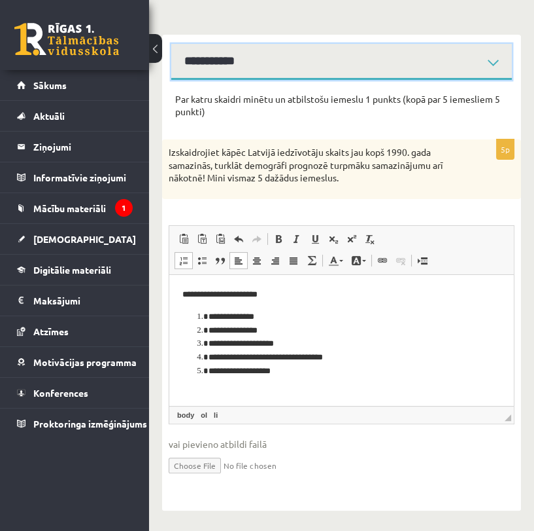
click at [403, 65] on select "**********" at bounding box center [341, 62] width 341 height 36
select select "**********"
click at [171, 44] on select "**********" at bounding box center [341, 62] width 341 height 36
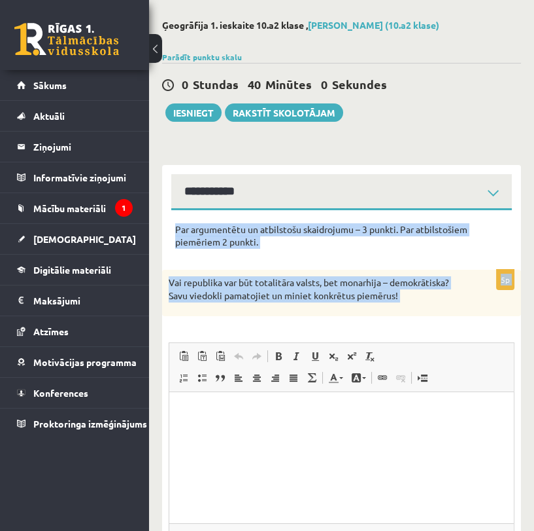
drag, startPoint x: 177, startPoint y: 228, endPoint x: 366, endPoint y: 331, distance: 214.9
click at [366, 331] on form "Par argumentētu un atbilstošu skaidrojumu – 3 punkti. Par atbilstošiem piemērie…" at bounding box center [341, 418] width 333 height 391
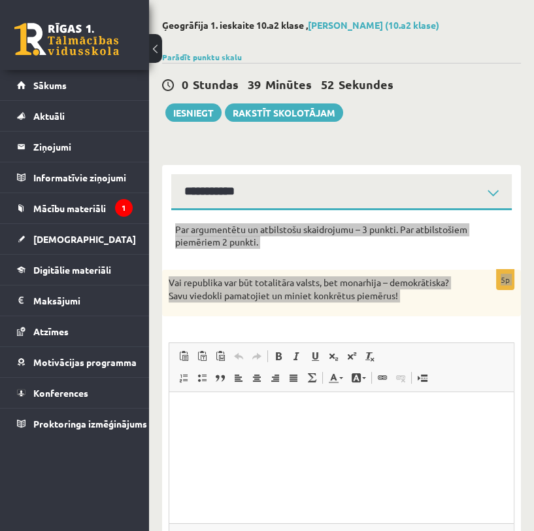
click at [357, 432] on html at bounding box center [341, 412] width 345 height 40
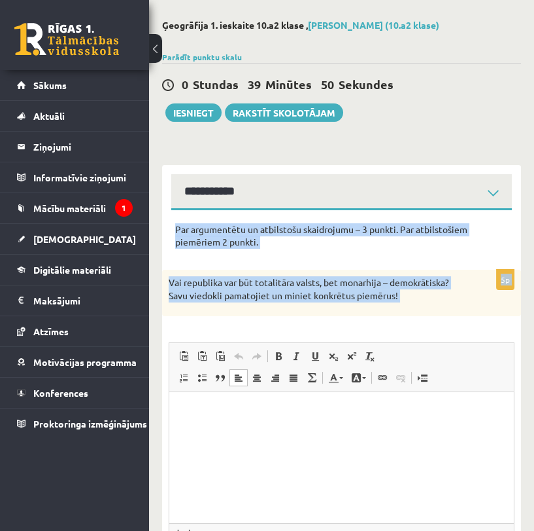
click at [290, 340] on div "5p Vai republika var būt totalitāra valsts, bet monarhija – demokrātiska? Savu …" at bounding box center [341, 442] width 359 height 345
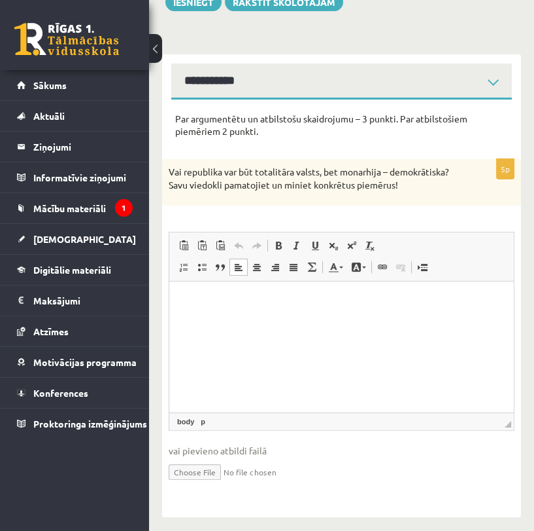
scroll to position [181, 0]
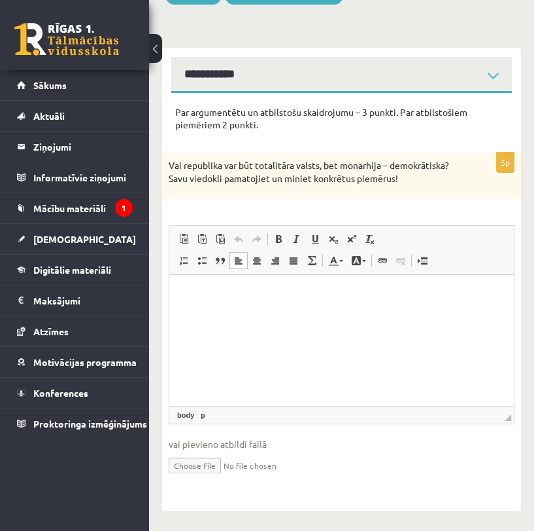
click at [368, 313] on html at bounding box center [341, 295] width 345 height 40
paste body "Editor, wiswyg-editor-user-answer-47363988844320"
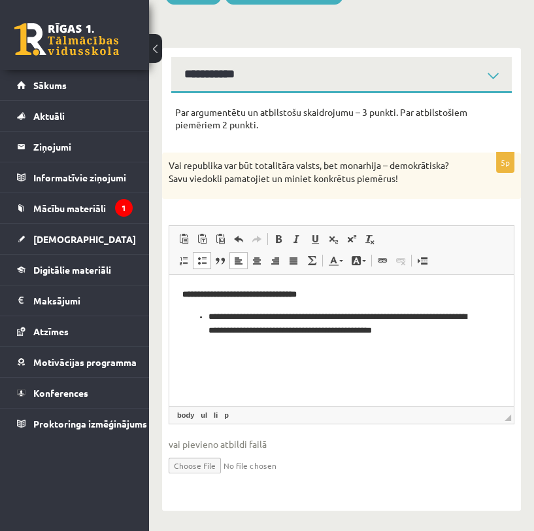
click at [321, 290] on p "**********" at bounding box center [342, 295] width 319 height 14
click at [209, 312] on p "**********" at bounding box center [342, 323] width 266 height 27
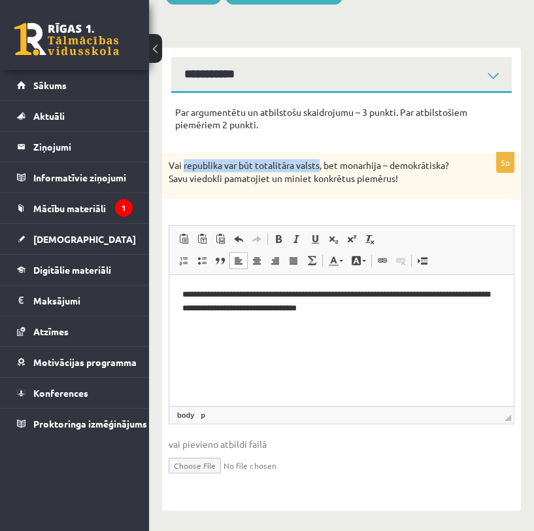
drag, startPoint x: 183, startPoint y: 152, endPoint x: 321, endPoint y: 156, distance: 137.4
click at [321, 159] on p "Vai republika var būt totalitāra valsts, bet monarhija – demokrātiska? Savu vie…" at bounding box center [309, 172] width 281 height 26
click at [184, 290] on p "**********" at bounding box center [342, 301] width 319 height 27
click at [184, 292] on p "**********" at bounding box center [342, 301] width 319 height 27
click at [288, 328] on html "**********" at bounding box center [341, 302] width 345 height 54
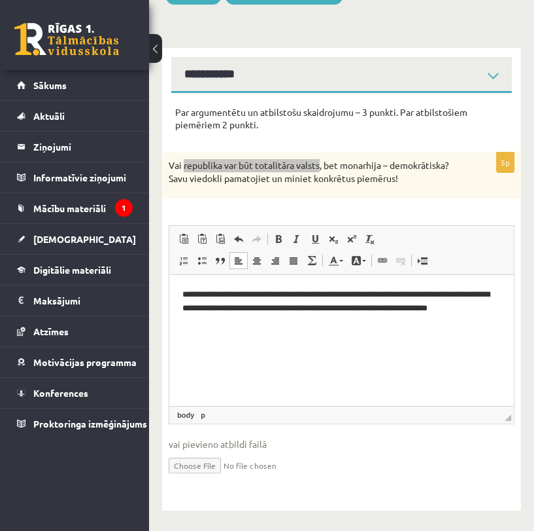
click at [491, 313] on p "**********" at bounding box center [342, 301] width 319 height 27
drag, startPoint x: 193, startPoint y: 324, endPoint x: 202, endPoint y: 326, distance: 9.4
click at [192, 324] on p "**********" at bounding box center [342, 331] width 319 height 14
click at [263, 349] on p "Editor, wiswyg-editor-user-answer-47363988844320" at bounding box center [342, 352] width 319 height 14
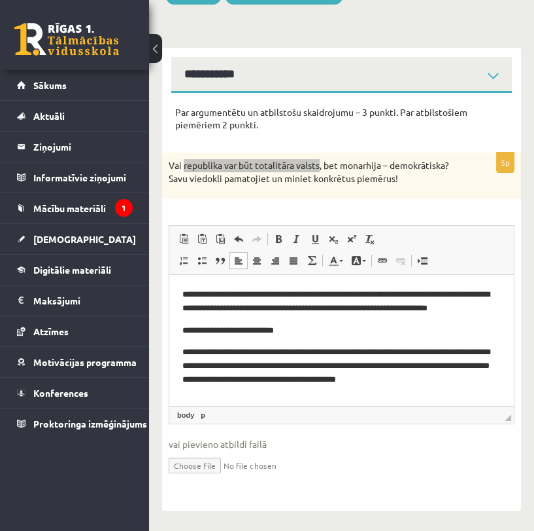
click at [468, 355] on p "**********" at bounding box center [342, 365] width 319 height 41
click at [393, 353] on p "**********" at bounding box center [342, 365] width 319 height 41
click at [391, 353] on p "**********" at bounding box center [342, 365] width 319 height 41
click at [387, 353] on p "**********" at bounding box center [342, 365] width 319 height 41
click at [210, 352] on p "**********" at bounding box center [342, 358] width 319 height 27
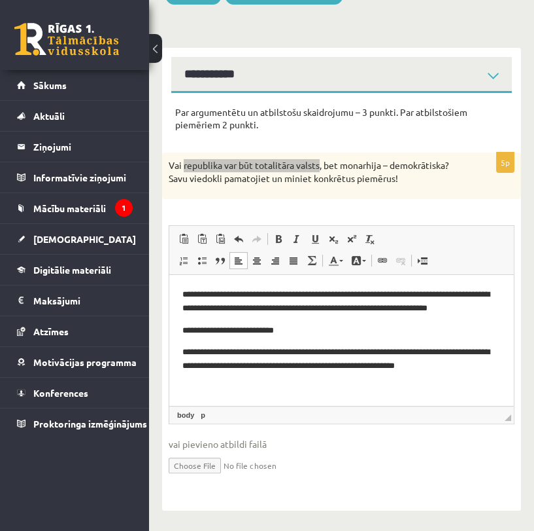
drag, startPoint x: 370, startPoint y: 351, endPoint x: 351, endPoint y: 353, distance: 19.7
click at [351, 353] on p "**********" at bounding box center [342, 358] width 319 height 27
click at [370, 353] on p "**********" at bounding box center [342, 358] width 319 height 27
click at [371, 353] on p "**********" at bounding box center [342, 358] width 319 height 27
click at [372, 353] on p "**********" at bounding box center [342, 358] width 319 height 27
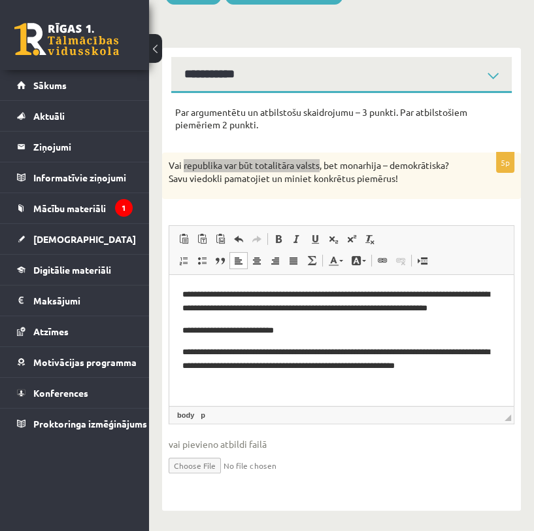
click at [372, 353] on p "**********" at bounding box center [342, 358] width 319 height 27
click at [328, 375] on html "**********" at bounding box center [341, 330] width 345 height 111
click at [468, 379] on html "**********" at bounding box center [341, 330] width 345 height 111
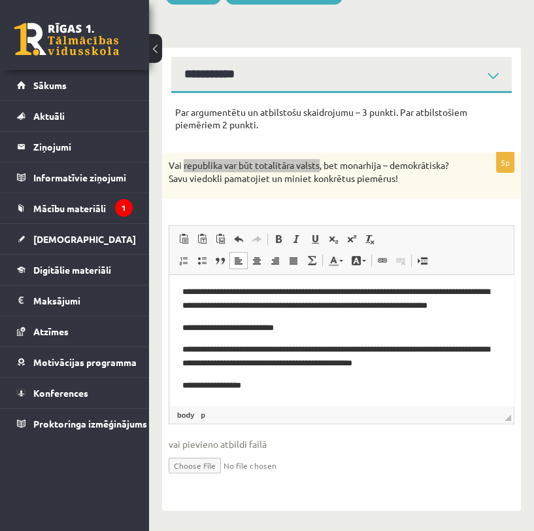
scroll to position [2, 0]
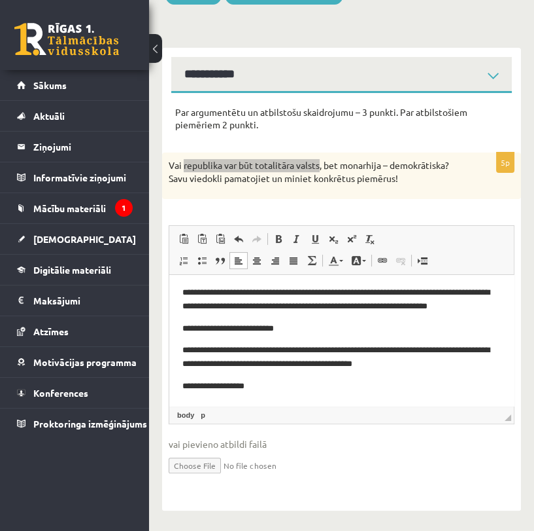
click at [323, 377] on body "**********" at bounding box center [342, 339] width 319 height 107
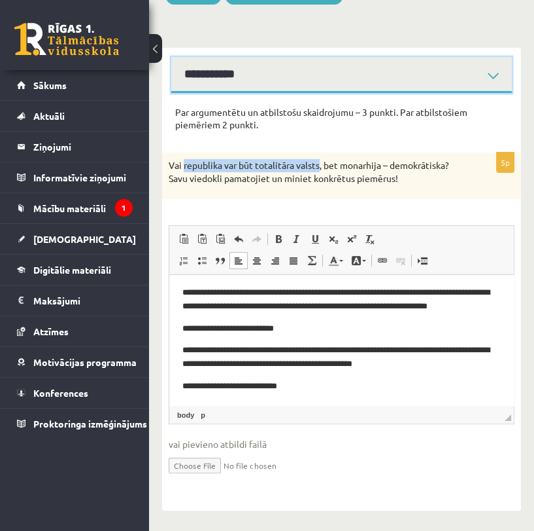
click at [450, 63] on select "**********" at bounding box center [341, 75] width 341 height 36
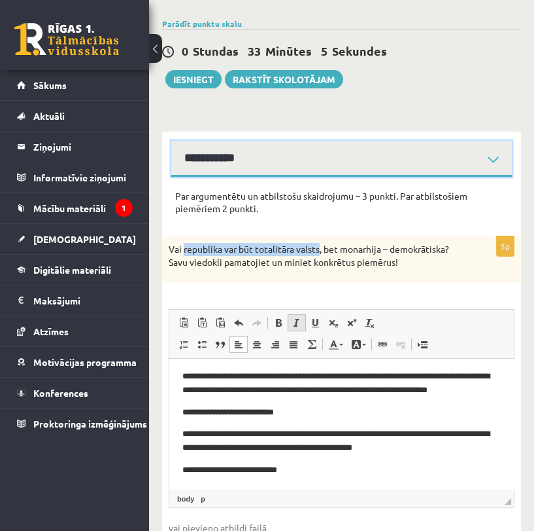
scroll to position [0, 0]
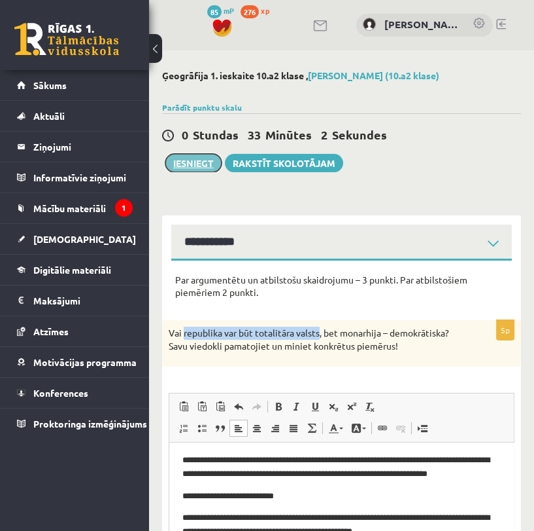
click at [204, 163] on button "Iesniegt" at bounding box center [194, 163] width 56 height 18
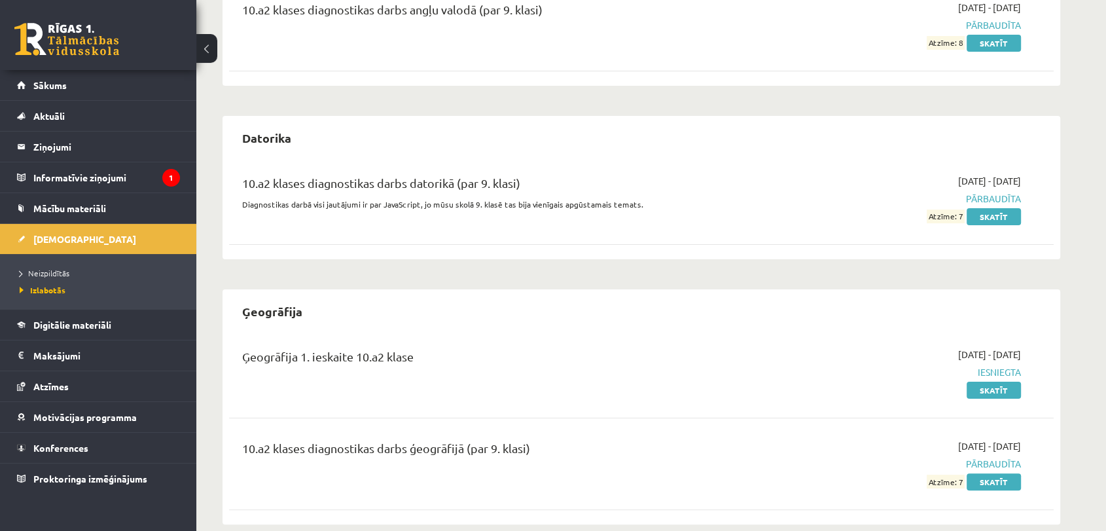
scroll to position [205, 0]
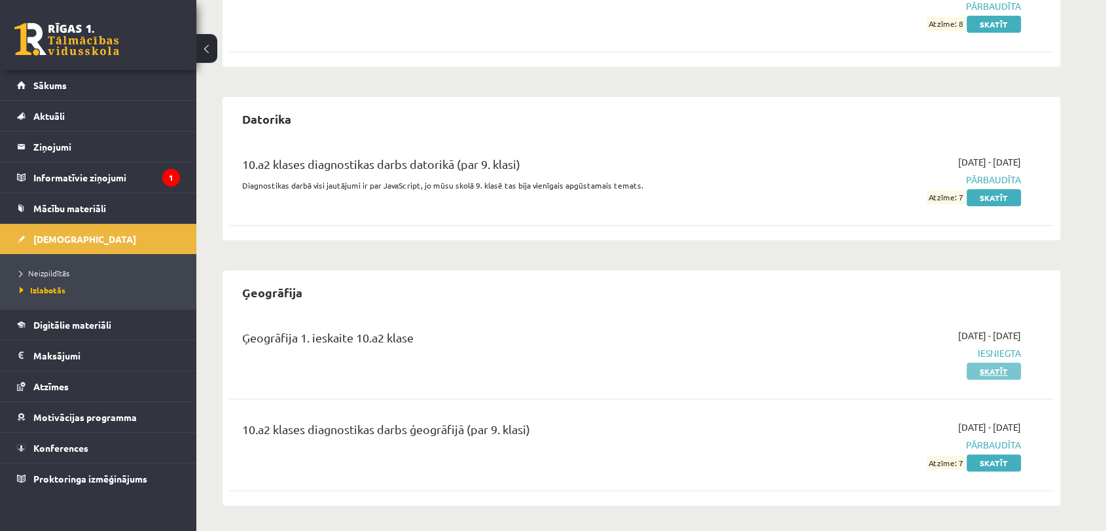
click at [534, 374] on link "Skatīt" at bounding box center [993, 370] width 54 height 17
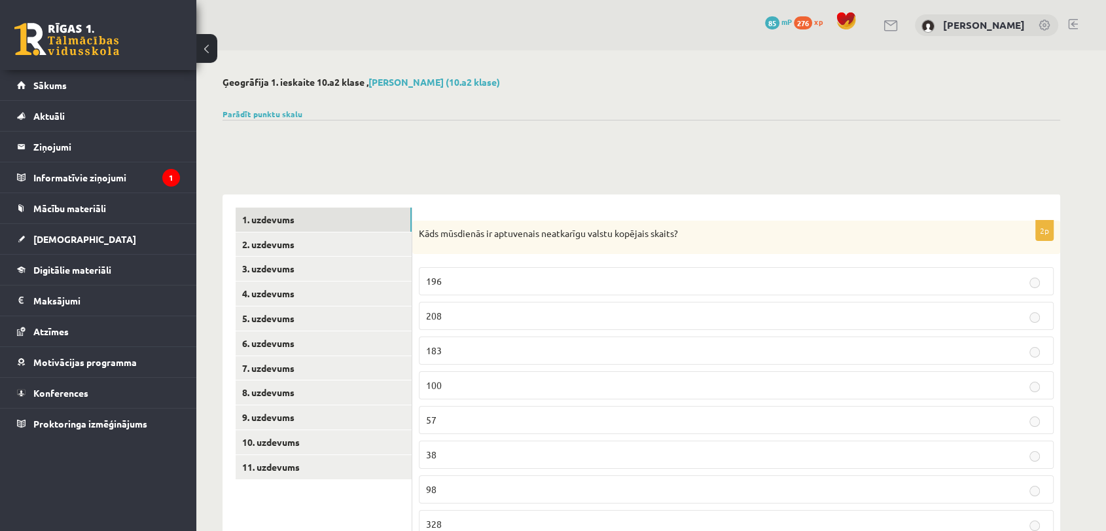
click at [726, 292] on label "196" at bounding box center [736, 281] width 635 height 28
click at [361, 249] on link "2. uzdevums" at bounding box center [324, 244] width 176 height 24
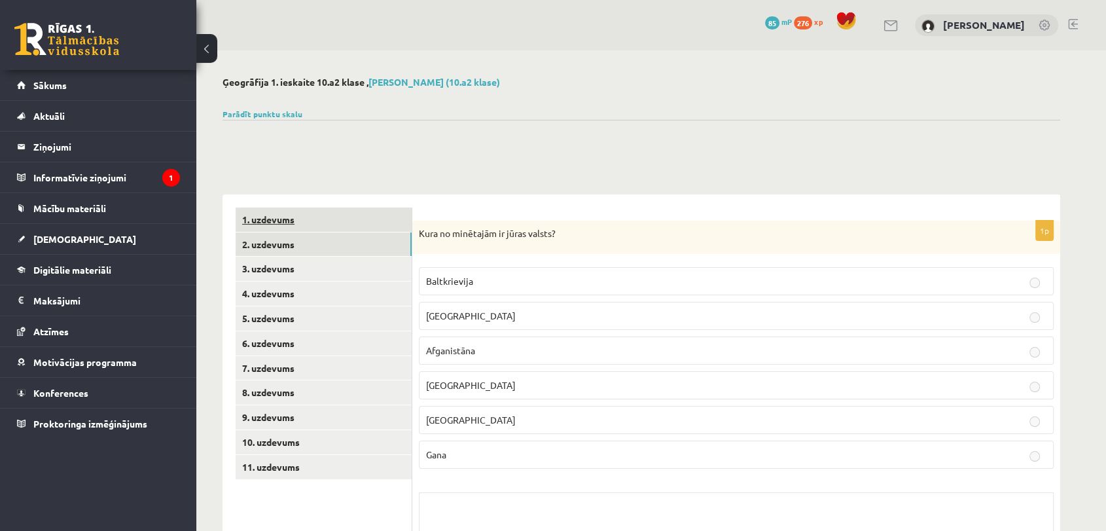
click at [391, 229] on link "1. uzdevums" at bounding box center [324, 219] width 176 height 24
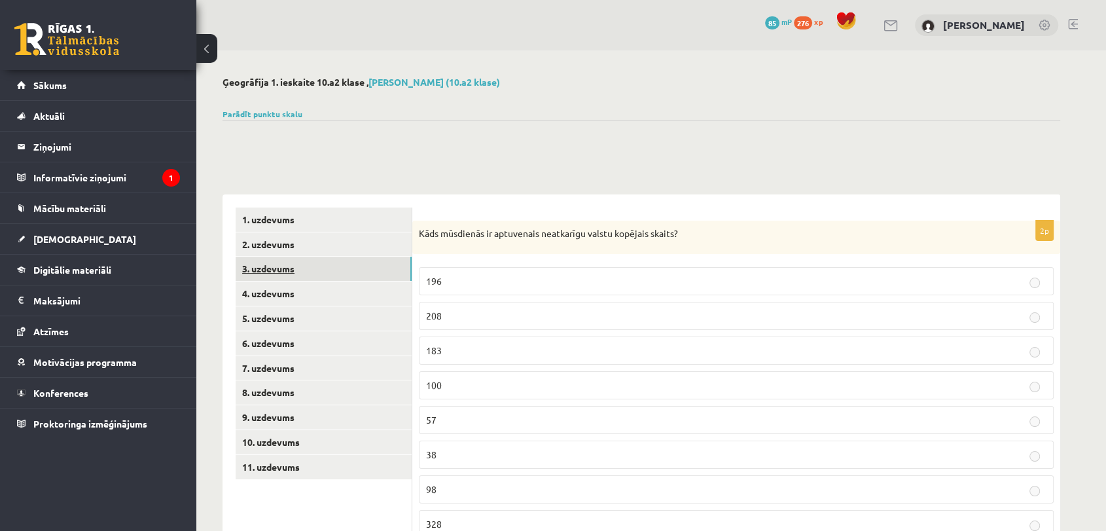
click at [294, 273] on link "3. uzdevums" at bounding box center [324, 268] width 176 height 24
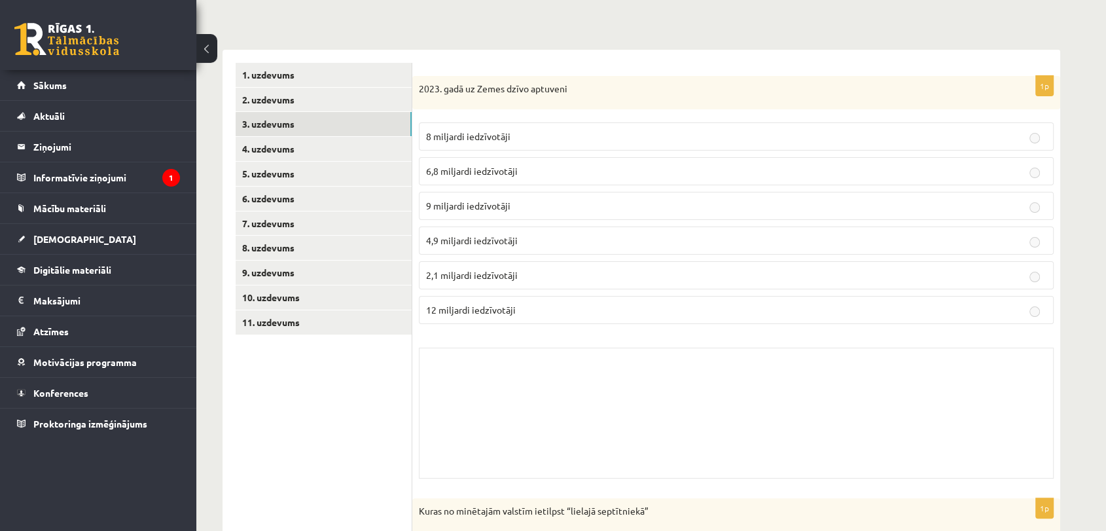
scroll to position [145, 0]
click at [705, 146] on label "8 miljardi iedzīvotāji" at bounding box center [736, 136] width 635 height 28
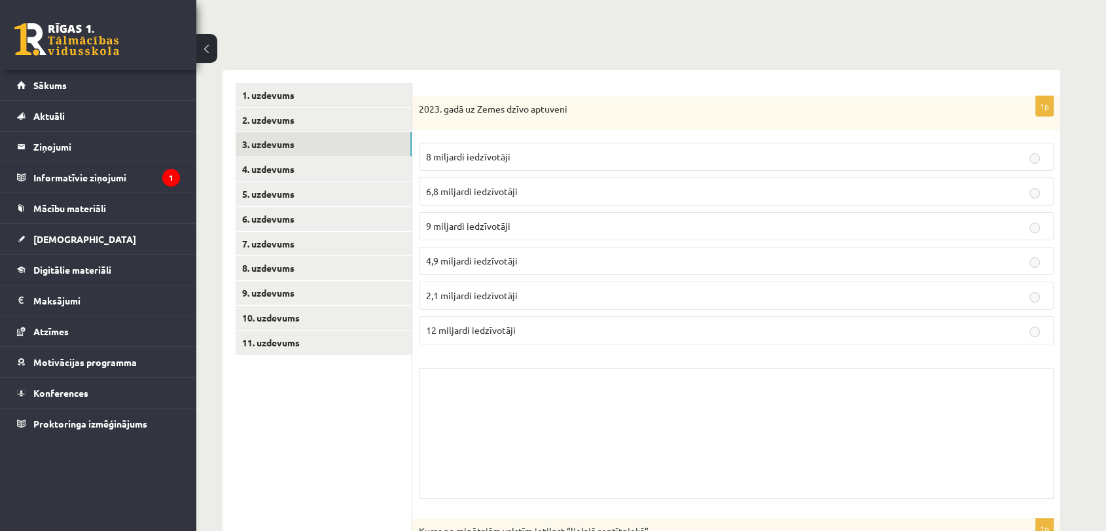
scroll to position [21, 0]
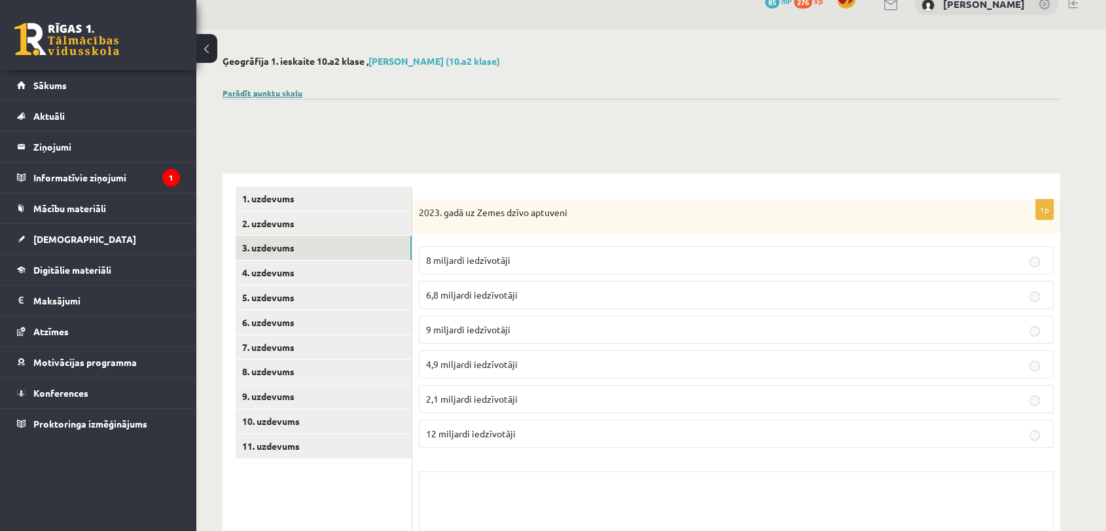
click at [293, 95] on link "Parādīt punktu skalu" at bounding box center [262, 93] width 80 height 10
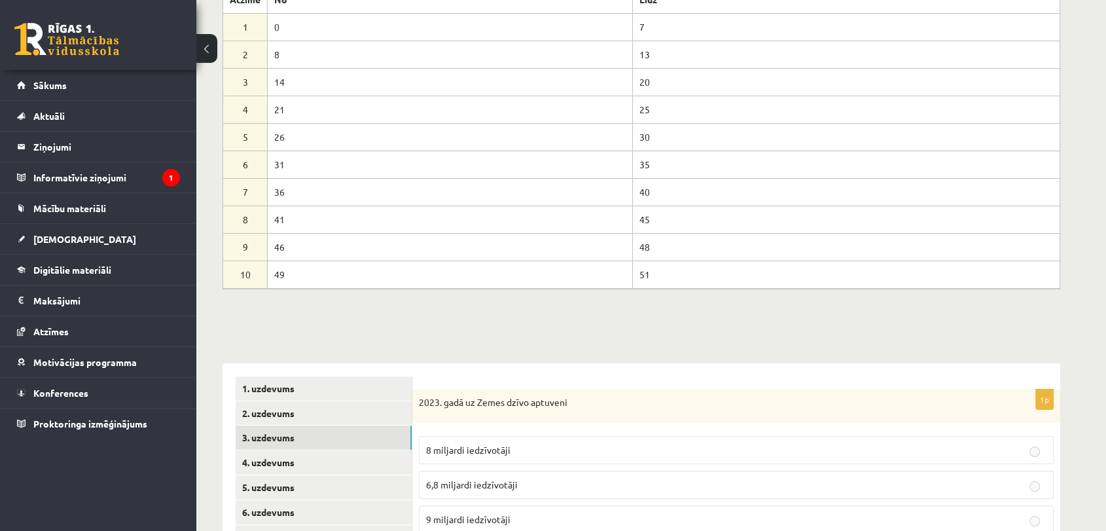
scroll to position [239, 0]
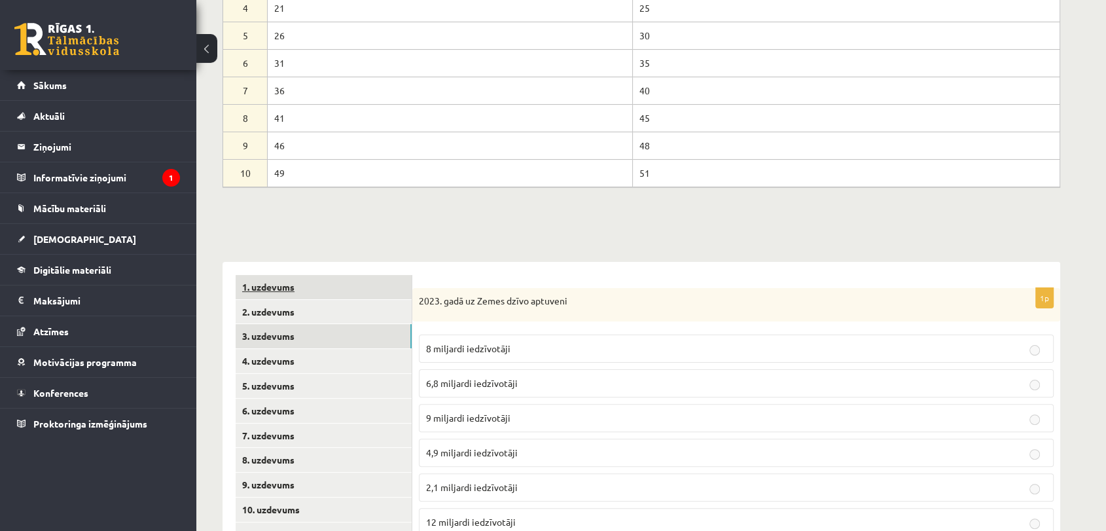
click at [353, 290] on link "1. uzdevums" at bounding box center [324, 287] width 176 height 24
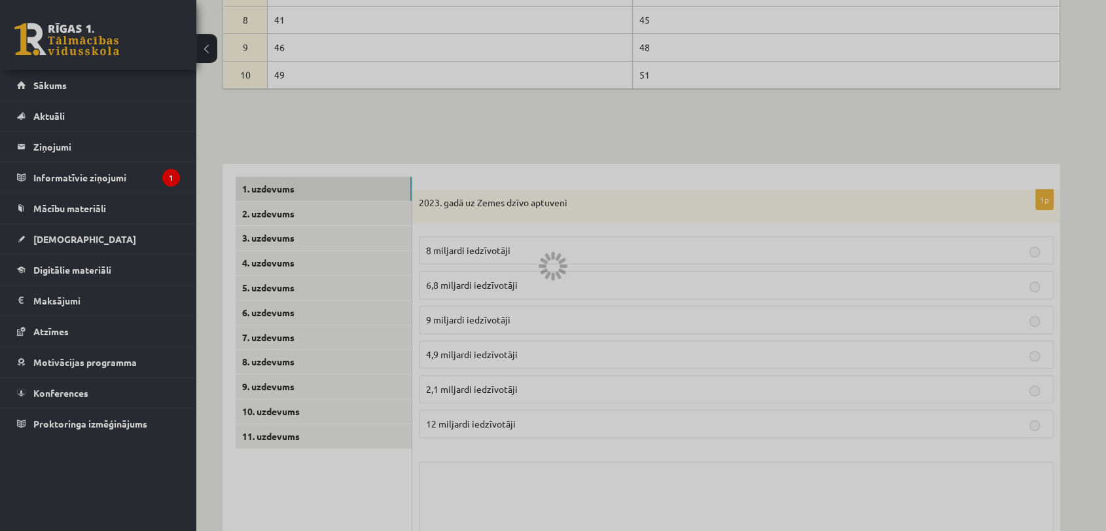
scroll to position [529, 0]
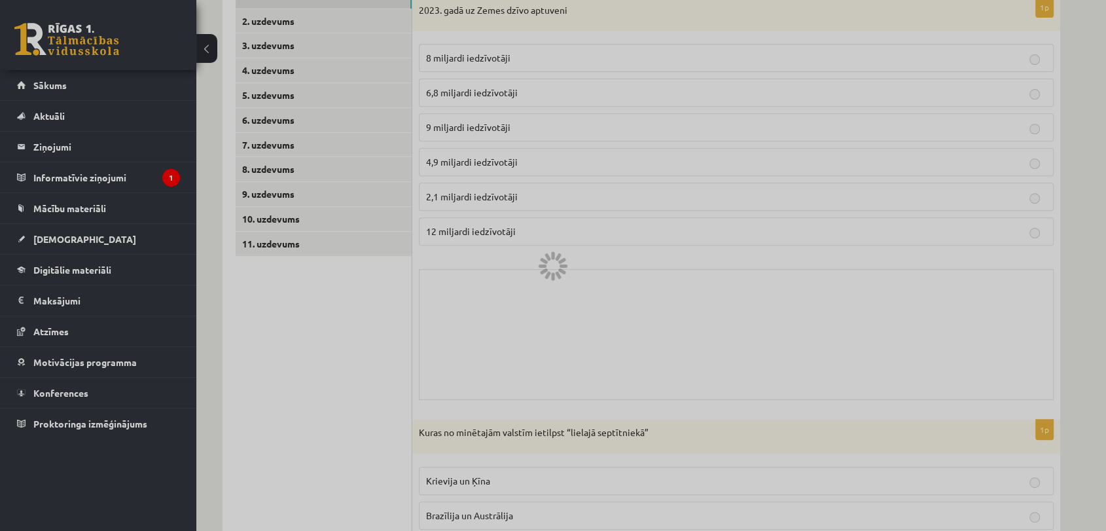
click at [260, 242] on div at bounding box center [553, 265] width 1106 height 531
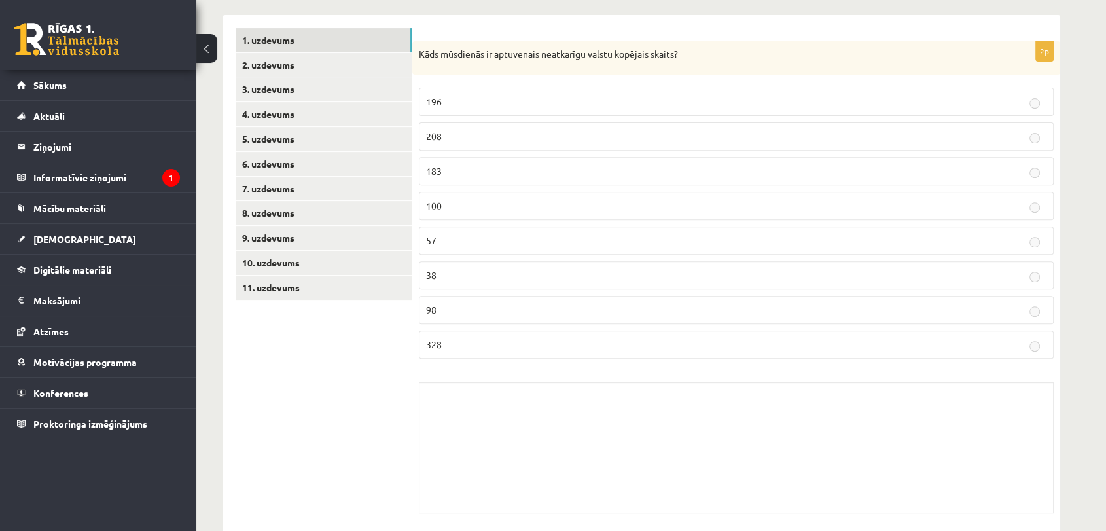
scroll to position [512, 0]
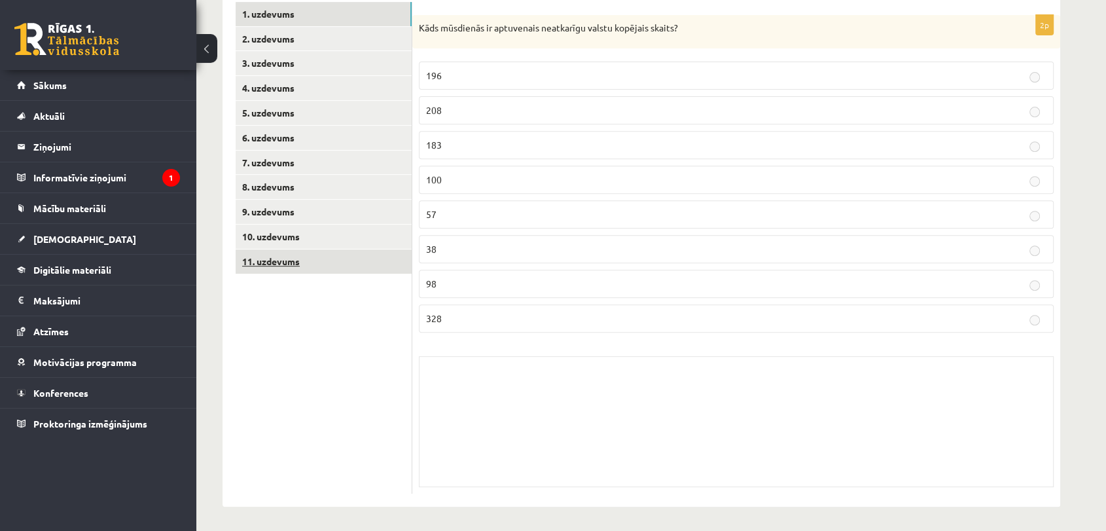
click at [263, 262] on link "11. uzdevums" at bounding box center [324, 261] width 176 height 24
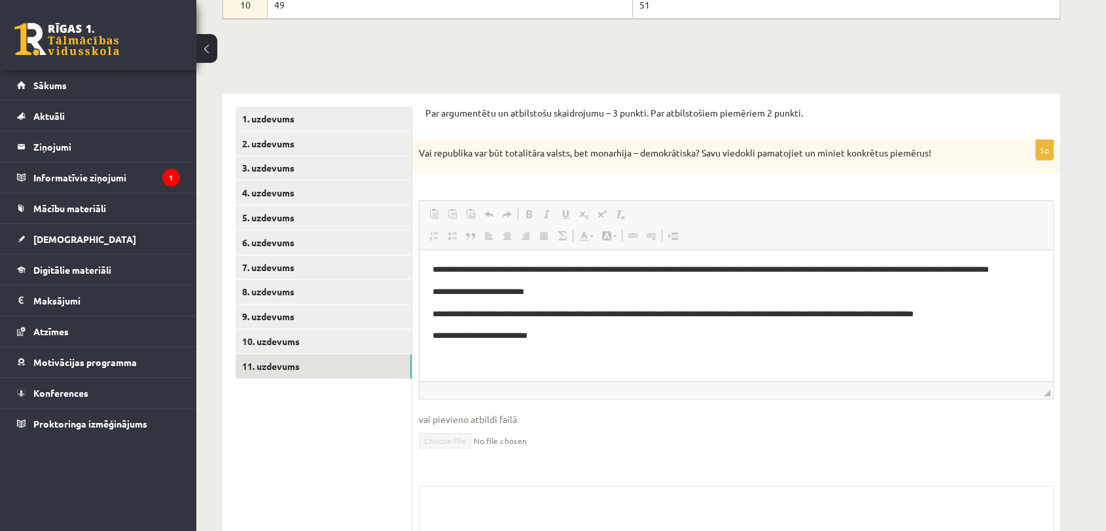
scroll to position [0, 0]
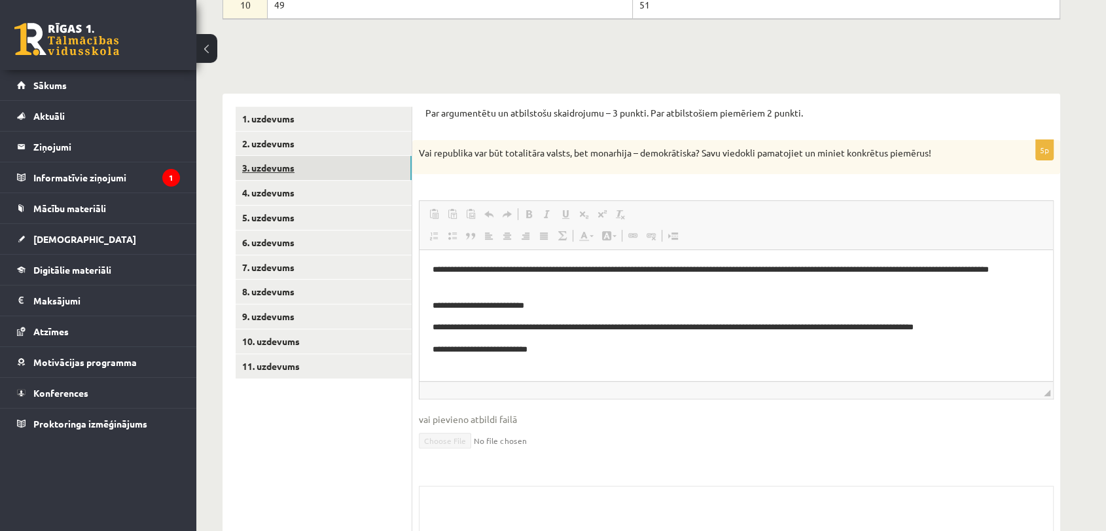
click at [305, 169] on link "3. uzdevums" at bounding box center [324, 168] width 176 height 24
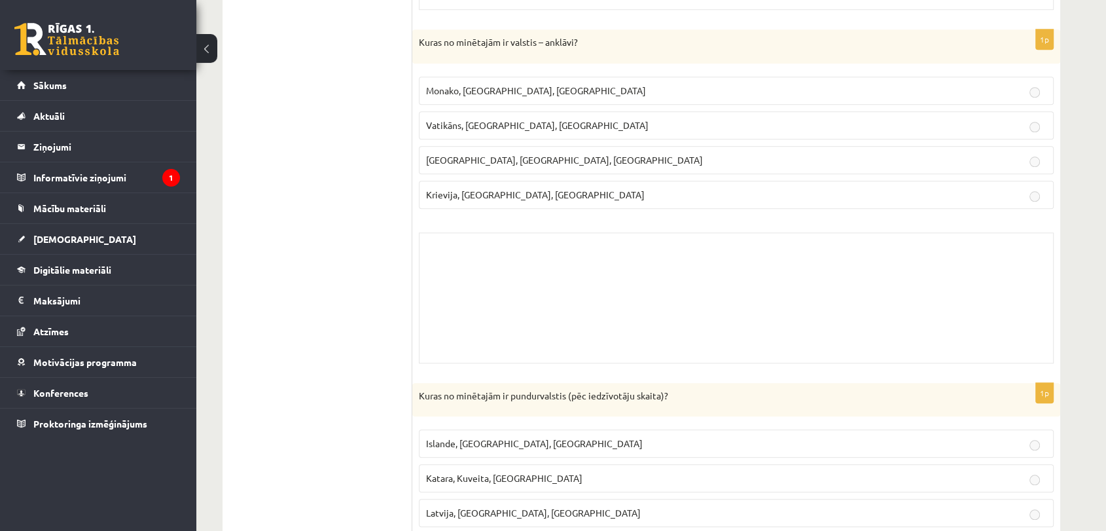
scroll to position [1352, 0]
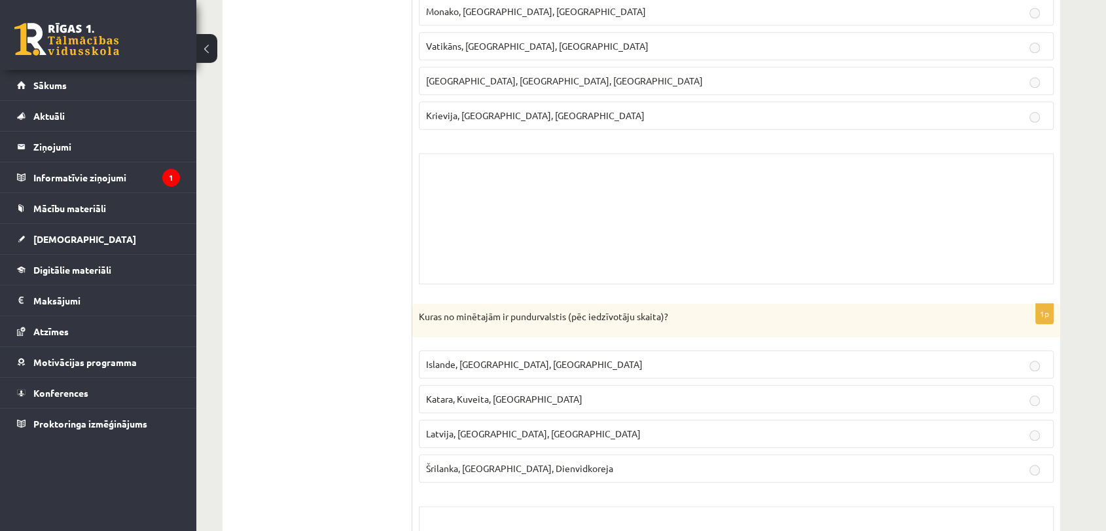
drag, startPoint x: 661, startPoint y: 36, endPoint x: 648, endPoint y: 69, distance: 35.8
click at [659, 41] on p "Vatikāns, Lesoto, Sanmarīno" at bounding box center [736, 46] width 620 height 14
click at [633, 97] on fieldset "Monako, Lihtenšteina, Luksemburga Vatikāns, Lesoto, Sanmarīno Bruneja, Honduras…" at bounding box center [736, 62] width 635 height 143
click at [679, 93] on fieldset "Monako, Lihtenšteina, Luksemburga Vatikāns, Lesoto, Sanmarīno Bruneja, Honduras…" at bounding box center [736, 62] width 635 height 143
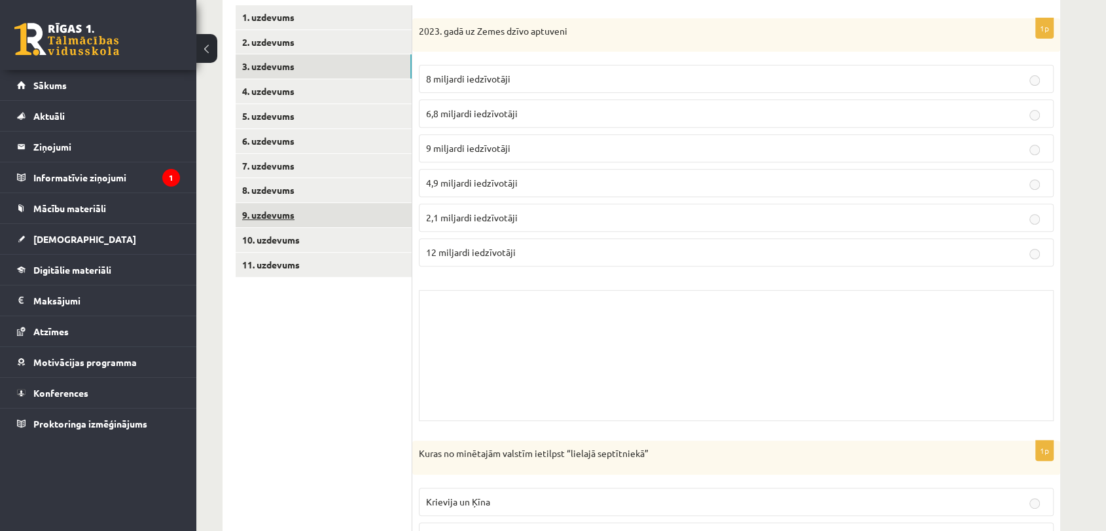
scroll to position [727, 0]
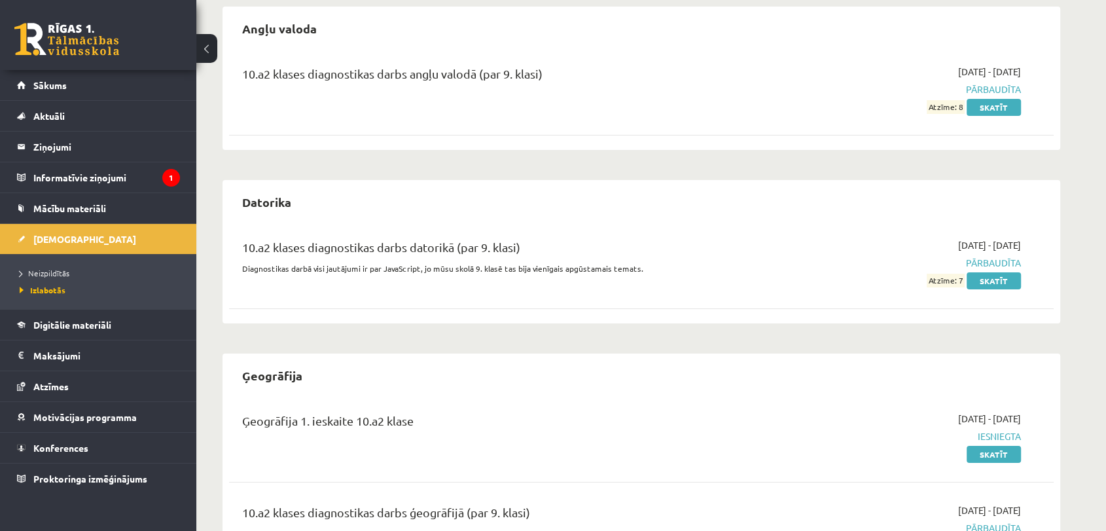
scroll to position [205, 0]
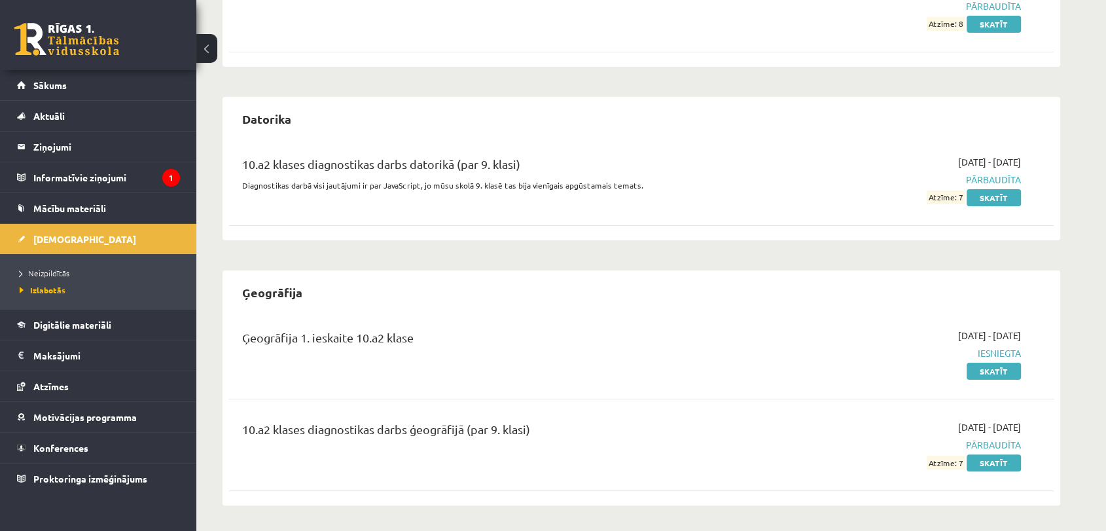
click at [272, 333] on div "Ģeogrāfija 1. ieskaite 10.a2 klase" at bounding box center [498, 340] width 512 height 24
click at [275, 333] on div "Ģeogrāfija 1. ieskaite 10.a2 klase" at bounding box center [498, 340] width 512 height 24
click at [377, 328] on div "Ģeogrāfija 1. ieskaite 10.a2 klase" at bounding box center [498, 340] width 512 height 24
click at [1000, 368] on link "Skatīt" at bounding box center [993, 370] width 54 height 17
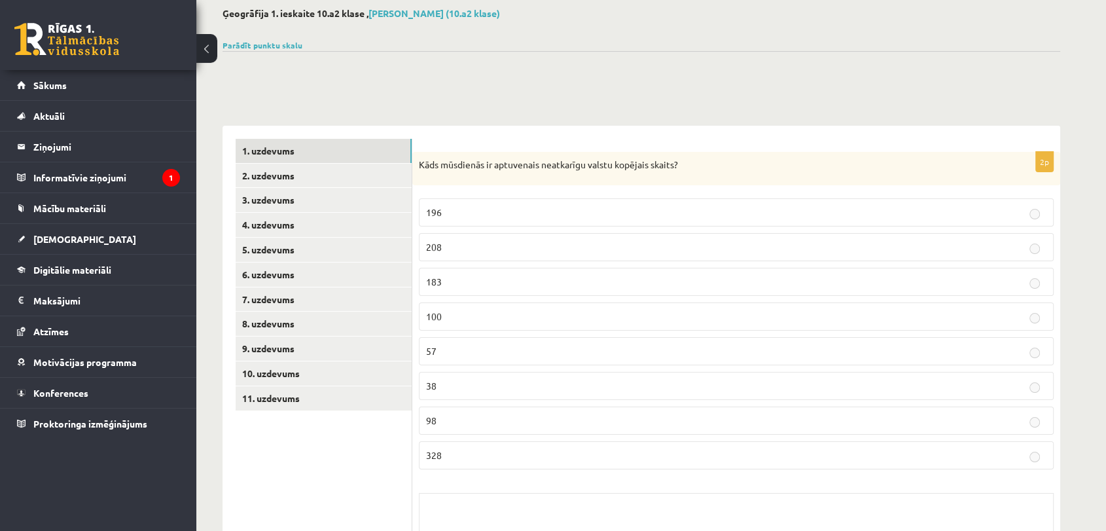
scroll to position [206, 0]
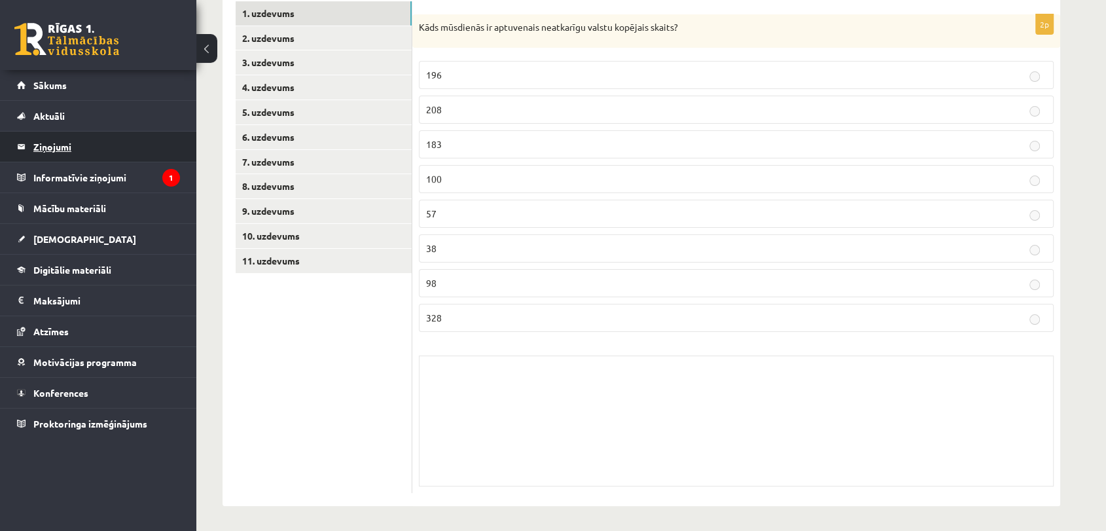
click at [55, 153] on legend "Ziņojumi 0" at bounding box center [106, 146] width 147 height 30
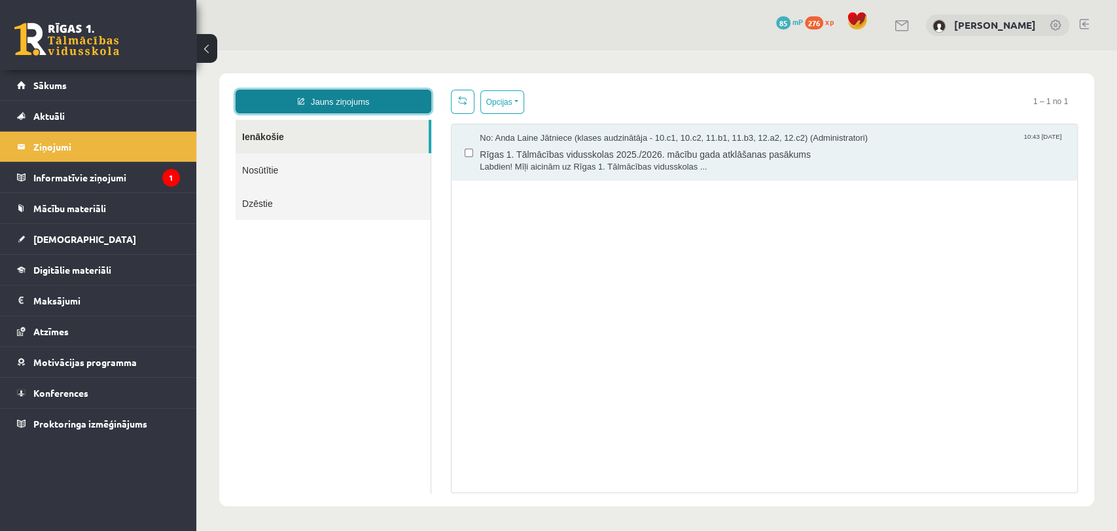
click at [317, 98] on link "Jauns ziņojums" at bounding box center [334, 102] width 196 height 24
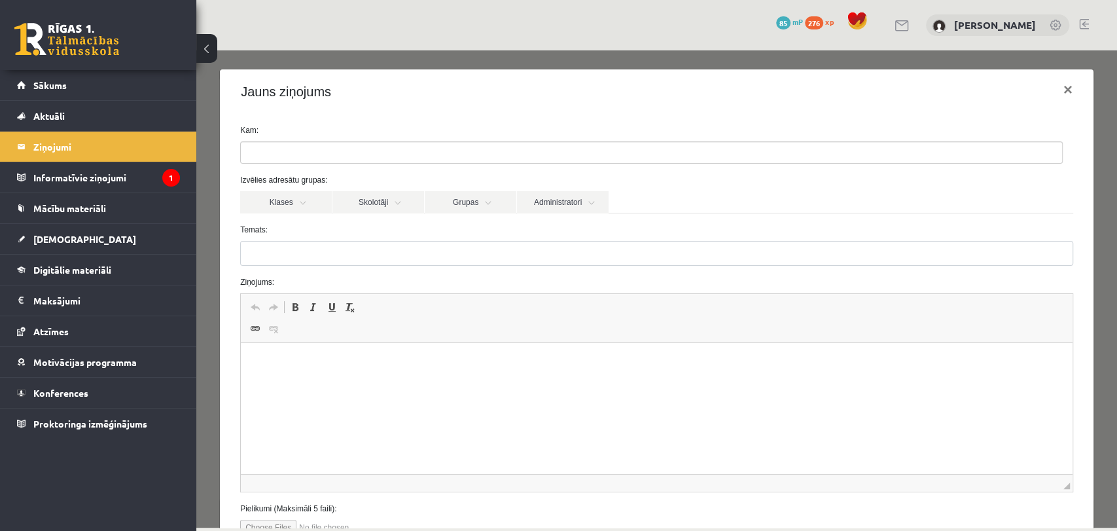
click at [343, 147] on ul at bounding box center [651, 152] width 821 height 21
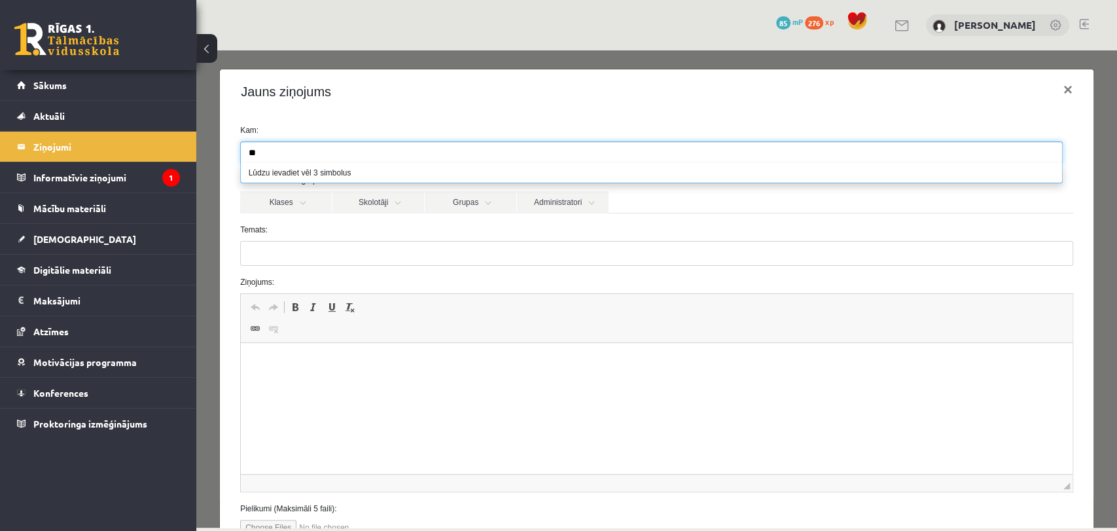
type input "*"
click at [391, 230] on label "Temats:" at bounding box center [656, 230] width 852 height 12
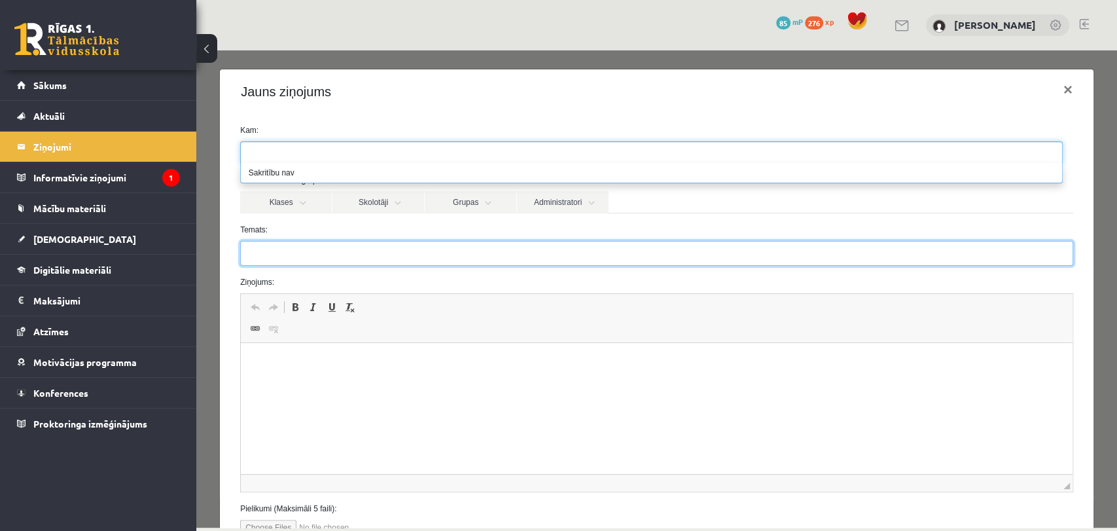
click at [391, 241] on input "Temats:" at bounding box center [656, 253] width 833 height 25
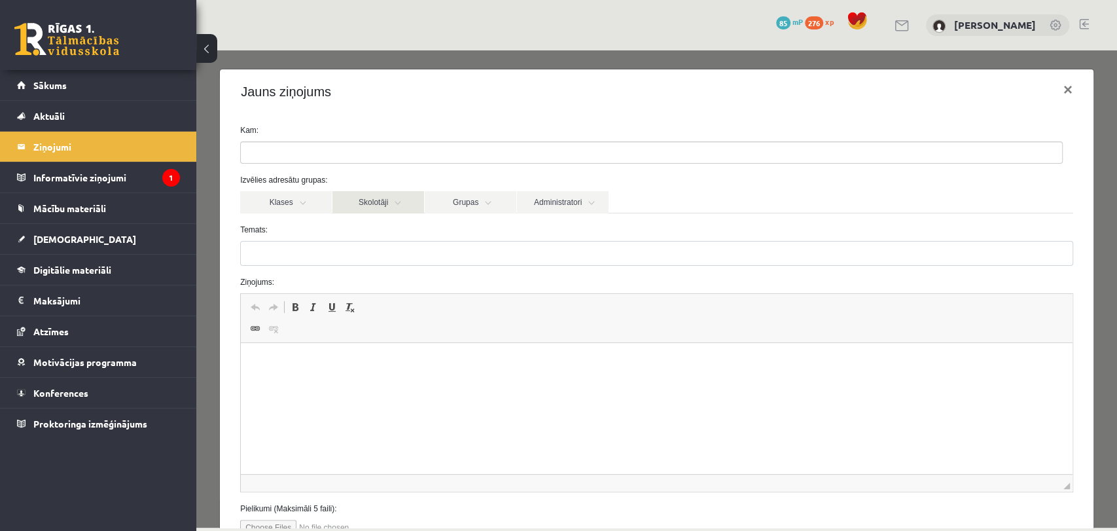
click at [416, 205] on link "Skolotāji" at bounding box center [378, 202] width 92 height 22
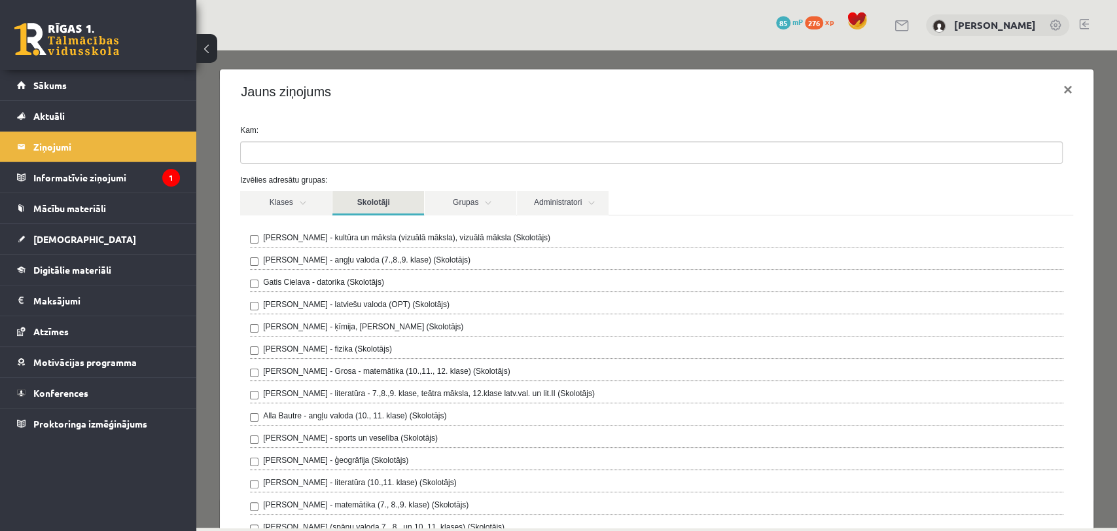
scroll to position [73, 0]
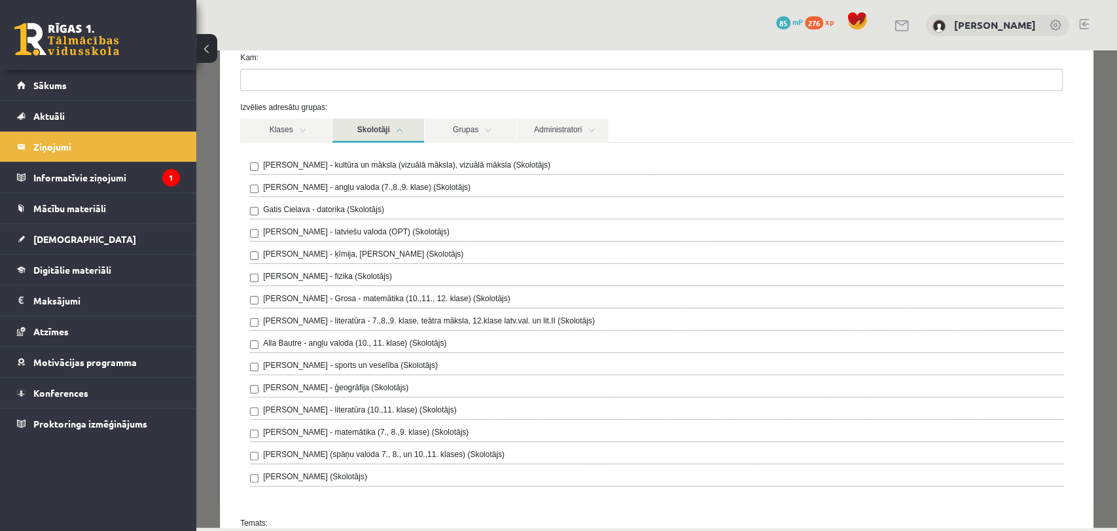
click at [343, 383] on label "[PERSON_NAME] - ģeogrāfija (Skolotājs)" at bounding box center [335, 387] width 145 height 12
click at [559, 40] on div "0 Dāvanas 85 mP 276 xp Ričards Stepiņš" at bounding box center [656, 25] width 920 height 50
click at [262, 130] on link "Klases" at bounding box center [286, 130] width 92 height 24
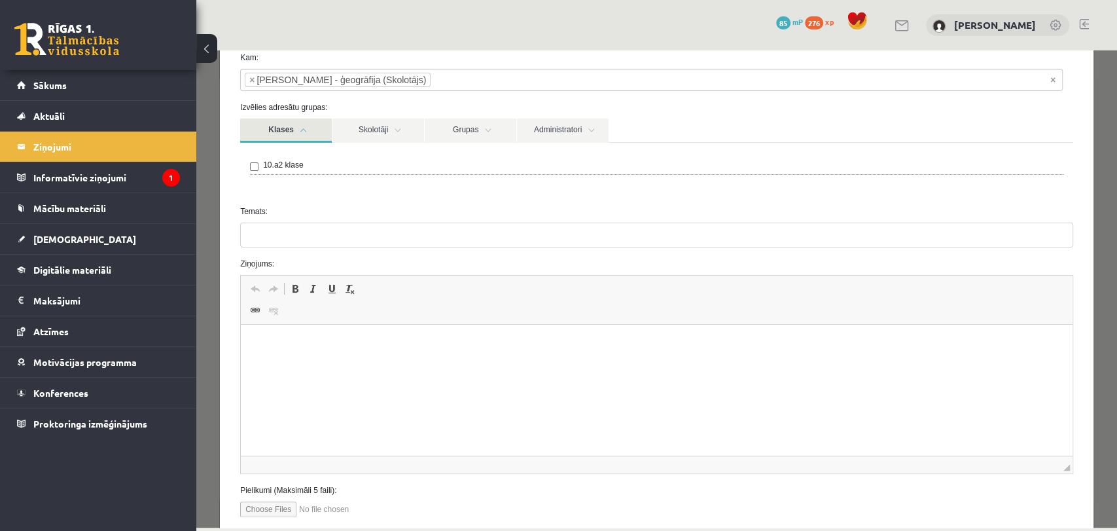
click at [262, 163] on div "10.a2 klase" at bounding box center [656, 167] width 813 height 16
click at [478, 137] on link "Grupas" at bounding box center [471, 130] width 92 height 24
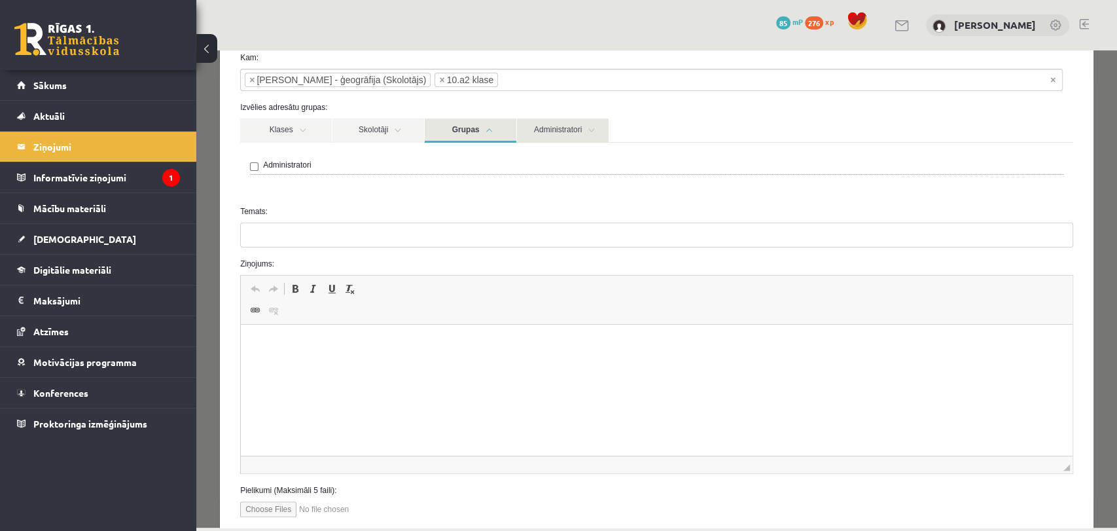
click at [573, 137] on link "Administratori" at bounding box center [563, 130] width 92 height 24
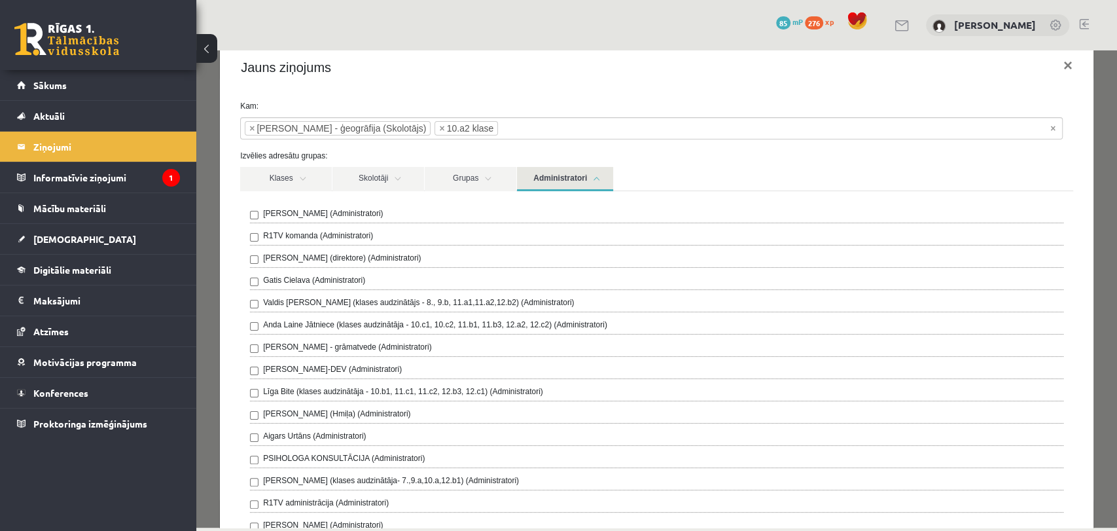
scroll to position [0, 0]
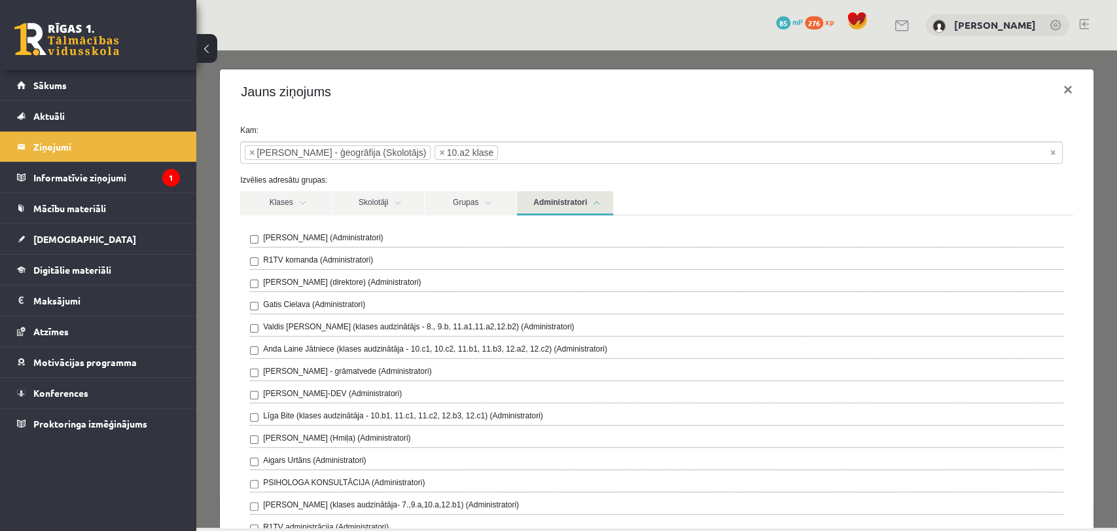
click at [630, 184] on label "Izvēlies adresātu grupas:" at bounding box center [656, 180] width 852 height 12
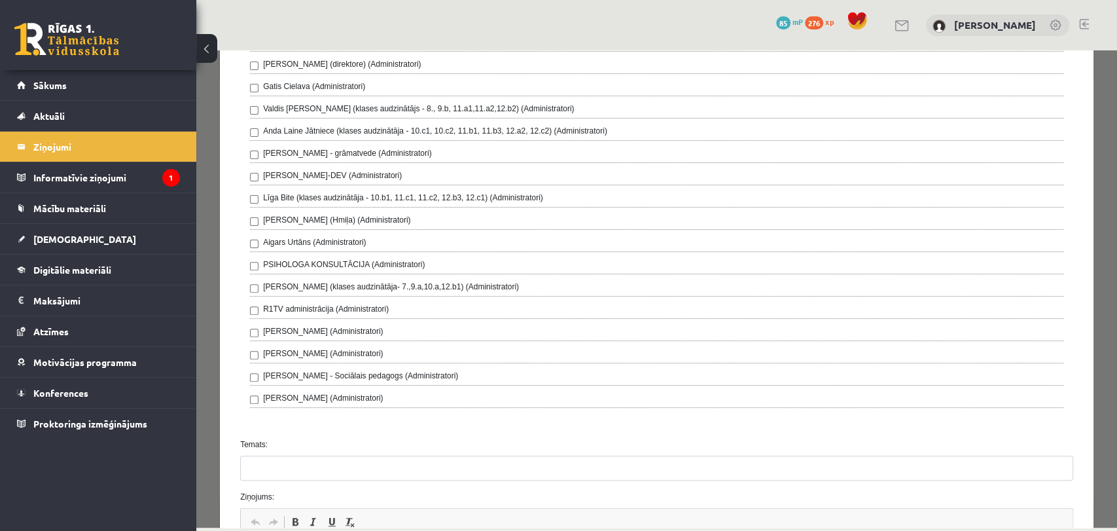
scroll to position [290, 0]
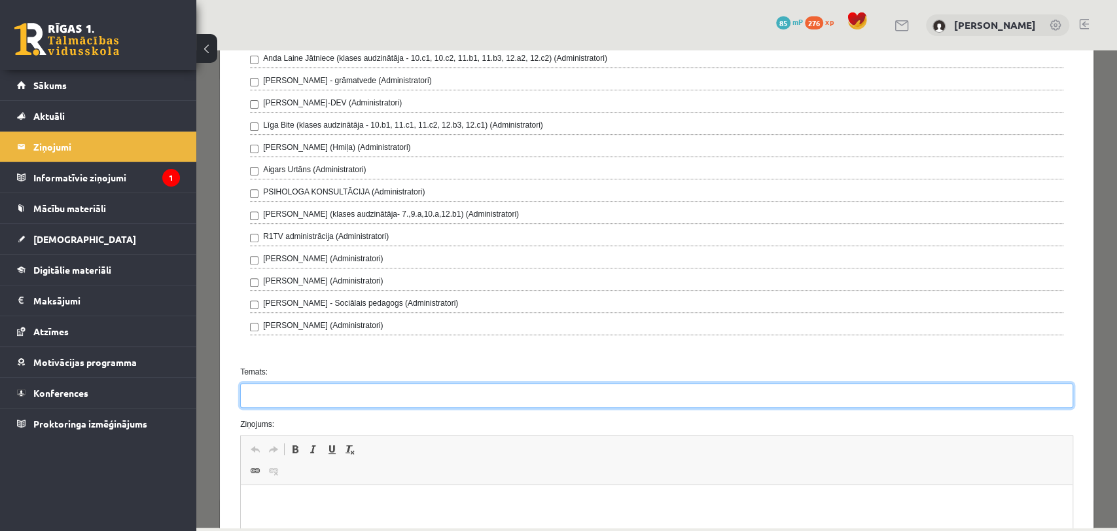
click at [306, 398] on input "Temats:" at bounding box center [656, 395] width 833 height 25
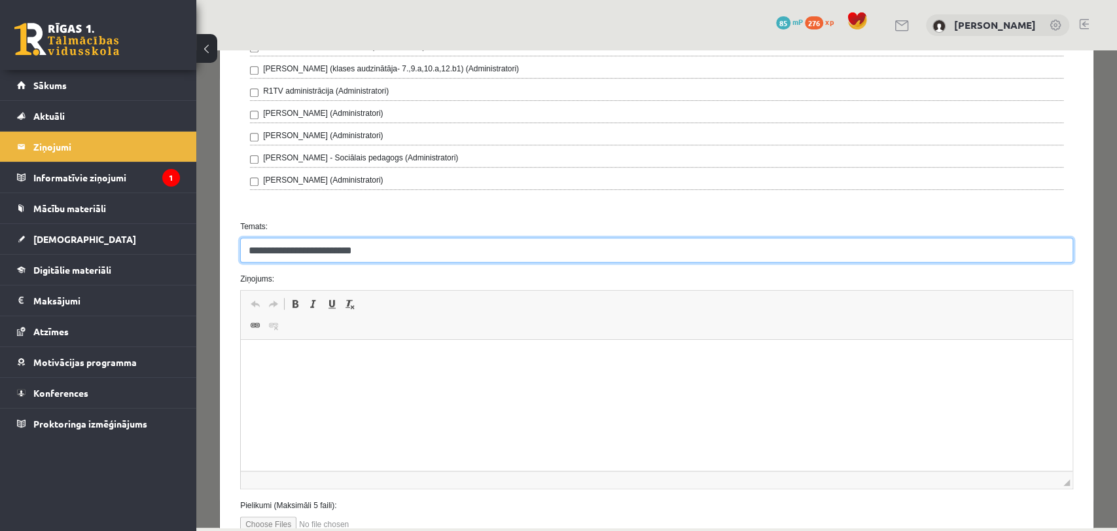
type input "**********"
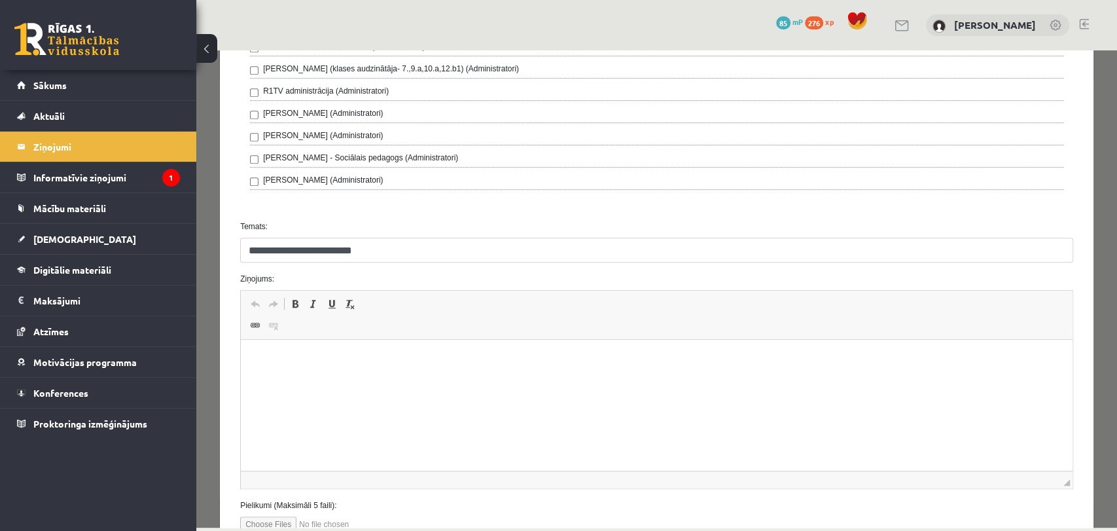
click at [555, 379] on html at bounding box center [656, 360] width 831 height 40
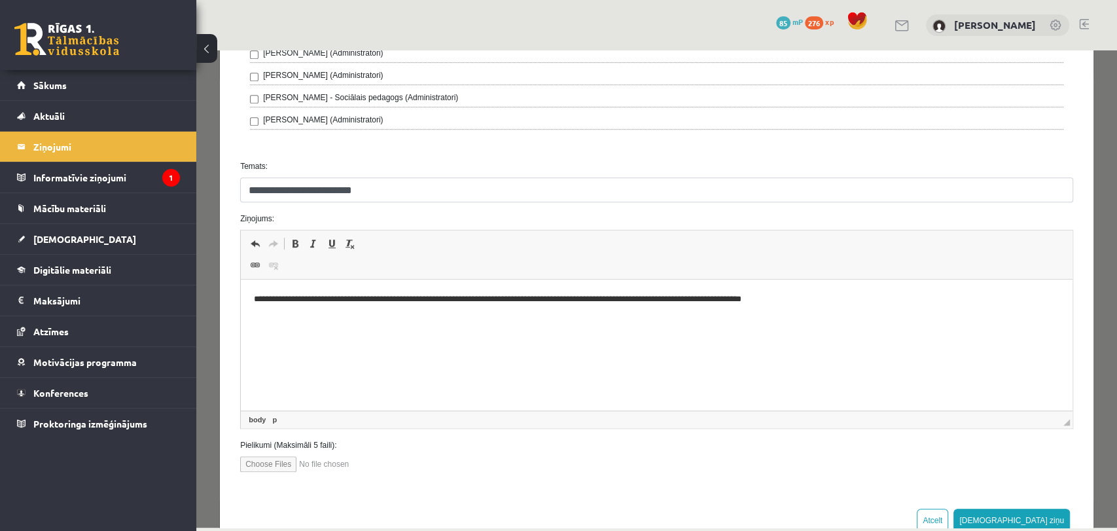
scroll to position [532, 0]
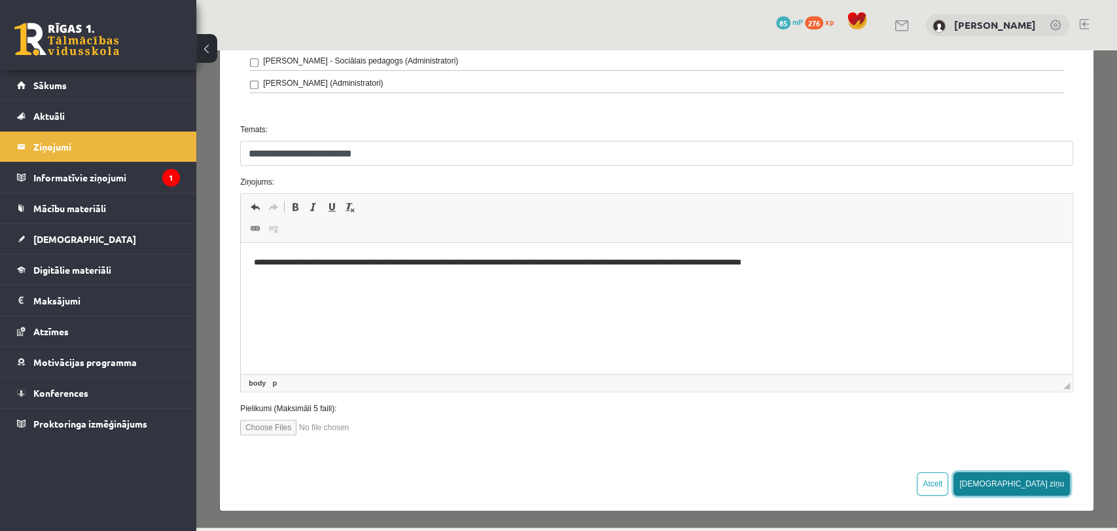
click at [1045, 481] on button "Sūtīt ziņu" at bounding box center [1011, 484] width 116 height 24
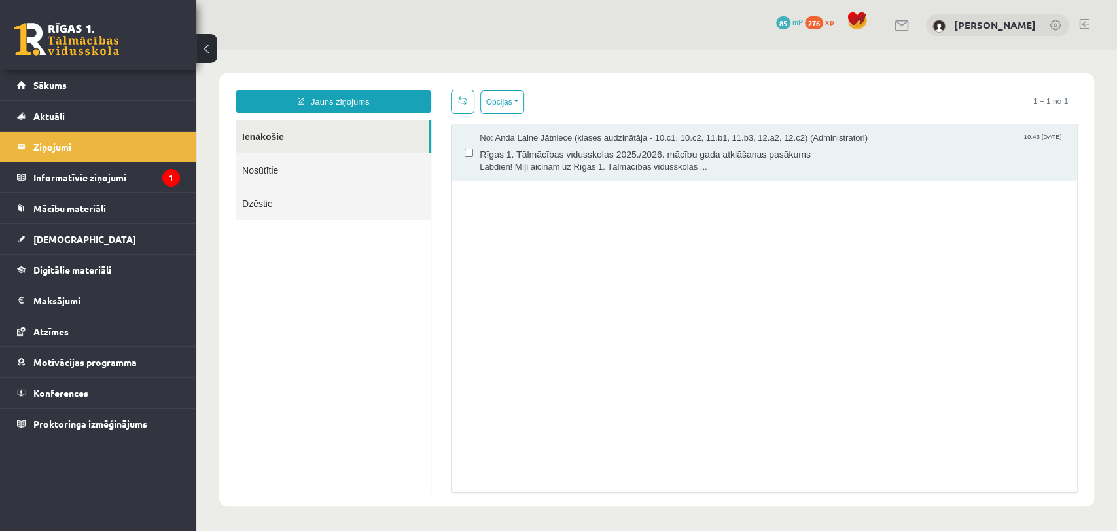
scroll to position [0, 0]
click at [95, 167] on legend "Informatīvie ziņojumi 1" at bounding box center [106, 177] width 147 height 30
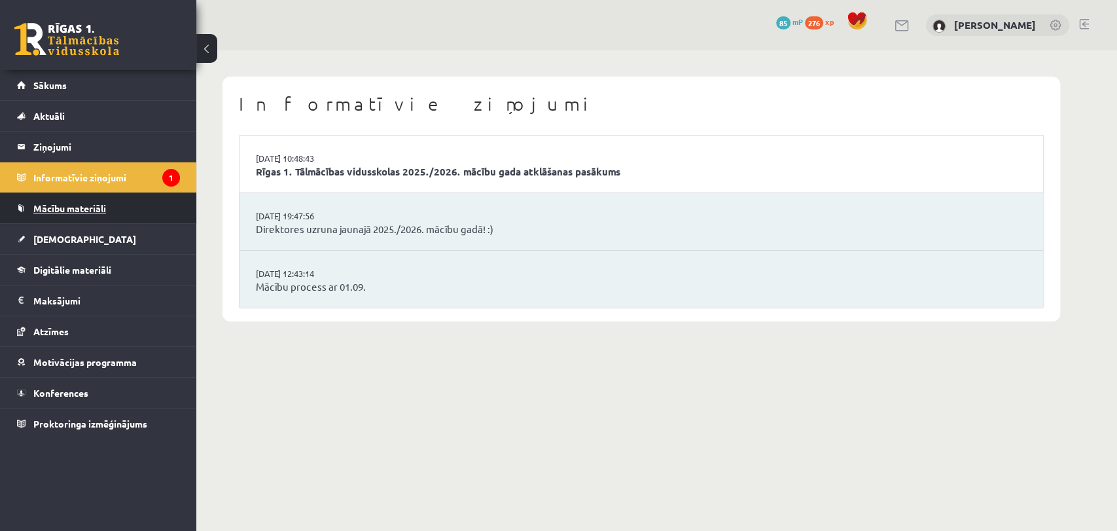
click at [116, 209] on link "Mācību materiāli" at bounding box center [98, 208] width 163 height 30
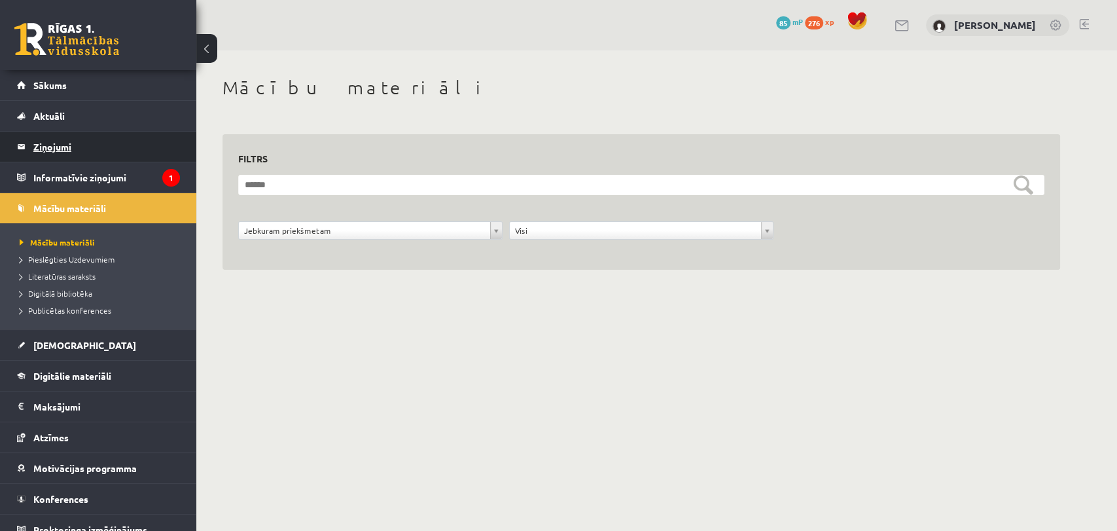
click at [103, 156] on legend "Ziņojumi 0" at bounding box center [106, 146] width 147 height 30
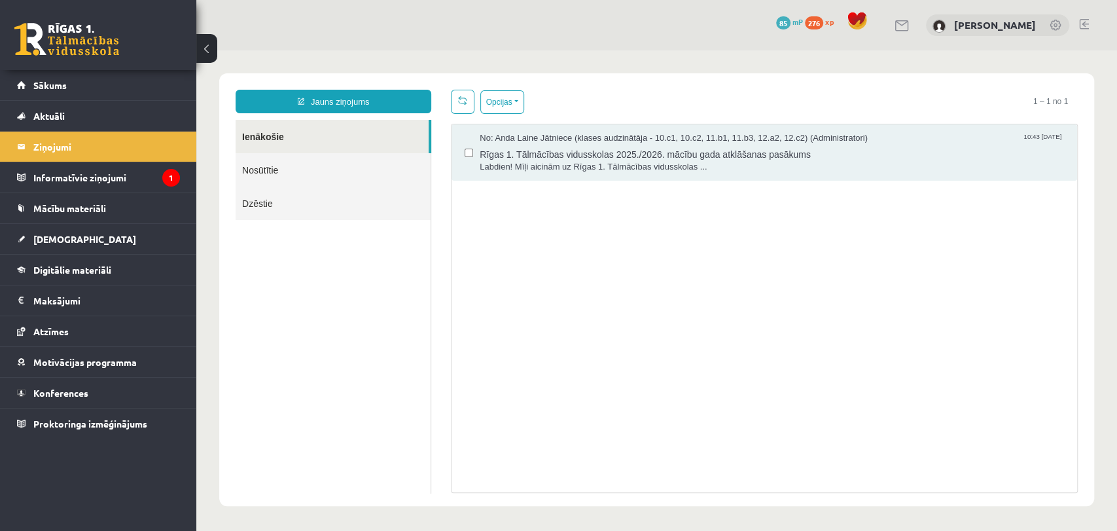
click at [283, 171] on link "Nosūtītie" at bounding box center [333, 169] width 195 height 33
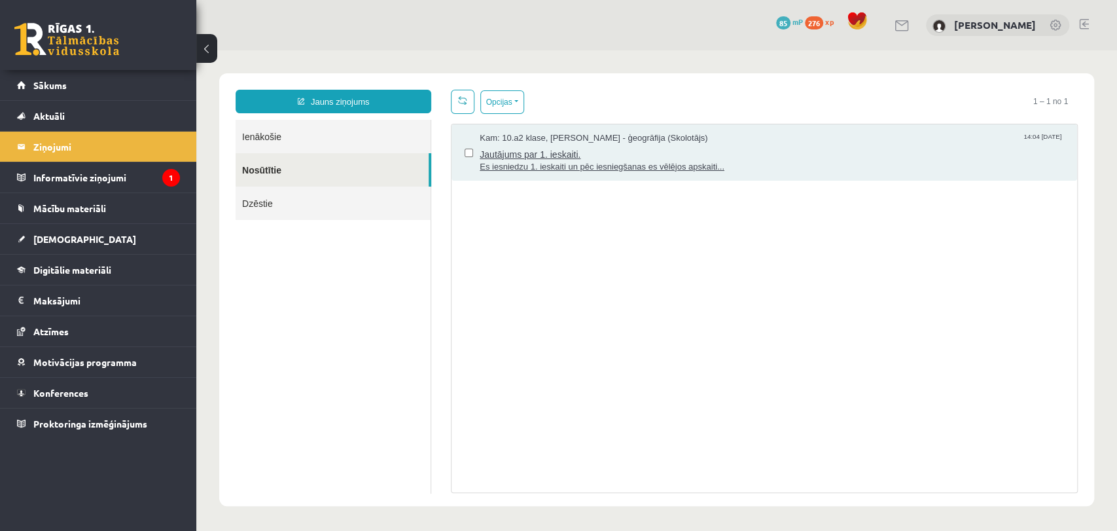
click at [754, 145] on span "Jautājums par 1. ieskaiti." at bounding box center [772, 153] width 584 height 16
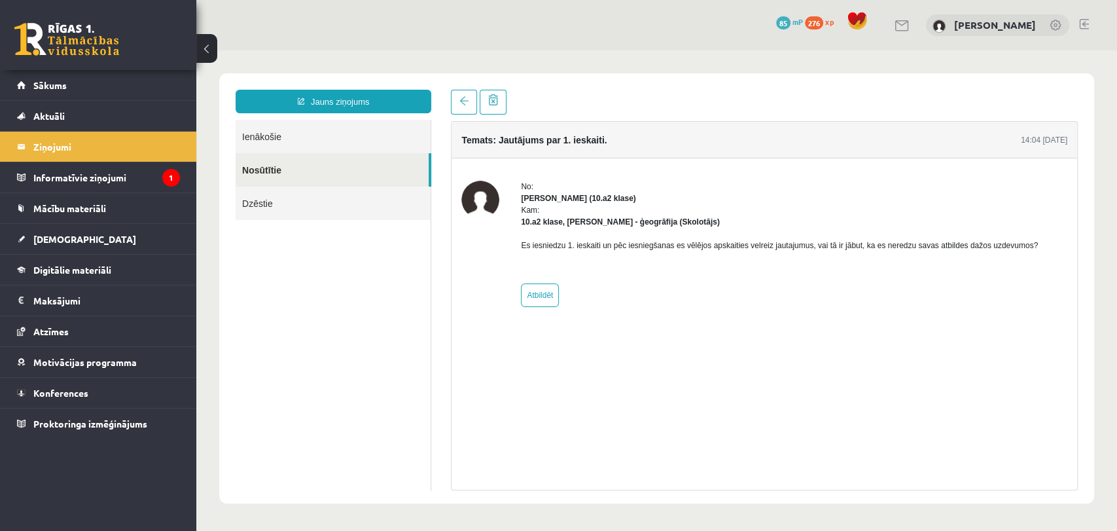
click at [372, 288] on ul "Ienākošie Nosūtītie Dzēstie" at bounding box center [334, 305] width 196 height 371
click at [465, 106] on link at bounding box center [464, 102] width 26 height 25
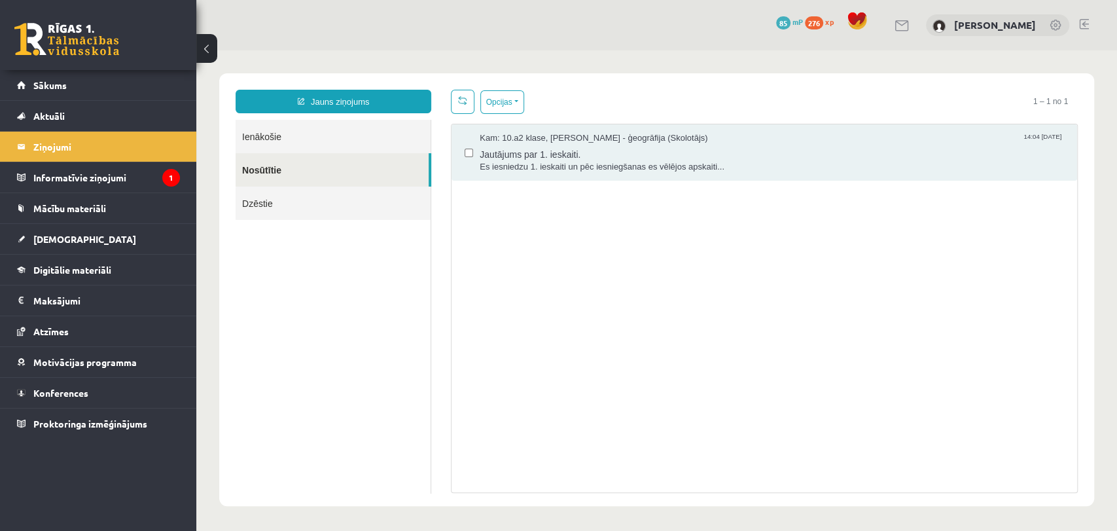
click at [352, 147] on link "Ienākošie" at bounding box center [333, 136] width 195 height 33
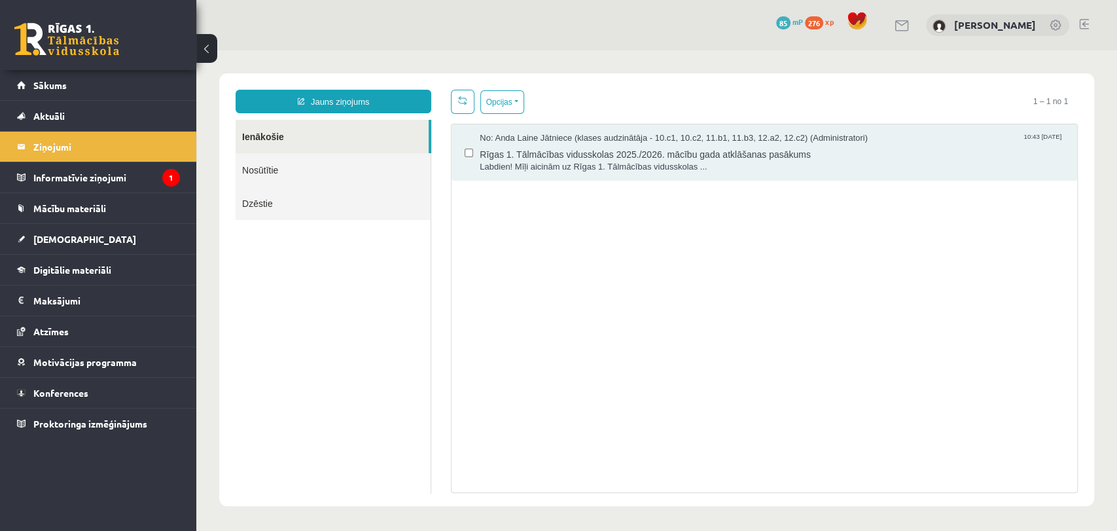
click at [276, 134] on link "Ienākošie" at bounding box center [332, 136] width 193 height 33
click at [73, 238] on link "[DEMOGRAPHIC_DATA]" at bounding box center [98, 239] width 163 height 30
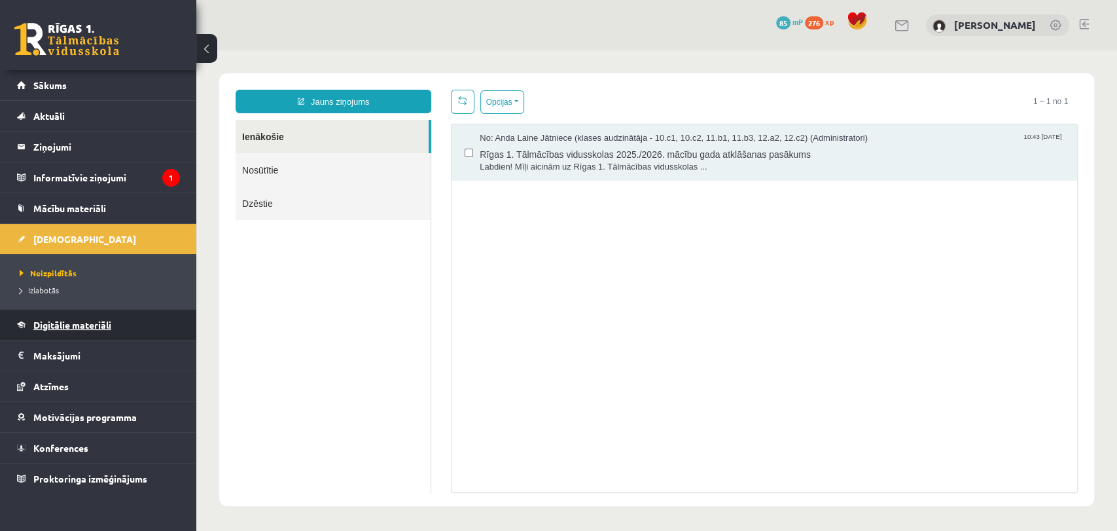
click at [53, 323] on span "Digitālie materiāli" at bounding box center [72, 325] width 78 height 12
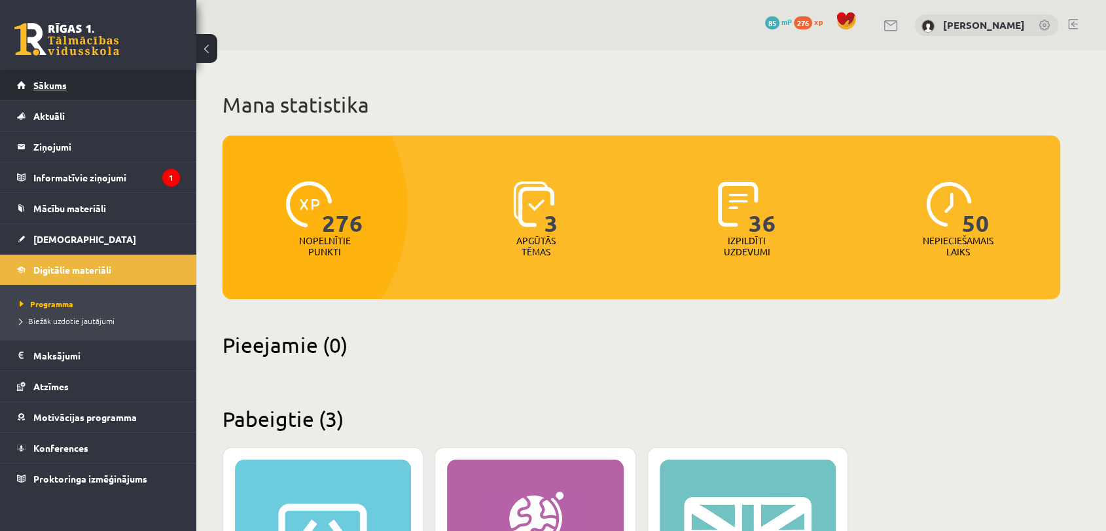
click at [67, 86] on link "Sākums" at bounding box center [98, 85] width 163 height 30
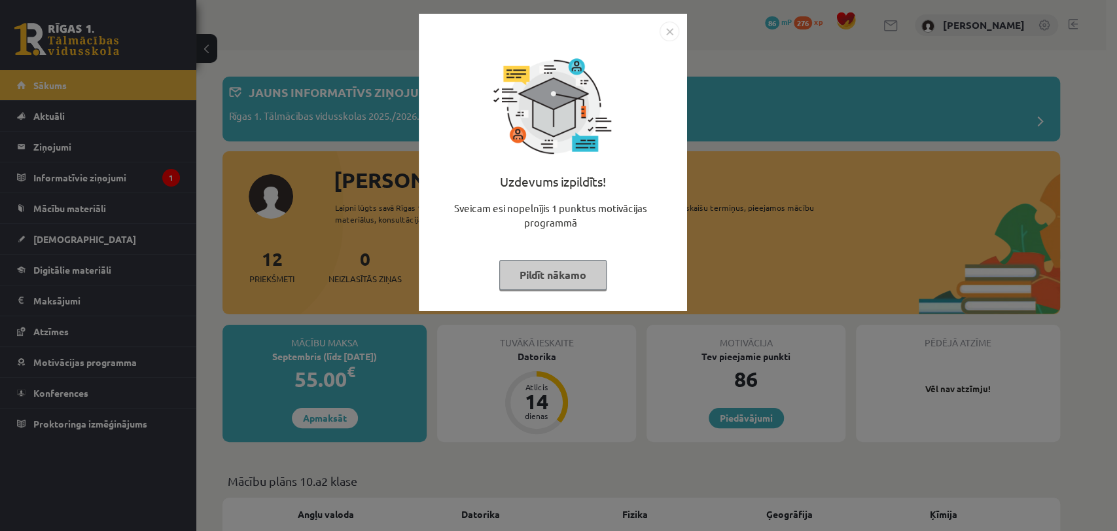
click at [538, 270] on button "Pildīt nākamo" at bounding box center [552, 275] width 107 height 30
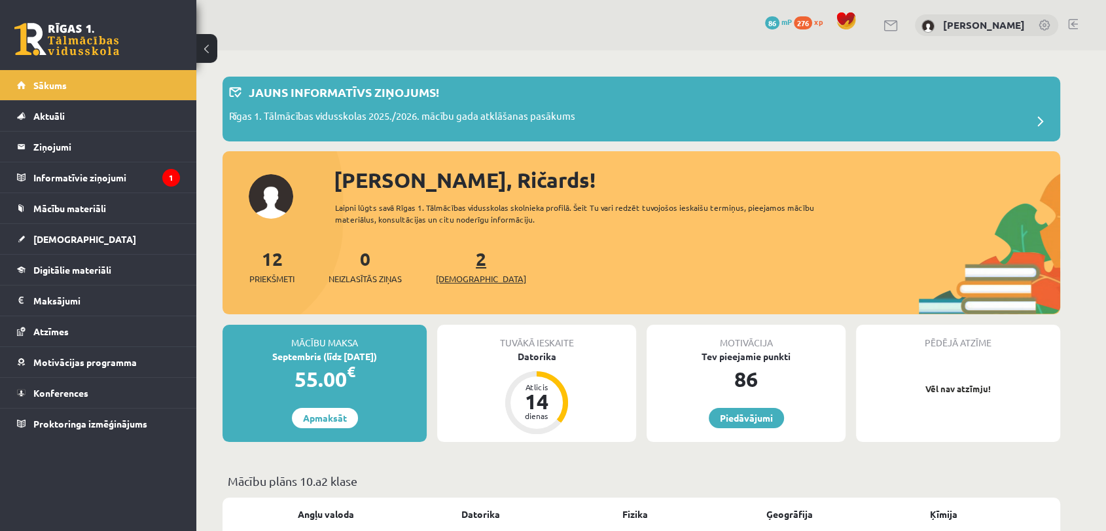
click at [458, 257] on link "2 Ieskaites" at bounding box center [481, 266] width 90 height 39
